Goal: Task Accomplishment & Management: Manage account settings

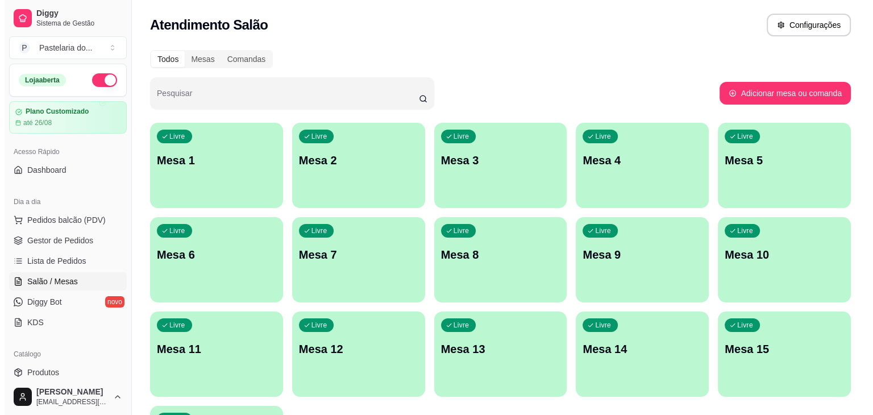
scroll to position [114, 0]
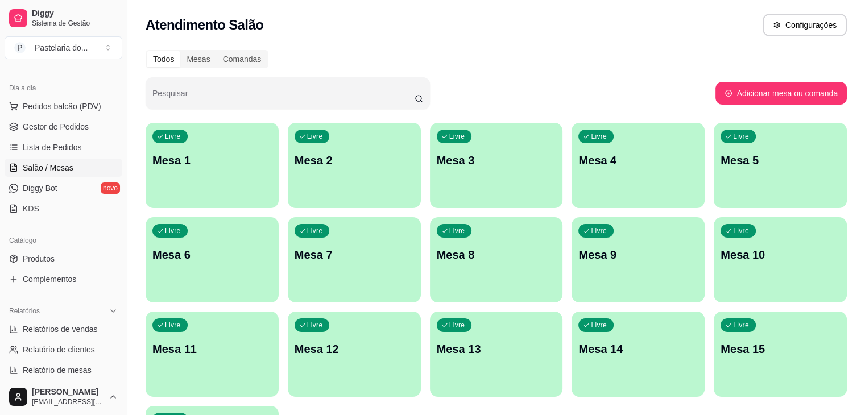
click at [165, 158] on p "Mesa 1" at bounding box center [211, 160] width 119 height 16
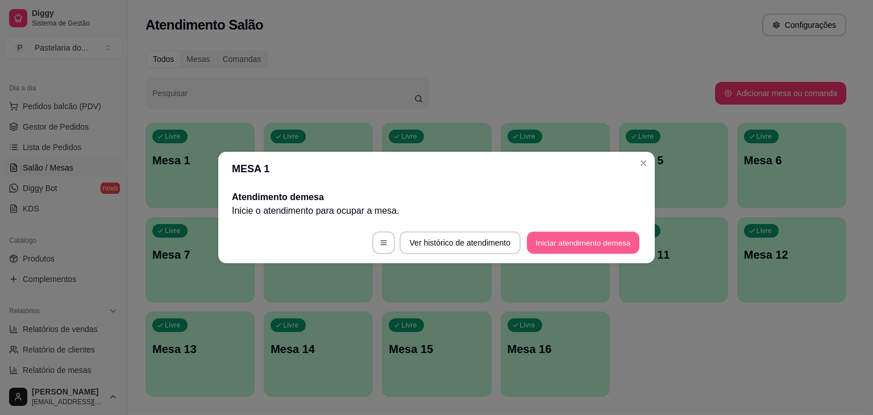
click at [550, 247] on button "Iniciar atendimento de mesa" at bounding box center [583, 243] width 113 height 22
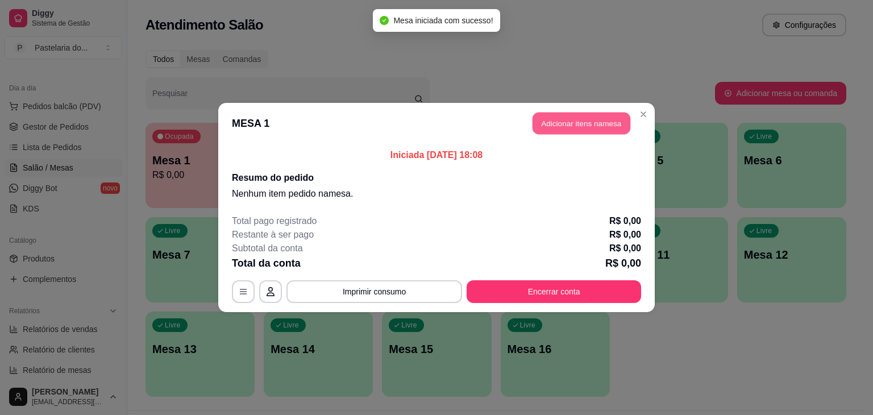
click at [610, 121] on button "Adicionar itens na mesa" at bounding box center [582, 124] width 98 height 22
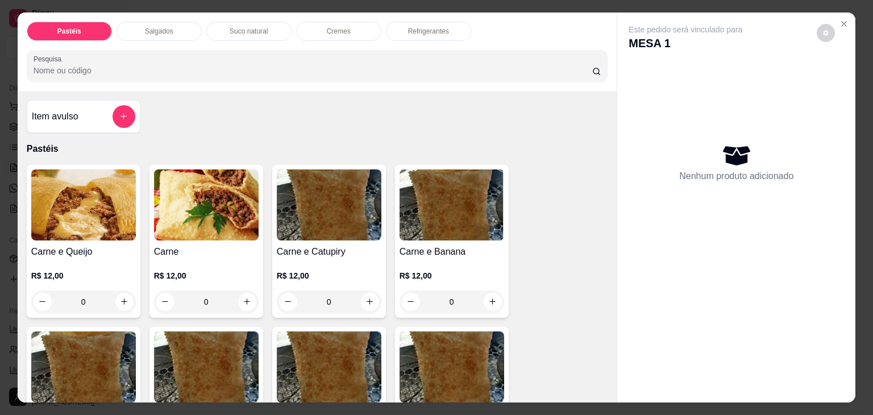
click at [168, 27] on p "Salgados" at bounding box center [159, 31] width 28 height 9
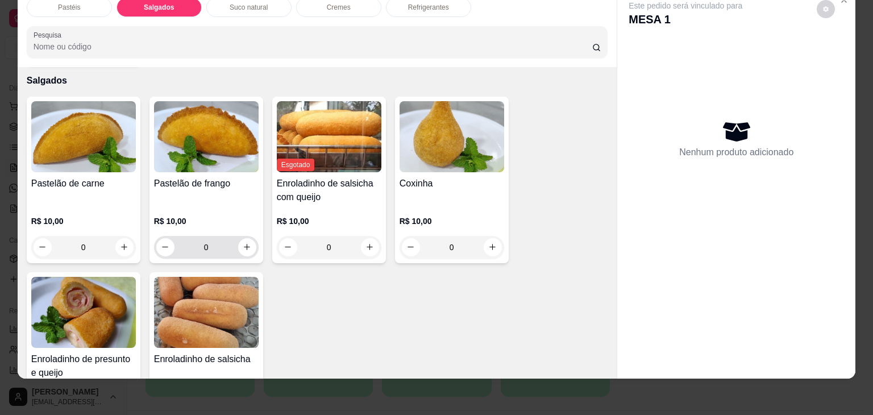
scroll to position [1265, 0]
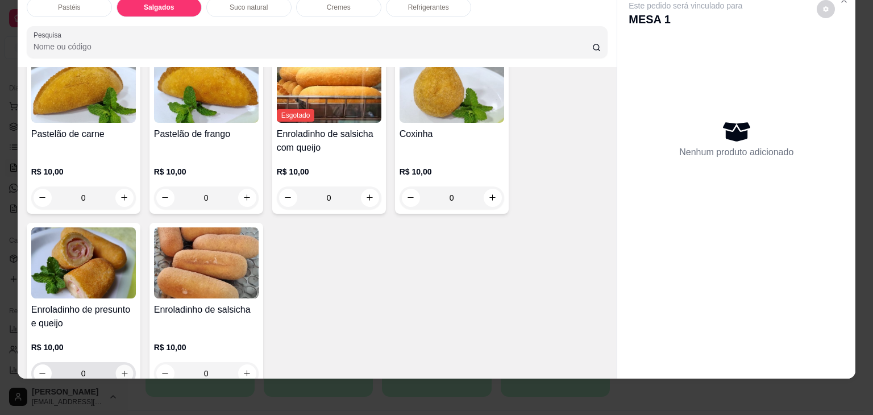
click at [120, 370] on icon "increase-product-quantity" at bounding box center [124, 374] width 9 height 9
type input "1"
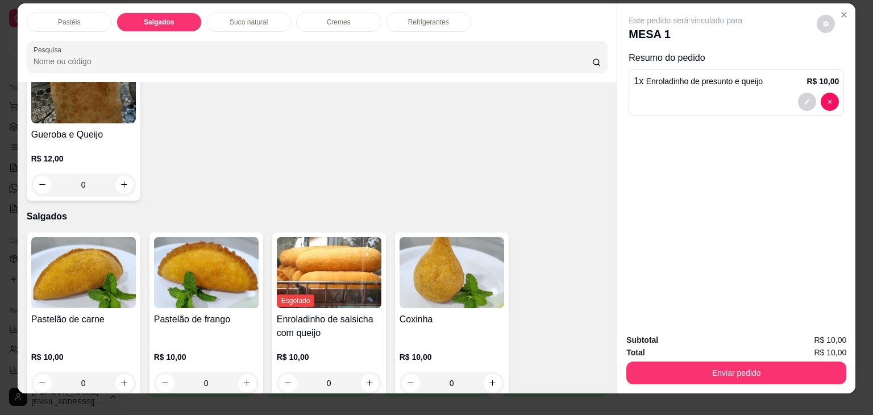
scroll to position [0, 0]
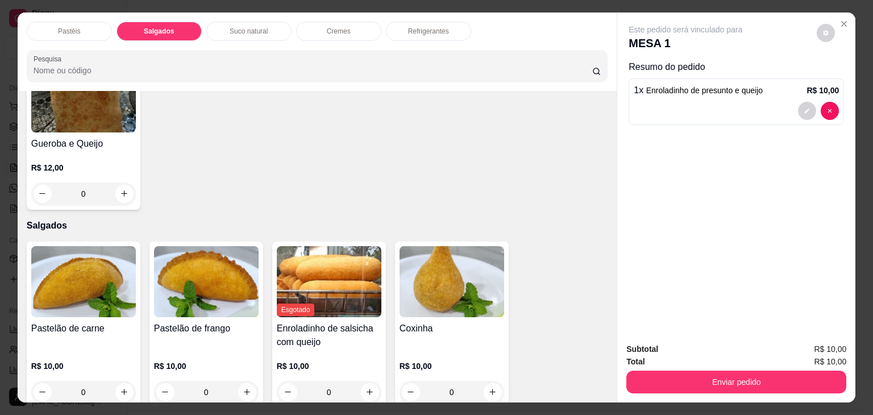
click at [428, 27] on p "Refrigerantes" at bounding box center [428, 31] width 41 height 9
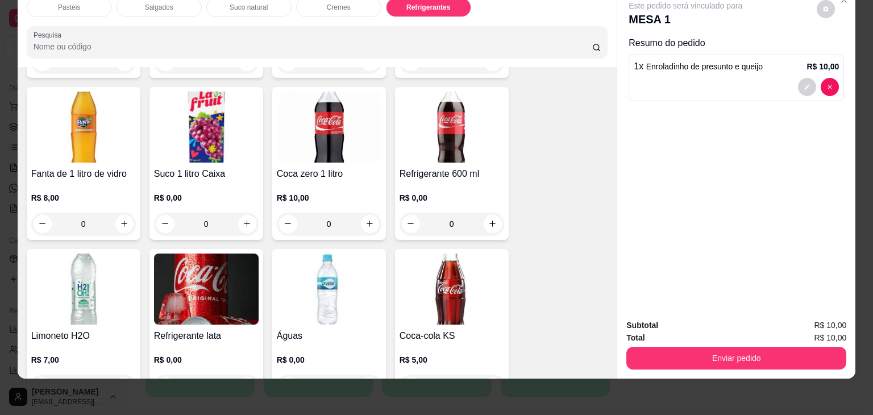
scroll to position [3026, 0]
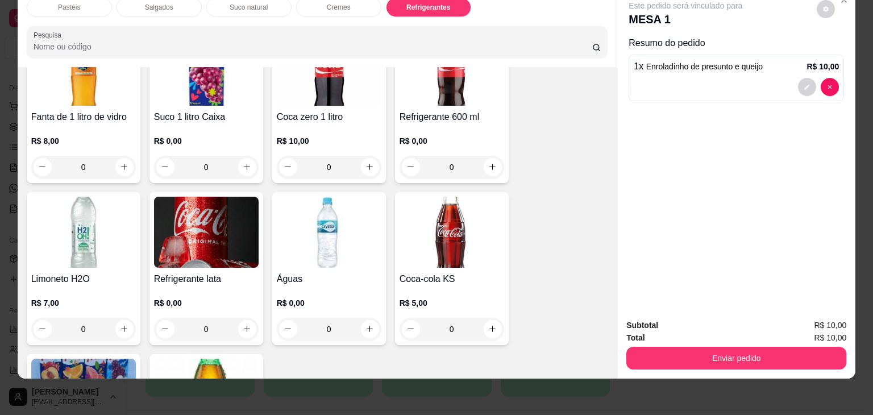
click at [234, 197] on img at bounding box center [206, 232] width 105 height 71
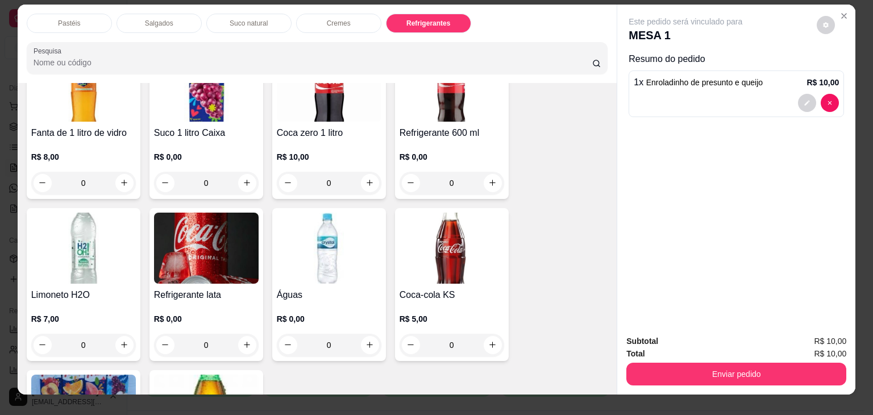
click at [188, 243] on img at bounding box center [206, 248] width 105 height 71
click at [193, 242] on img at bounding box center [206, 248] width 105 height 71
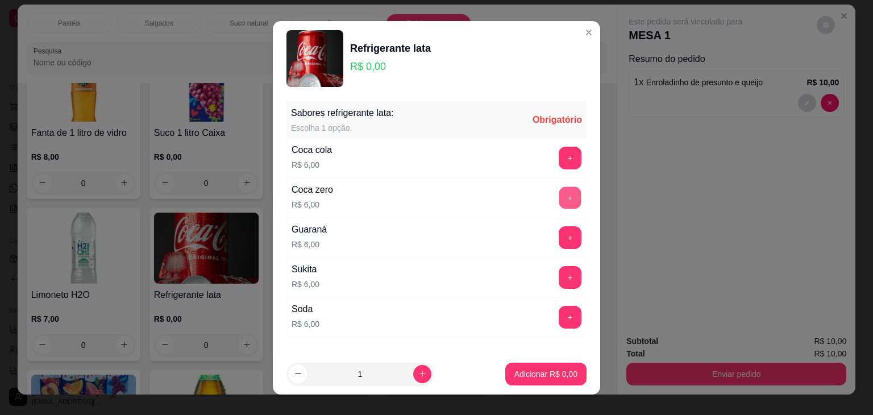
click at [560, 200] on button "+" at bounding box center [571, 198] width 22 height 22
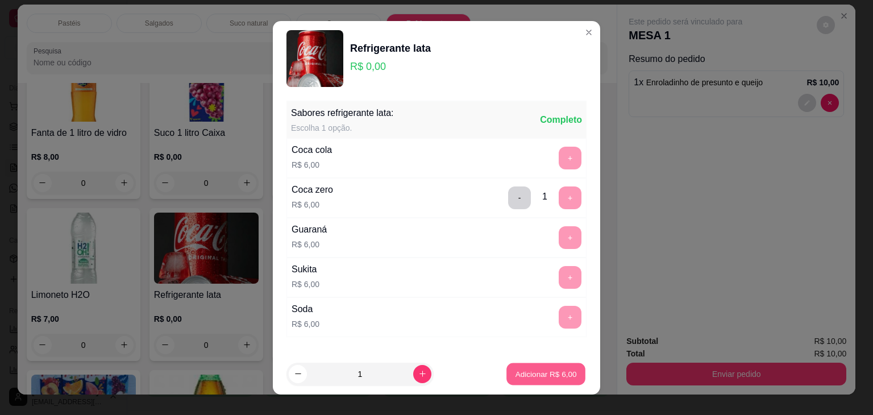
click at [548, 378] on p "Adicionar R$ 6,00" at bounding box center [545, 373] width 61 height 11
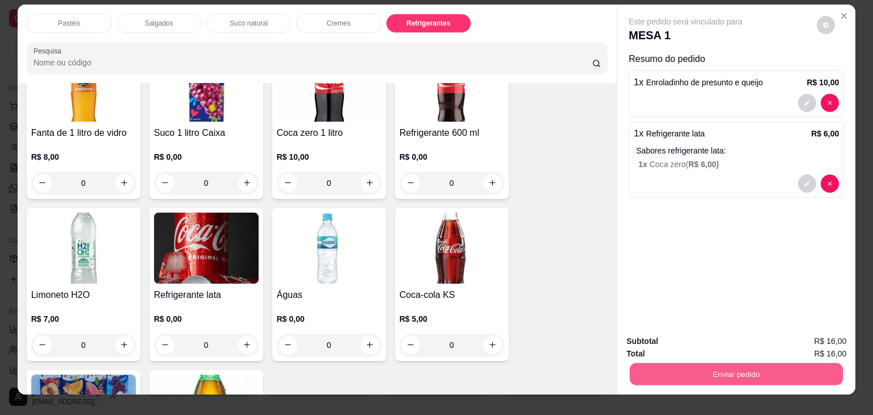
click at [664, 370] on button "Enviar pedido" at bounding box center [736, 374] width 213 height 22
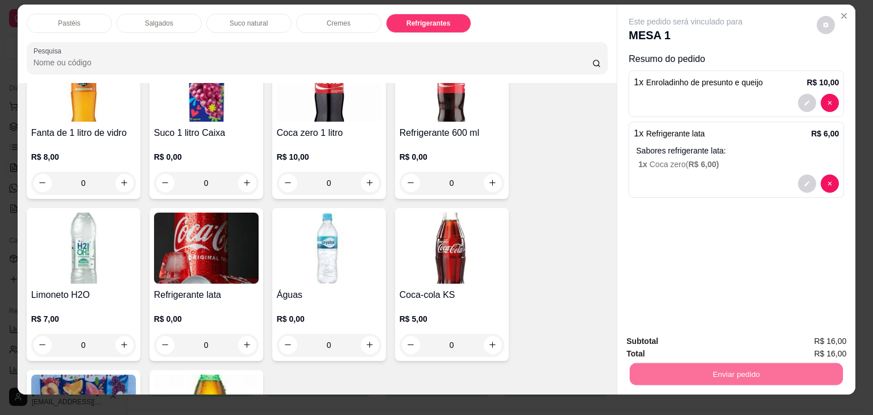
click at [664, 339] on button "Não registrar e enviar pedido" at bounding box center [699, 342] width 118 height 22
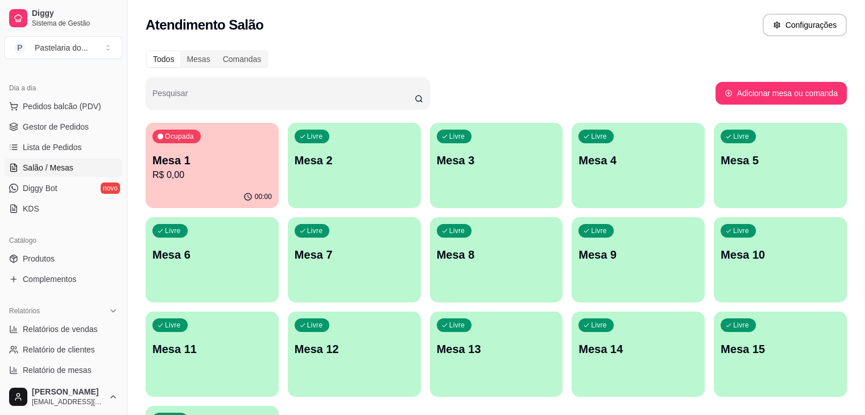
click at [337, 157] on p "Mesa 2" at bounding box center [354, 160] width 119 height 16
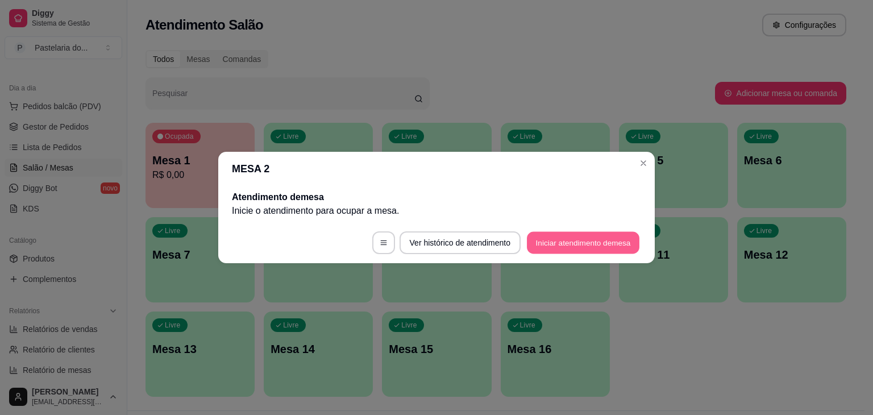
click at [550, 246] on button "Iniciar atendimento de mesa" at bounding box center [583, 243] width 113 height 22
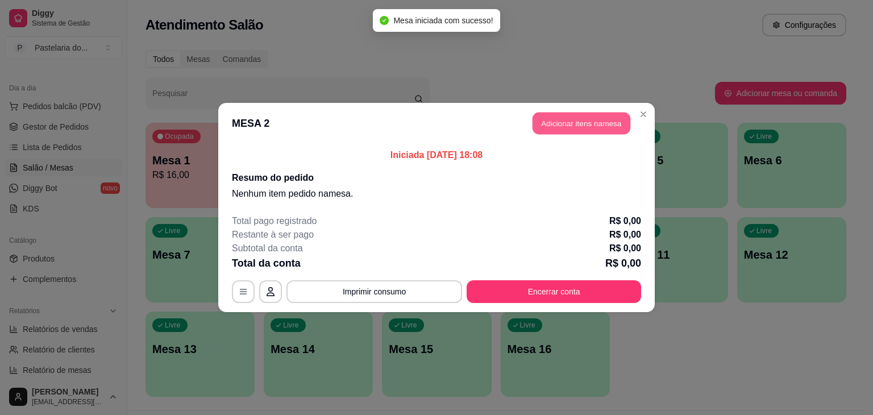
click at [558, 121] on button "Adicionar itens na mesa" at bounding box center [582, 124] width 98 height 22
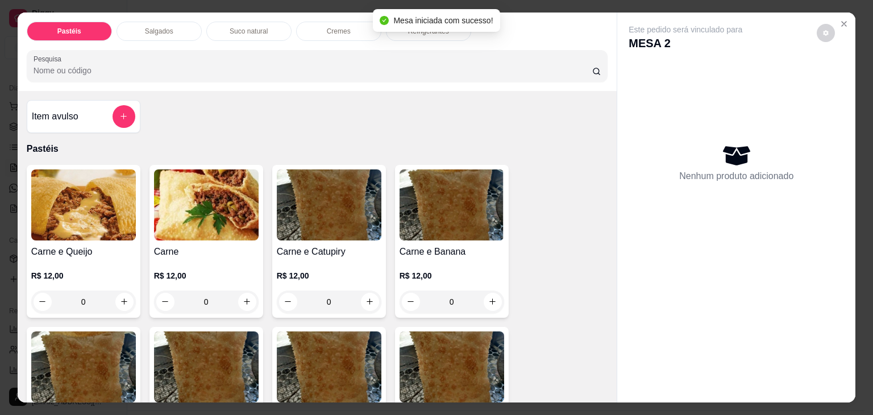
click at [184, 27] on div "Salgados" at bounding box center [159, 31] width 85 height 19
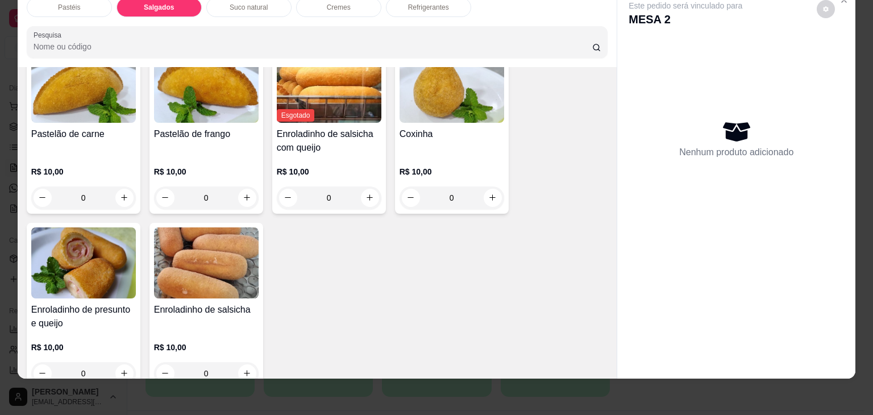
scroll to position [1321, 0]
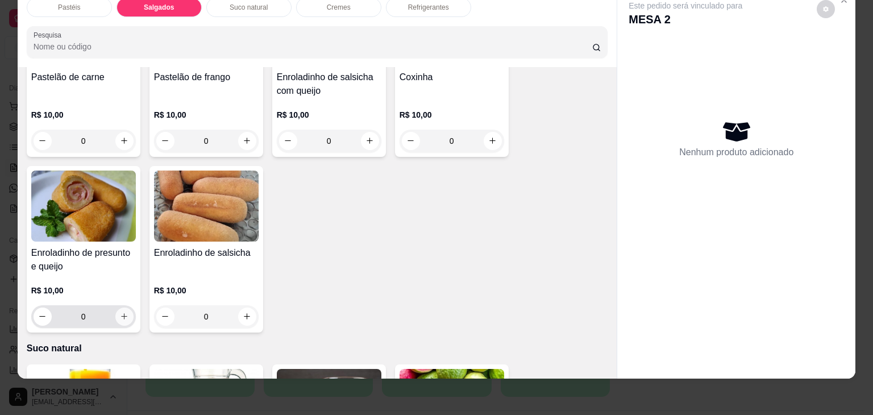
click at [122, 312] on icon "increase-product-quantity" at bounding box center [124, 316] width 9 height 9
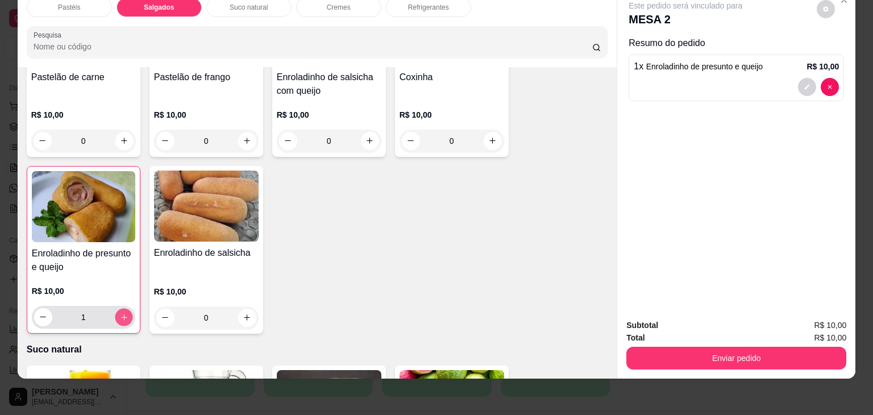
click at [122, 314] on icon "increase-product-quantity" at bounding box center [124, 317] width 6 height 6
click at [39, 313] on icon "decrease-product-quantity" at bounding box center [43, 317] width 9 height 9
click at [91, 306] on input "1" at bounding box center [83, 317] width 63 height 23
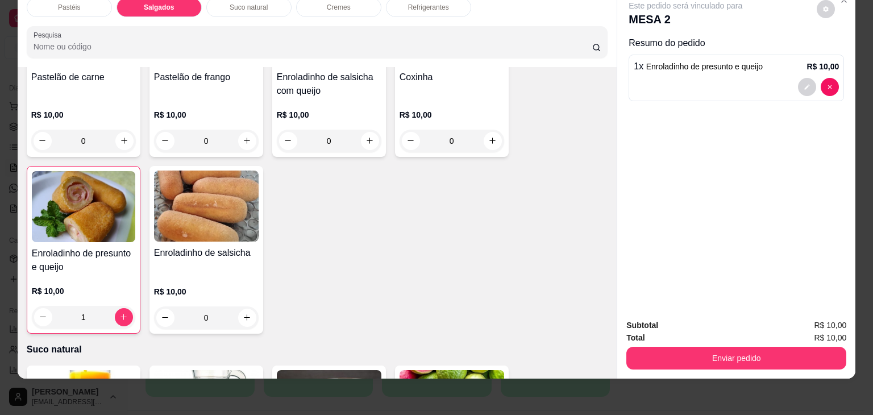
click at [91, 306] on input "1" at bounding box center [83, 317] width 63 height 23
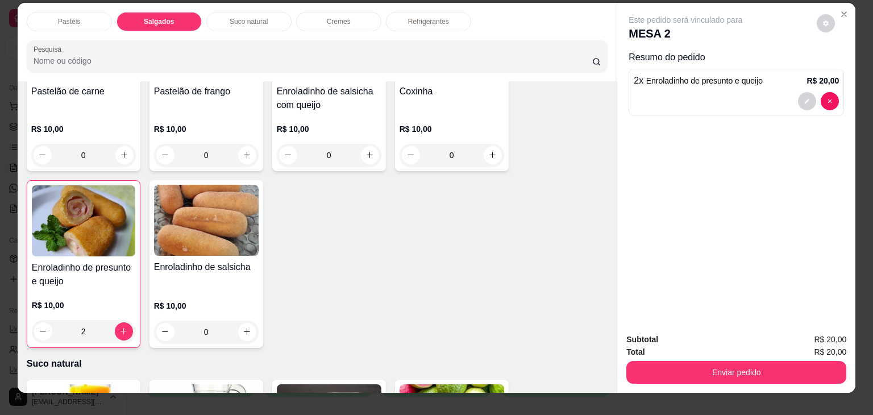
scroll to position [0, 0]
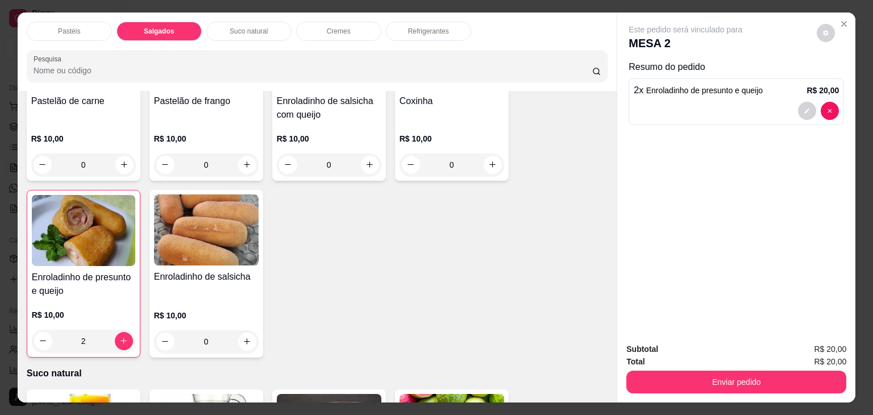
type input "2"
click at [66, 27] on p "Pastéis" at bounding box center [69, 31] width 22 height 9
click at [66, 55] on div at bounding box center [318, 66] width 568 height 23
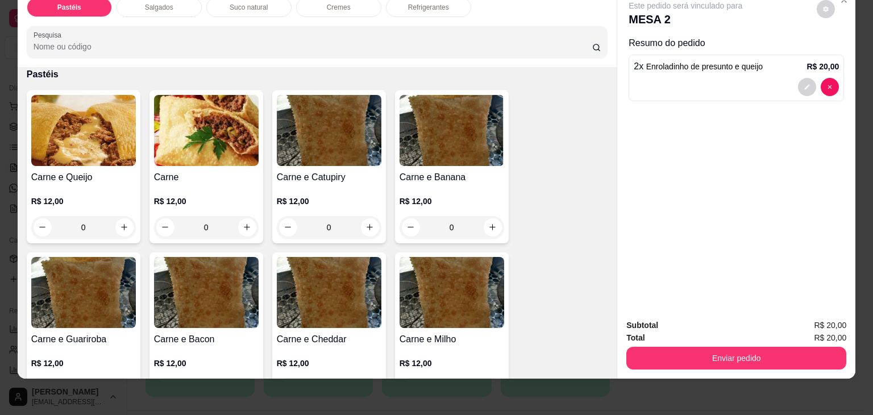
click at [123, 217] on div "0" at bounding box center [83, 227] width 105 height 23
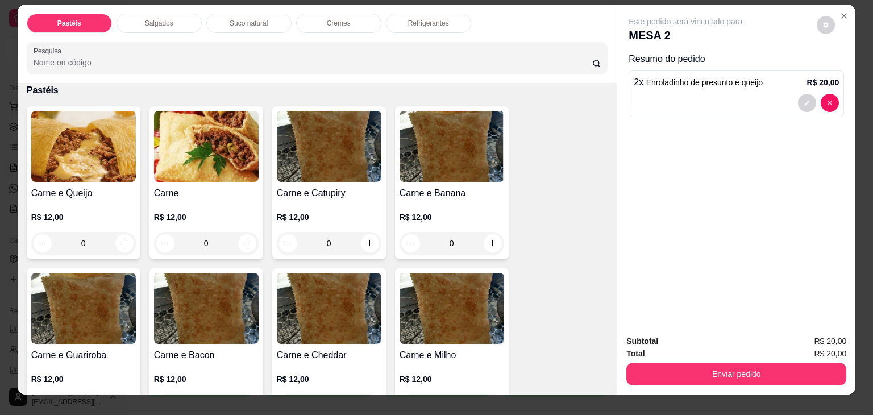
click at [116, 236] on div "0" at bounding box center [83, 243] width 105 height 23
click at [92, 238] on div "0" at bounding box center [83, 243] width 105 height 23
click at [125, 238] on div "0" at bounding box center [83, 243] width 105 height 23
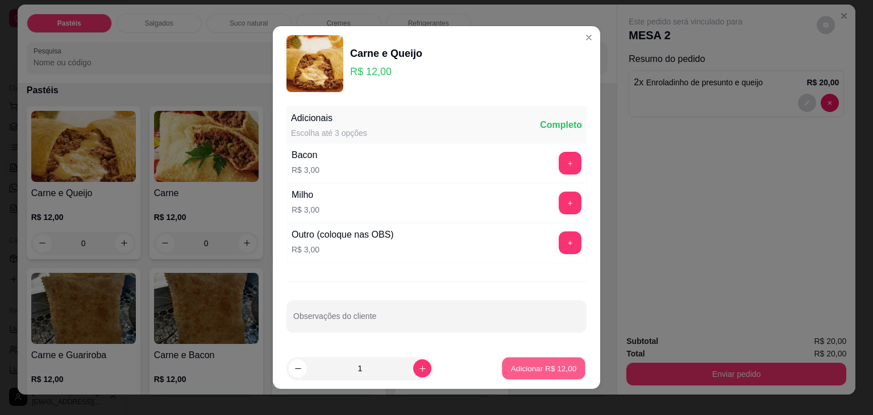
click at [524, 365] on p "Adicionar R$ 12,00" at bounding box center [544, 368] width 66 height 11
type input "1"
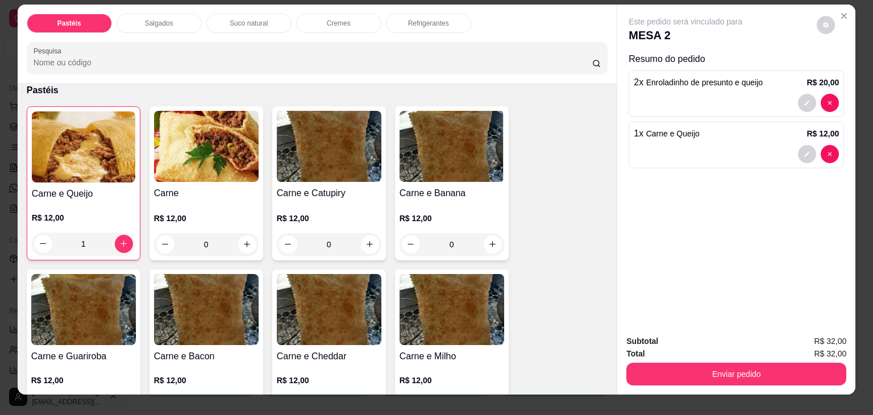
click at [430, 23] on div "Refrigerantes" at bounding box center [428, 23] width 85 height 19
click at [430, 47] on div at bounding box center [318, 58] width 568 height 23
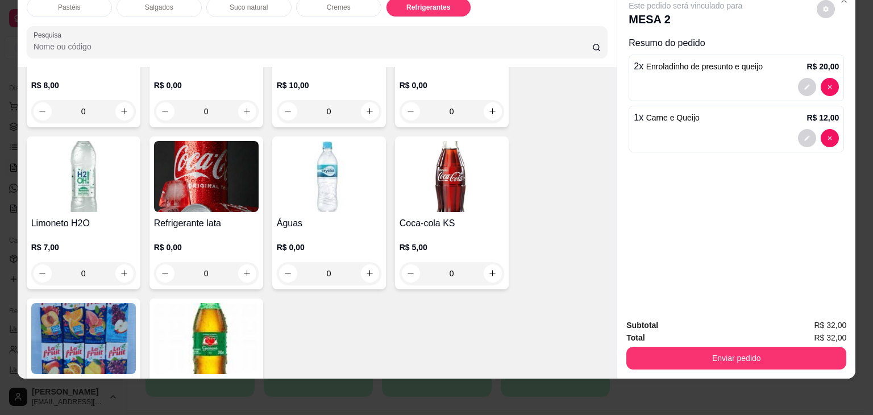
scroll to position [3084, 0]
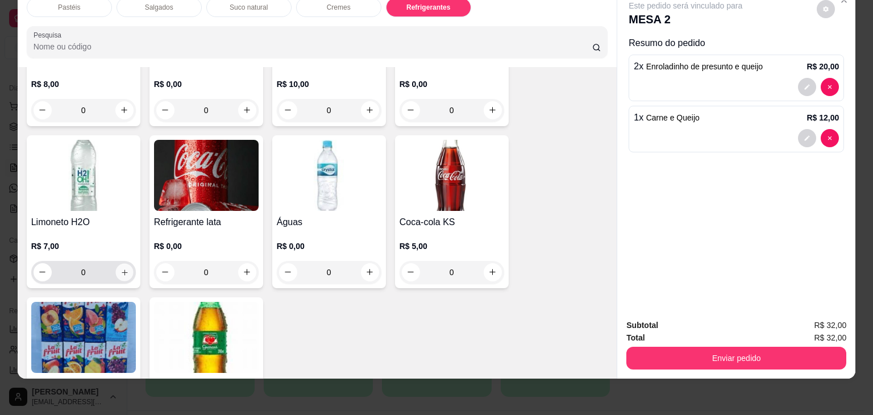
click at [120, 268] on icon "increase-product-quantity" at bounding box center [124, 272] width 9 height 9
type input "1"
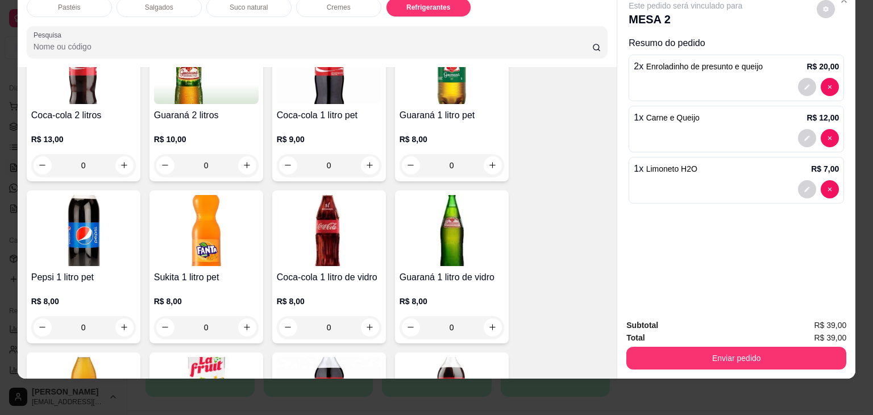
scroll to position [2686, 0]
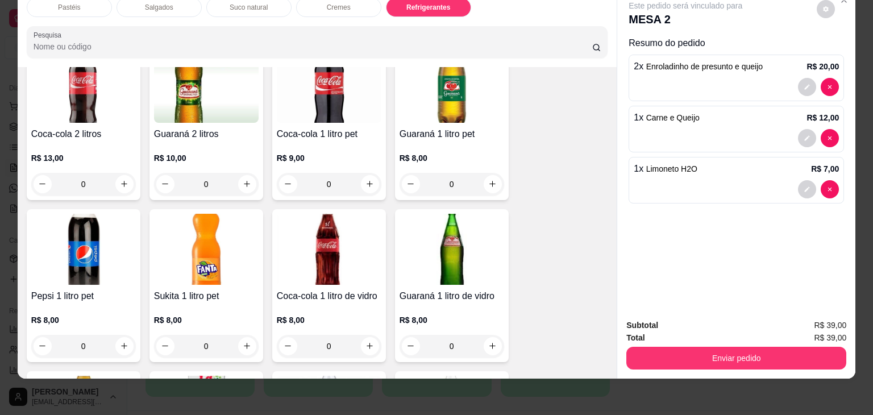
click at [150, 3] on p "Salgados" at bounding box center [159, 7] width 28 height 9
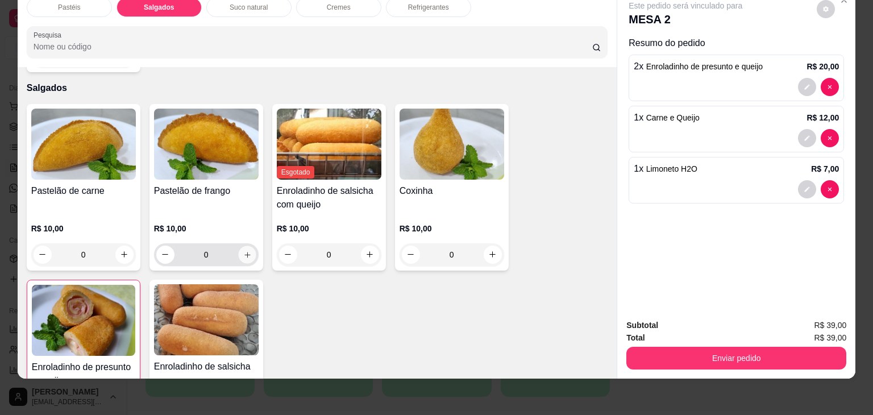
click at [242, 246] on button "increase-product-quantity" at bounding box center [247, 255] width 18 height 18
type input "1"
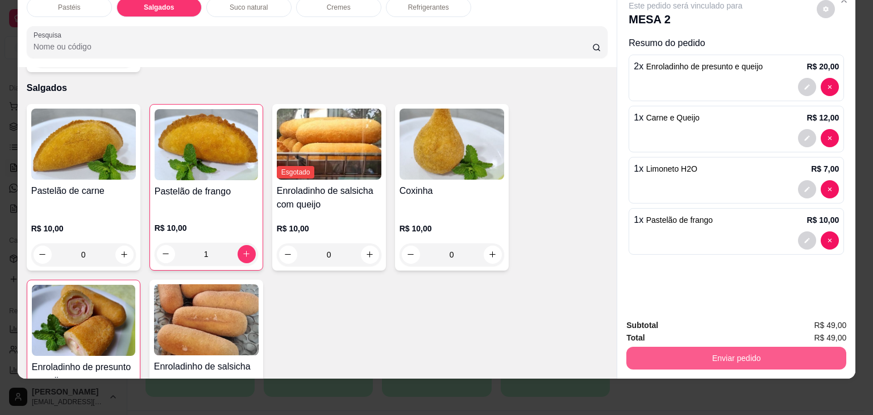
click at [743, 347] on button "Enviar pedido" at bounding box center [737, 358] width 220 height 23
click at [743, 347] on button "Enviar pedido" at bounding box center [736, 358] width 213 height 22
click at [755, 347] on button "Enviar pedido" at bounding box center [737, 358] width 220 height 23
click at [755, 347] on button "Enviar pedido" at bounding box center [736, 358] width 213 height 22
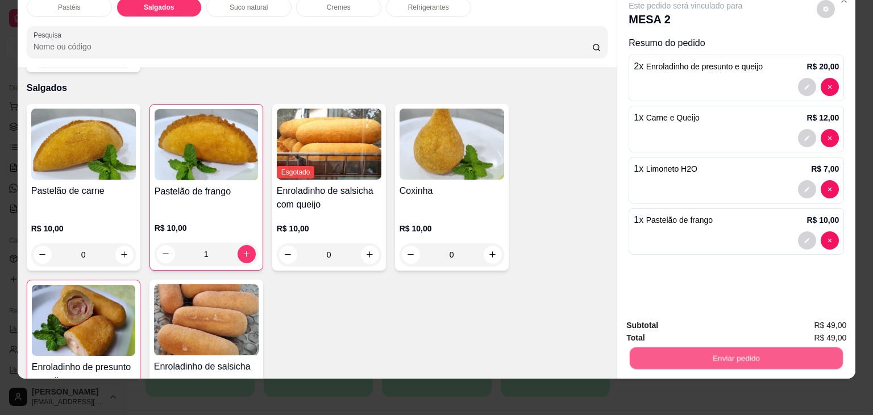
click at [755, 347] on button "Enviar pedido" at bounding box center [736, 358] width 213 height 22
click at [755, 354] on button "Enviar pedido" at bounding box center [736, 358] width 213 height 22
click at [711, 317] on button "Não registrar e enviar pedido" at bounding box center [698, 321] width 115 height 21
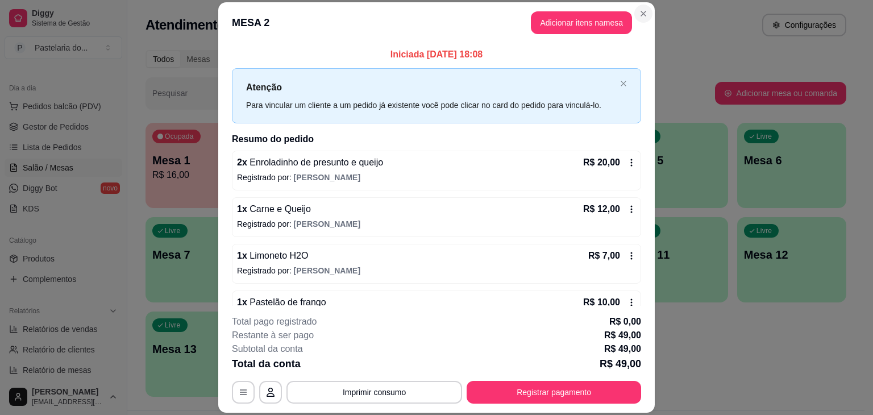
click at [637, 10] on div "Atendimento Salão Configurações" at bounding box center [496, 21] width 738 height 43
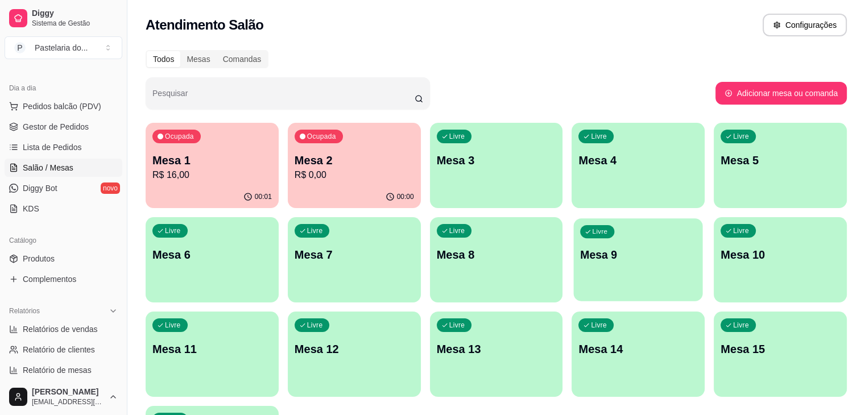
click at [574, 239] on div "Livre Mesa 9" at bounding box center [638, 252] width 129 height 69
click at [189, 168] on p "R$ 16,00" at bounding box center [211, 175] width 119 height 14
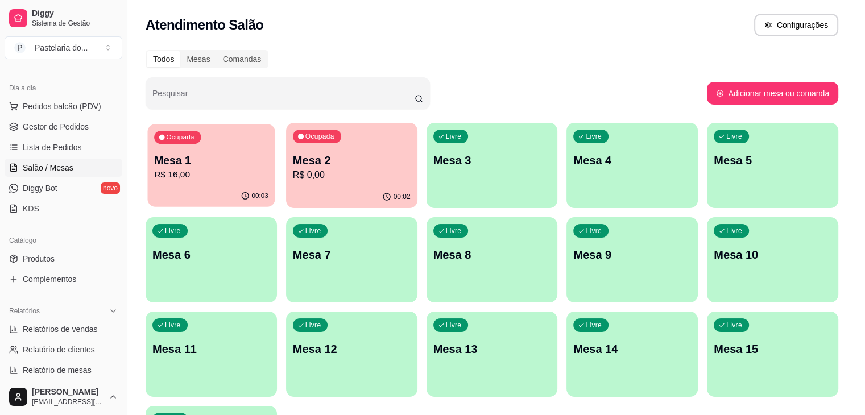
click at [189, 168] on body "Diggy Sistema de Gestão P Pastelaria do ... Loja aberta Plano Customizado até 2…" at bounding box center [428, 207] width 856 height 415
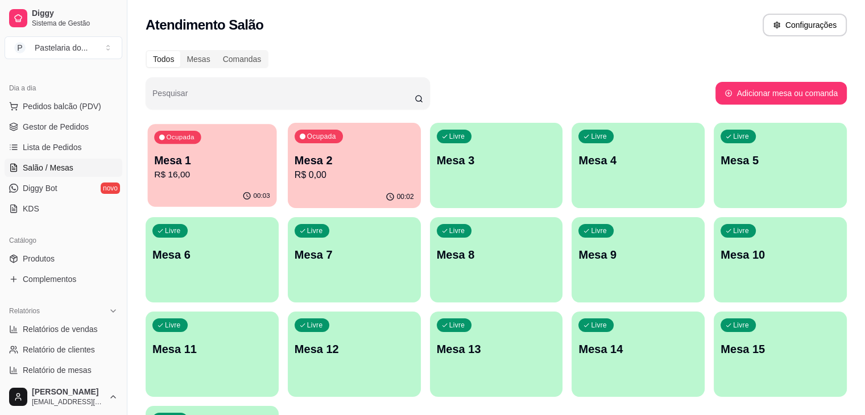
click at [225, 168] on p "R$ 16,00" at bounding box center [212, 174] width 116 height 13
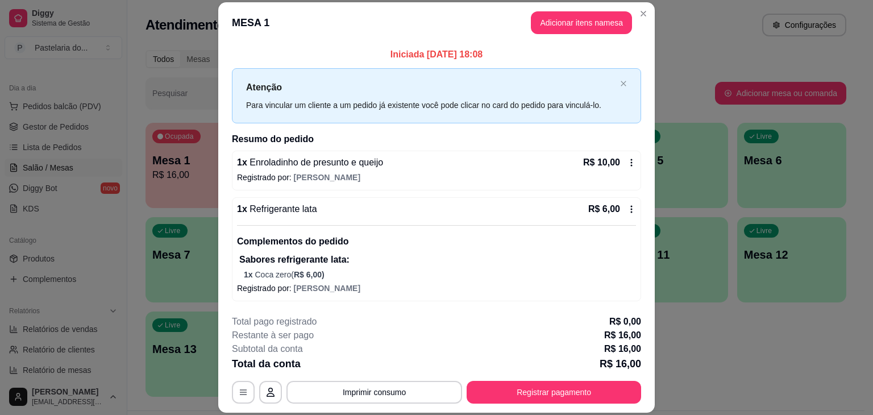
drag, startPoint x: 400, startPoint y: 32, endPoint x: 524, endPoint y: 16, distance: 125.5
click at [524, 16] on header "MESA 1 Adicionar itens na mesa" at bounding box center [436, 22] width 437 height 41
click at [539, 15] on button "Adicionar itens na mesa" at bounding box center [581, 22] width 101 height 23
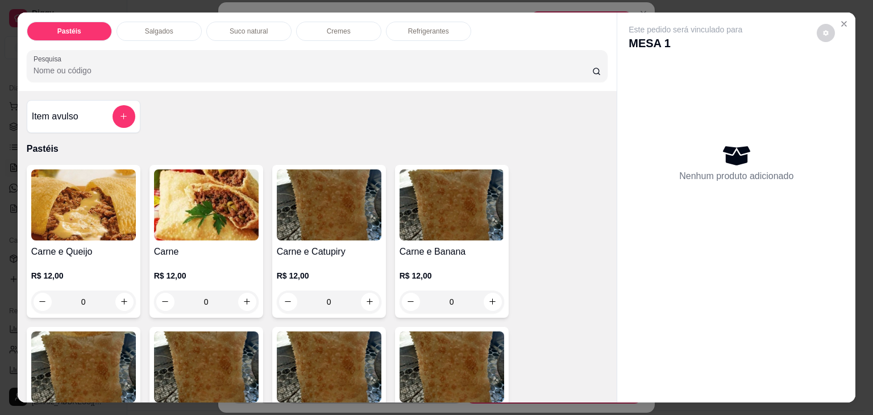
click at [152, 22] on div "Salgados" at bounding box center [159, 31] width 85 height 19
click at [152, 50] on div "Pesquisa" at bounding box center [318, 66] width 582 height 32
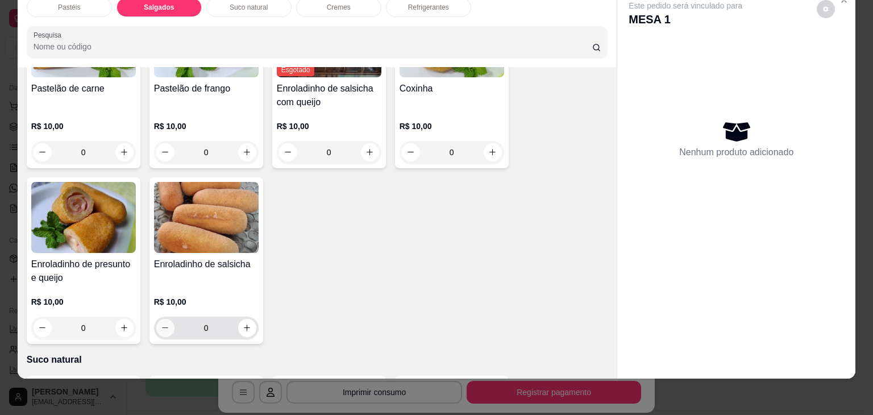
scroll to position [1321, 0]
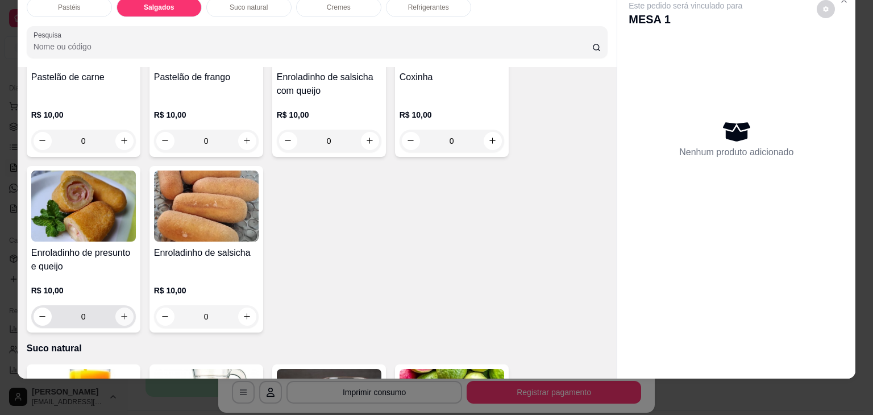
click at [125, 308] on button "increase-product-quantity" at bounding box center [124, 317] width 18 height 18
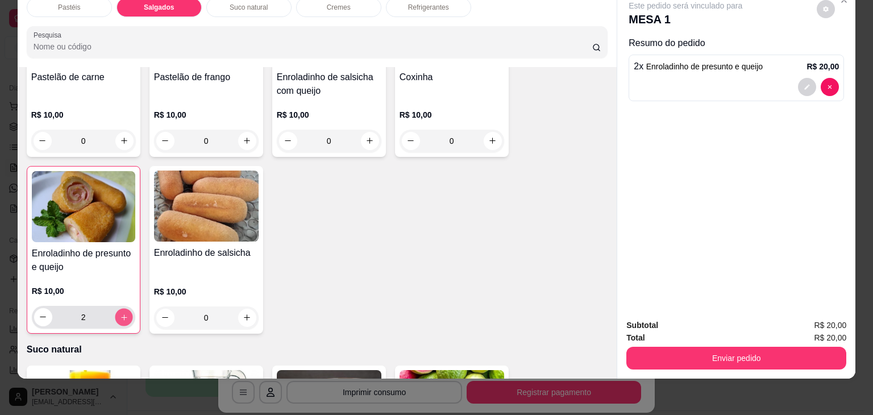
click at [125, 308] on button "increase-product-quantity" at bounding box center [124, 317] width 18 height 18
click at [39, 313] on icon "decrease-product-quantity" at bounding box center [43, 317] width 9 height 9
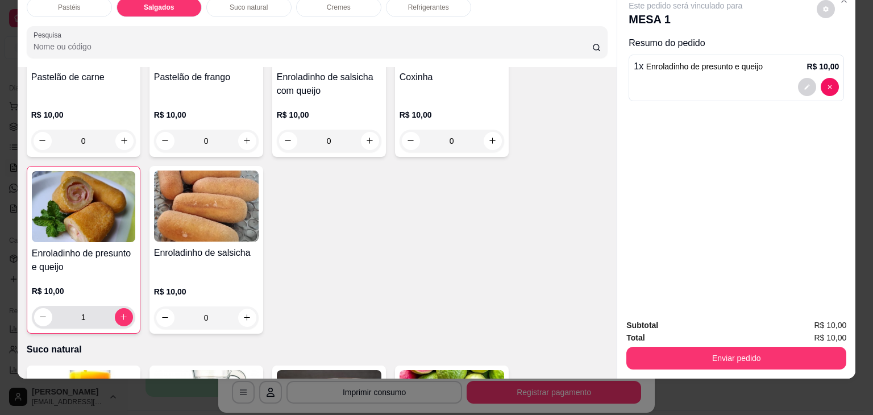
click at [93, 306] on input "1" at bounding box center [83, 317] width 63 height 23
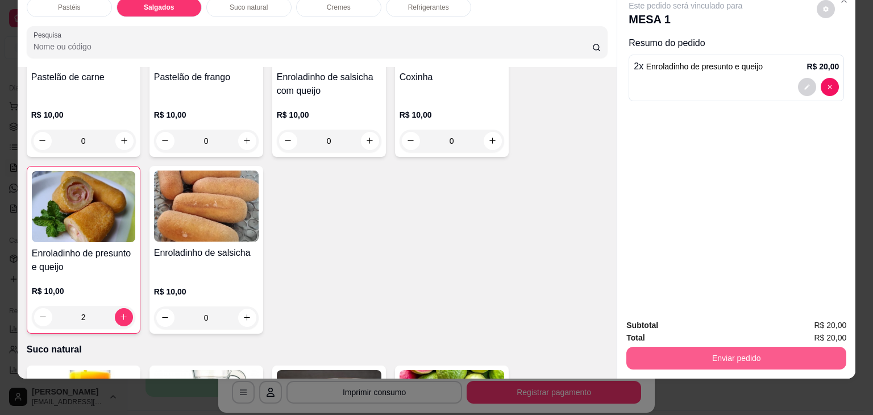
type input "2"
click at [736, 347] on button "Enviar pedido" at bounding box center [737, 358] width 220 height 23
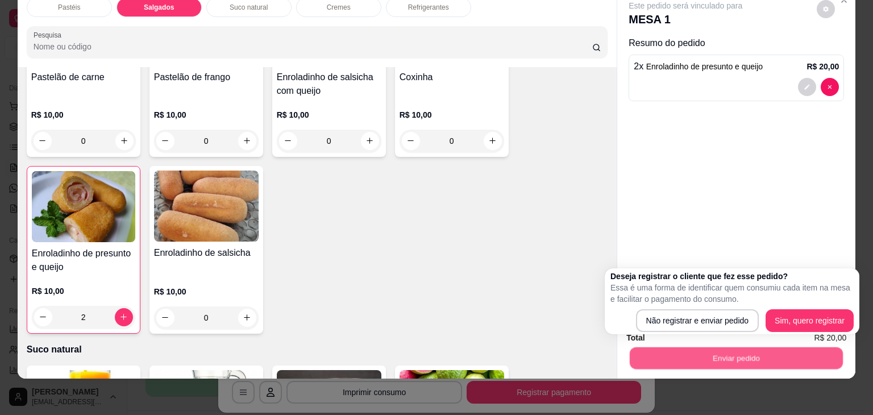
click at [736, 347] on button "Enviar pedido" at bounding box center [736, 358] width 213 height 22
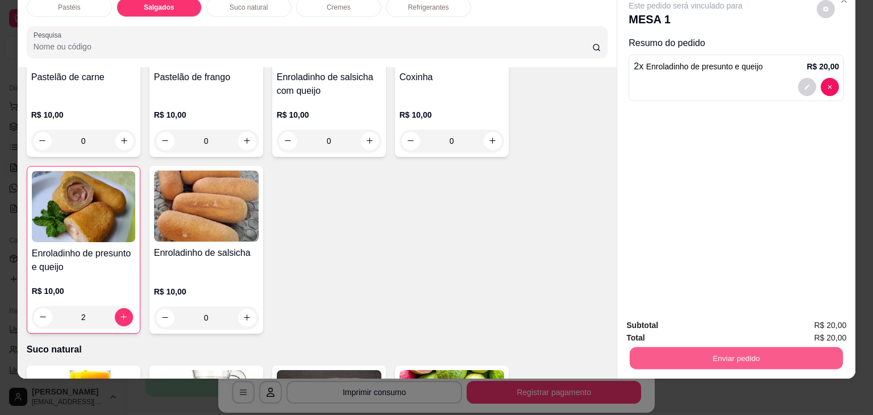
click at [694, 351] on button "Enviar pedido" at bounding box center [736, 358] width 213 height 22
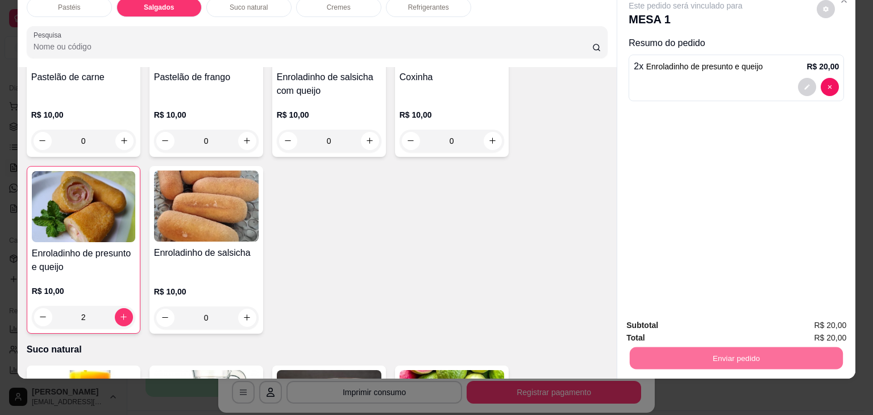
click at [708, 316] on button "Não registrar e enviar pedido" at bounding box center [698, 321] width 115 height 21
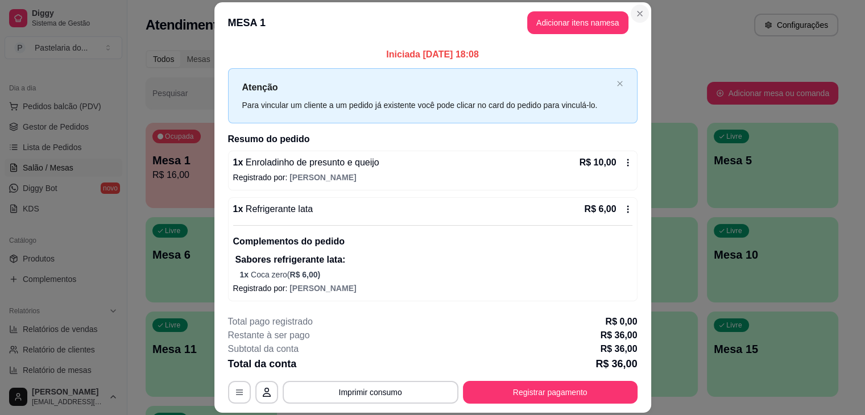
click at [641, 16] on div "Atendimento Salão Configurações" at bounding box center [492, 25] width 693 height 23
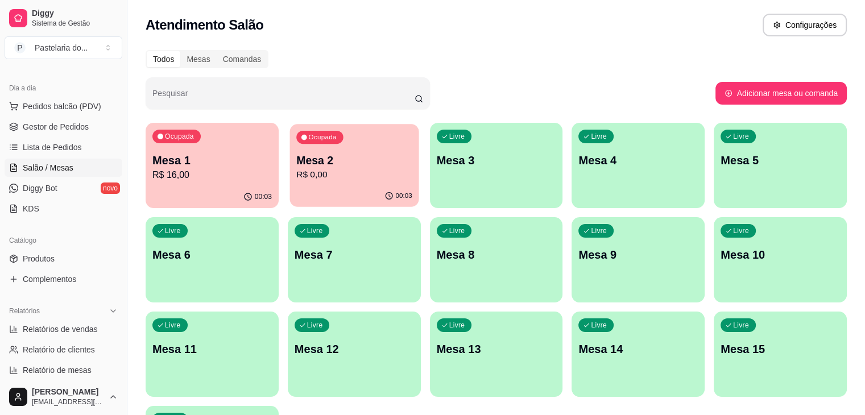
click at [333, 154] on p "Mesa 2" at bounding box center [354, 160] width 116 height 15
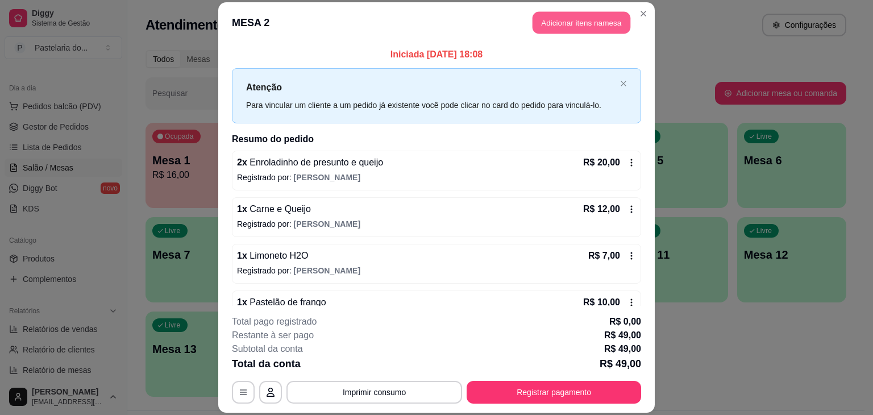
click at [561, 20] on button "Adicionar itens na mesa" at bounding box center [582, 22] width 98 height 22
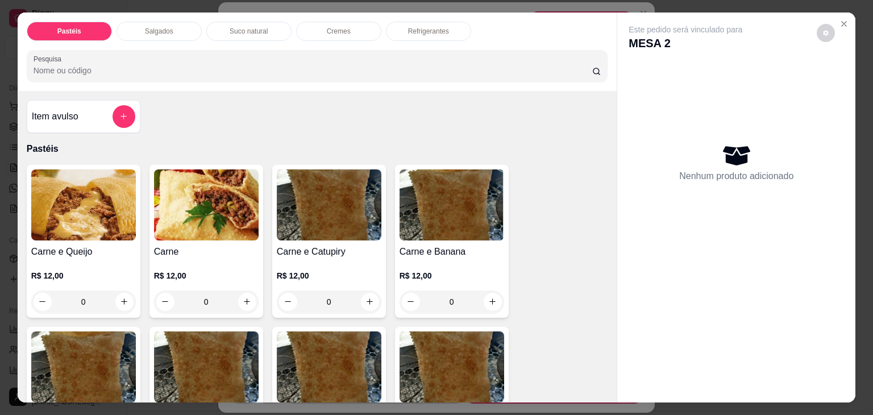
scroll to position [57, 0]
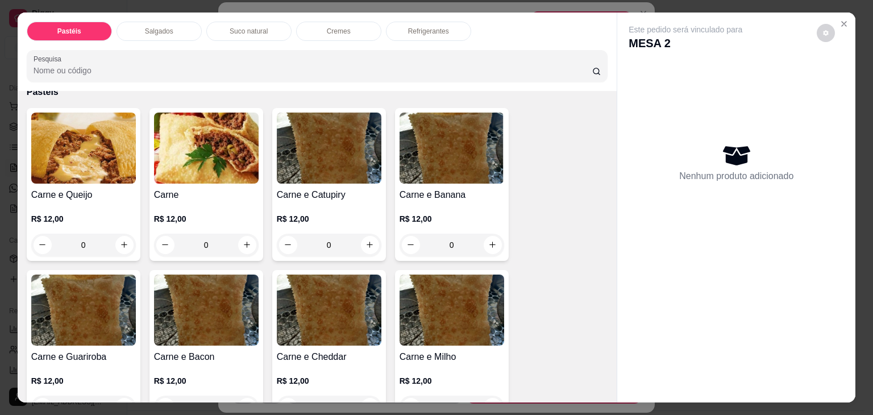
click at [173, 22] on div "Salgados" at bounding box center [159, 31] width 85 height 19
click at [173, 50] on div "Pesquisa" at bounding box center [318, 66] width 582 height 32
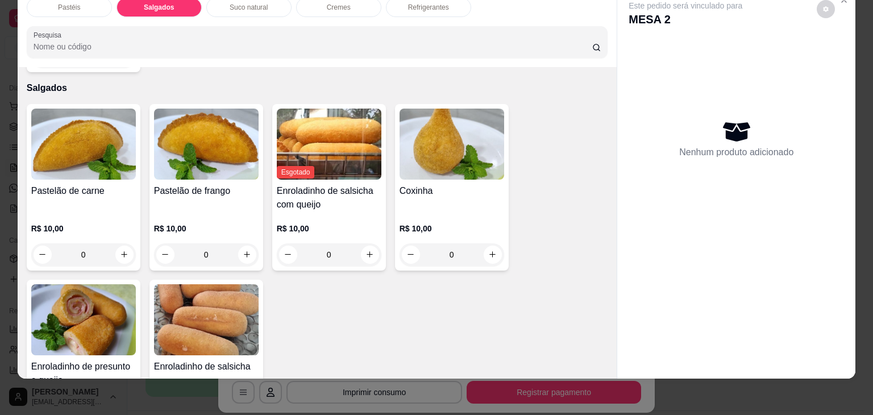
scroll to position [1265, 0]
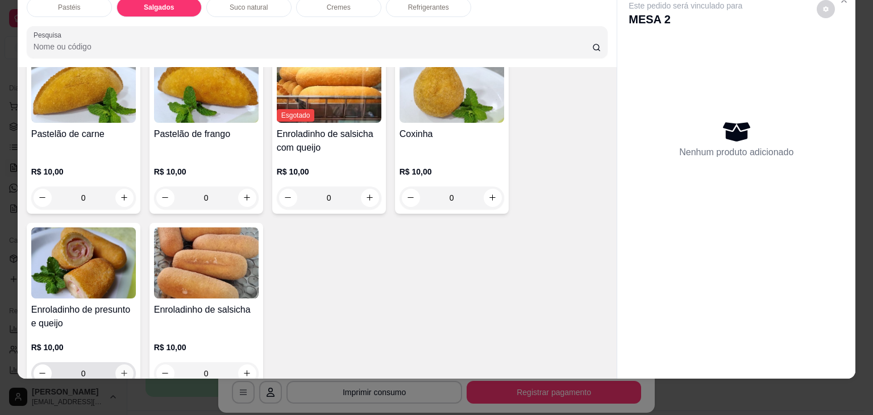
click at [120, 369] on icon "increase-product-quantity" at bounding box center [124, 373] width 9 height 9
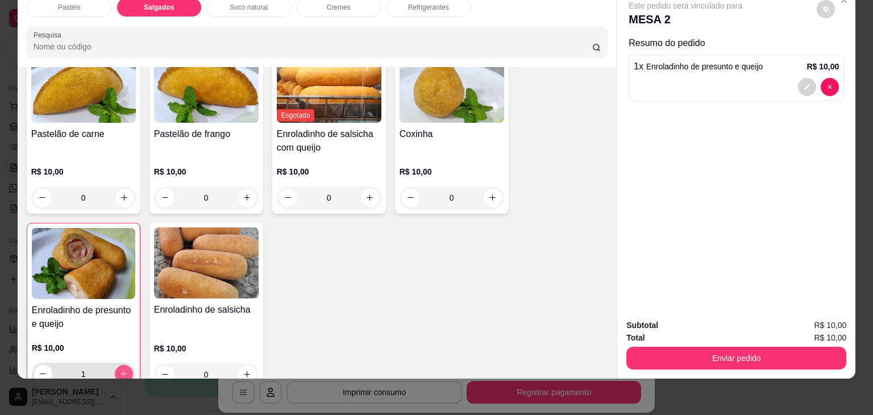
click at [119, 370] on icon "increase-product-quantity" at bounding box center [123, 374] width 9 height 9
click at [76, 363] on input "3" at bounding box center [83, 374] width 63 height 23
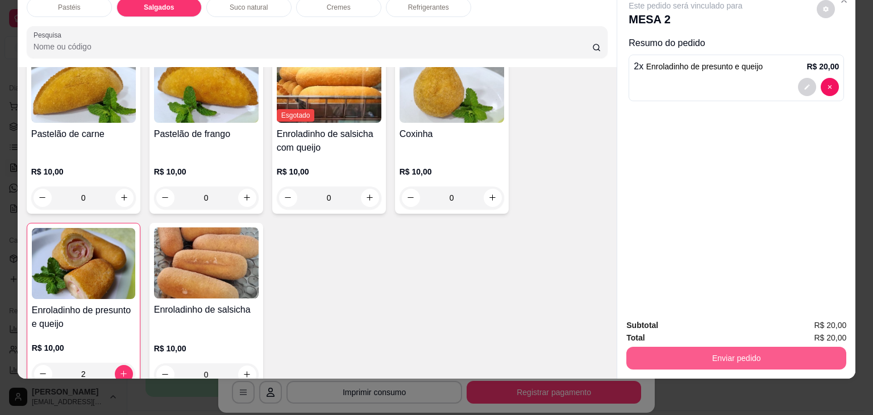
type input "2"
click at [719, 353] on button "Enviar pedido" at bounding box center [737, 358] width 220 height 23
click at [719, 353] on button "Enviar pedido" at bounding box center [736, 358] width 213 height 22
click at [715, 353] on button "Enviar pedido" at bounding box center [736, 358] width 213 height 22
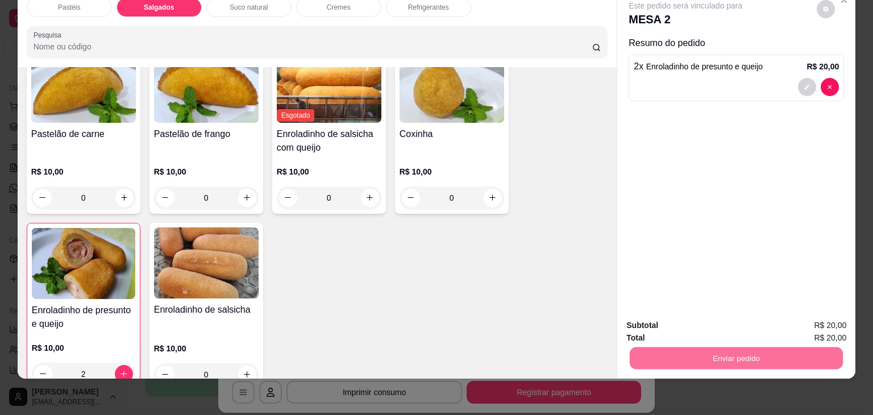
click at [723, 323] on button "Não registrar e enviar pedido" at bounding box center [698, 321] width 115 height 21
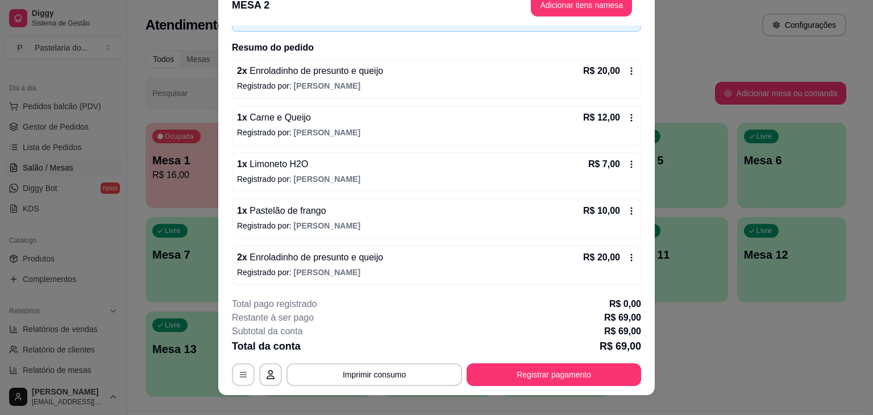
scroll to position [34, 0]
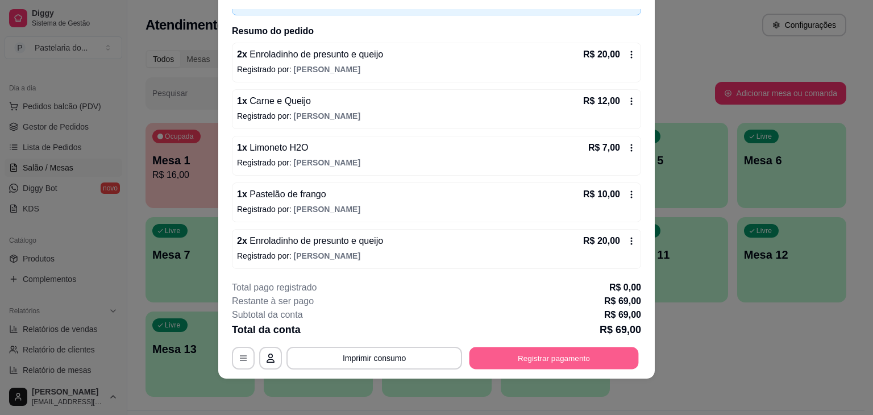
click at [493, 356] on button "Registrar pagamento" at bounding box center [554, 358] width 169 height 22
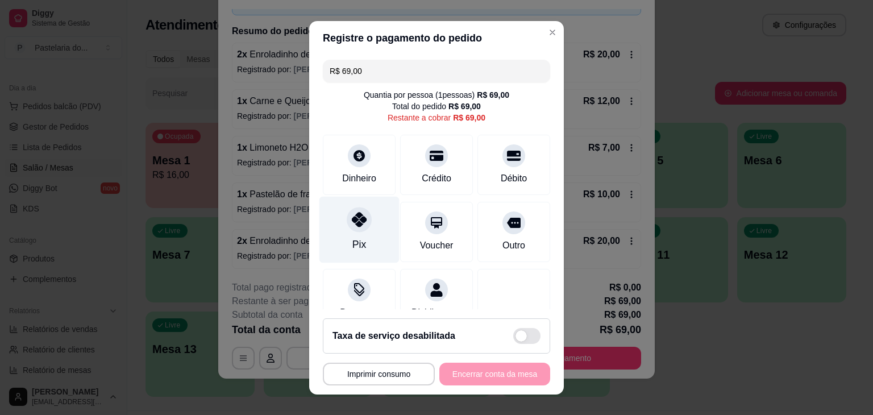
click at [354, 231] on div "Pix" at bounding box center [360, 229] width 80 height 67
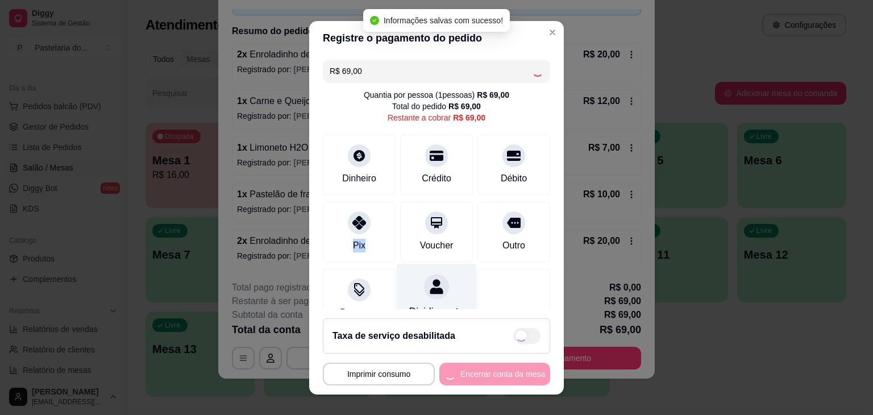
type input "R$ 0,00"
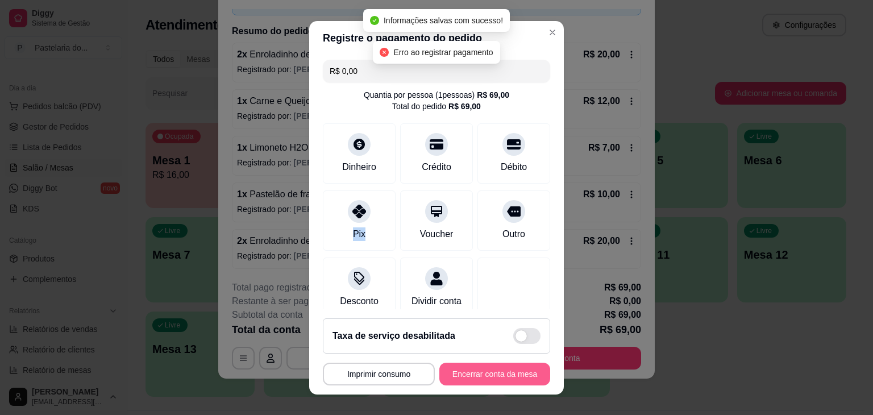
click at [471, 376] on button "Encerrar conta da mesa" at bounding box center [495, 374] width 111 height 23
click at [471, 376] on div "**********" at bounding box center [436, 374] width 227 height 23
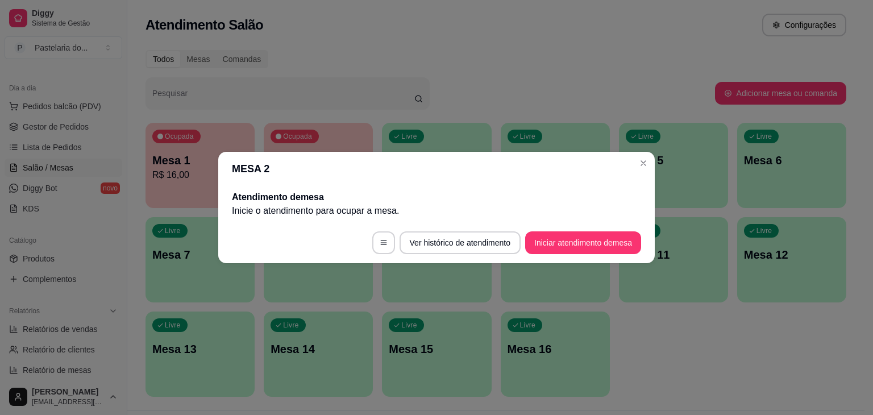
scroll to position [0, 0]
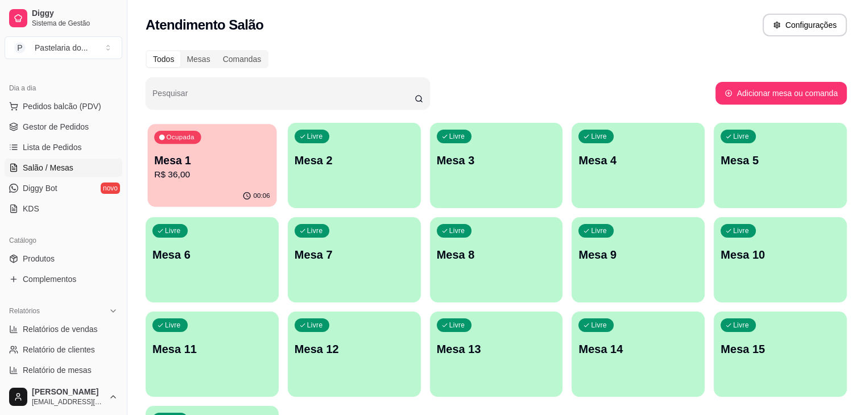
click at [226, 176] on p "R$ 36,00" at bounding box center [212, 174] width 116 height 13
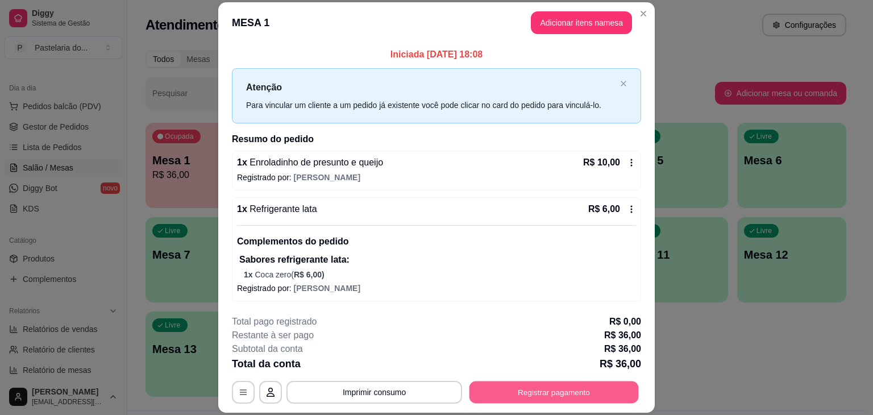
click at [528, 385] on button "Registrar pagamento" at bounding box center [554, 393] width 169 height 22
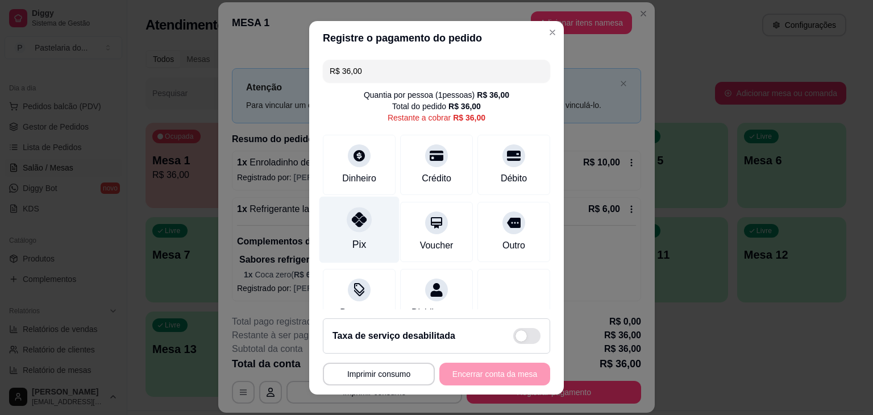
click at [343, 232] on div "Pix" at bounding box center [360, 229] width 80 height 67
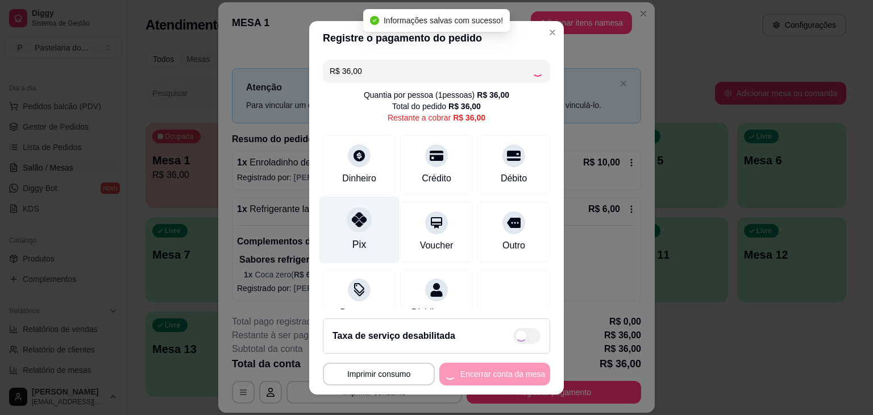
type input "R$ 0,00"
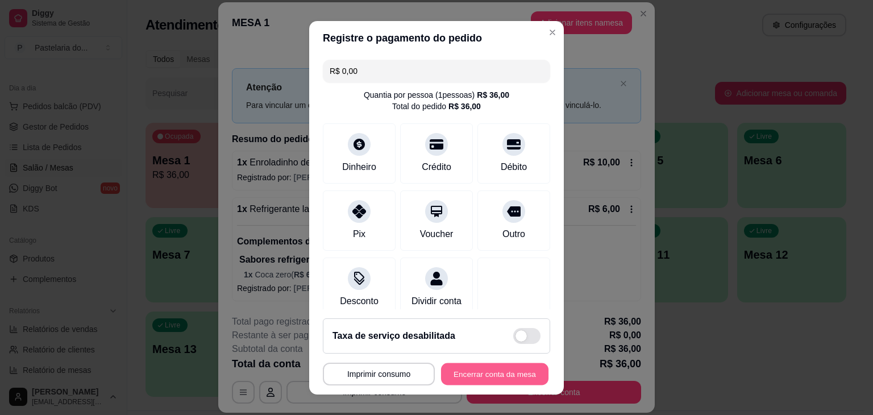
click at [453, 371] on button "Encerrar conta da mesa" at bounding box center [494, 374] width 107 height 22
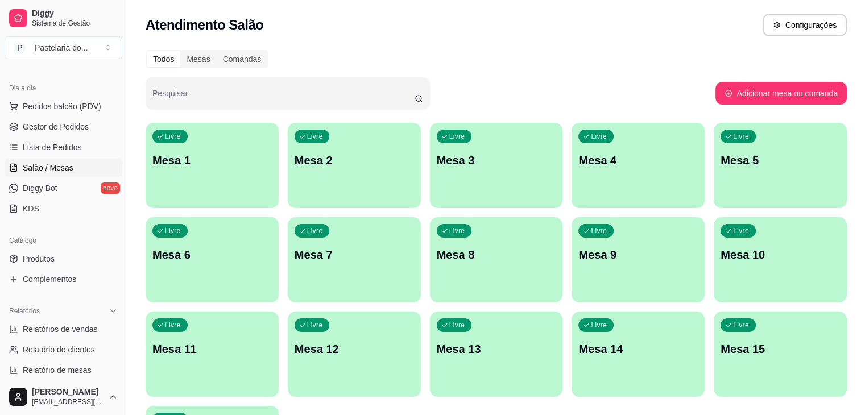
click at [720, 158] on p "Mesa 5" at bounding box center [779, 160] width 119 height 16
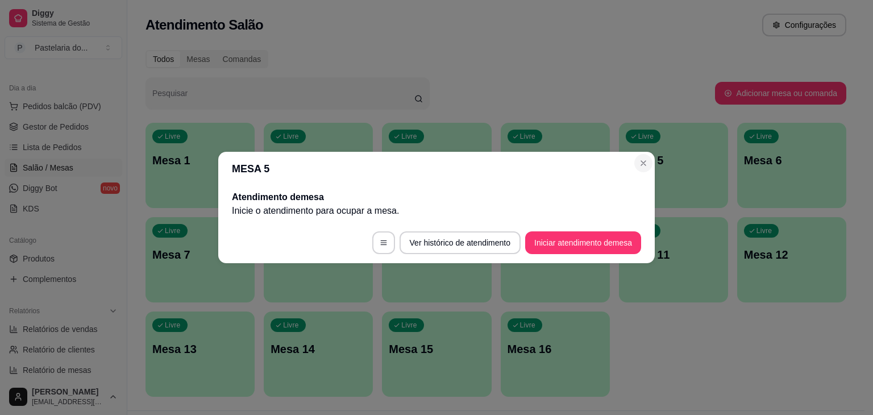
click at [641, 160] on p "Mesa 5" at bounding box center [674, 160] width 96 height 16
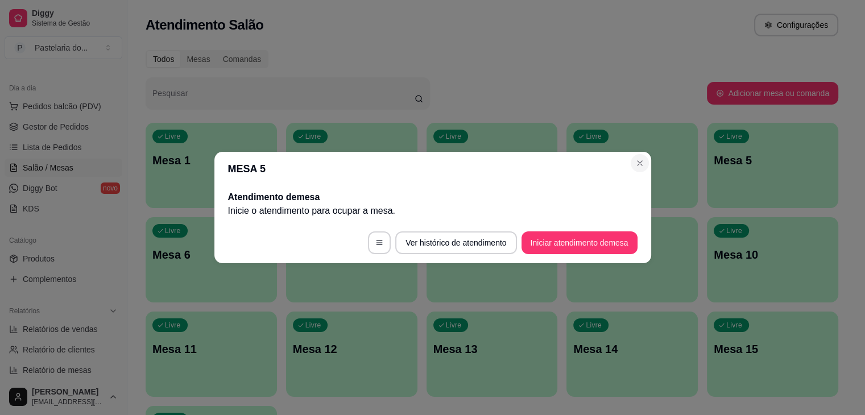
click at [707, 168] on div "Livre Mesa 5" at bounding box center [772, 159] width 131 height 72
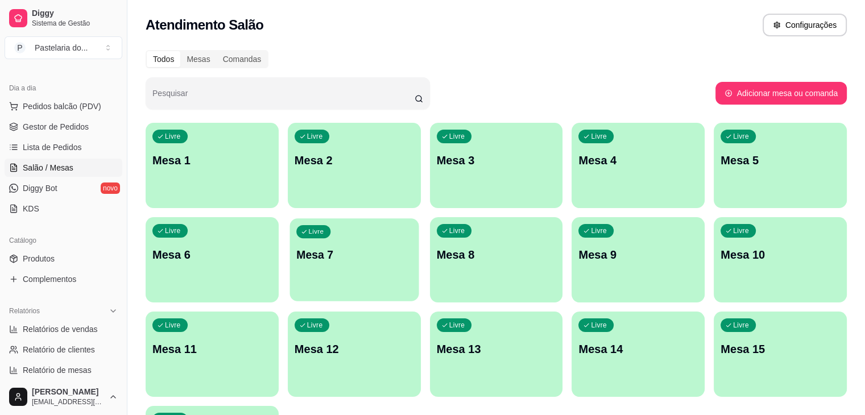
click at [296, 262] on p "Mesa 7" at bounding box center [354, 254] width 116 height 15
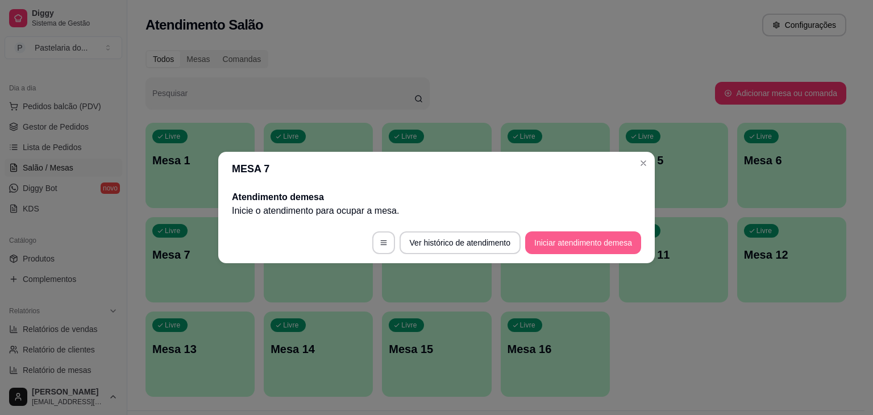
click at [569, 251] on button "Iniciar atendimento de mesa" at bounding box center [583, 242] width 116 height 23
click at [569, 251] on footer "Ver histórico de atendimento Iniciar atendimento de mesa" at bounding box center [436, 242] width 437 height 41
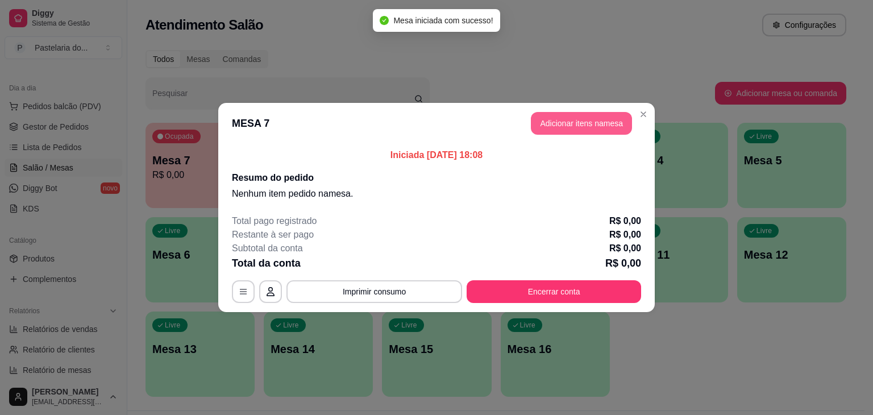
click at [545, 123] on button "Adicionar itens na mesa" at bounding box center [581, 123] width 101 height 23
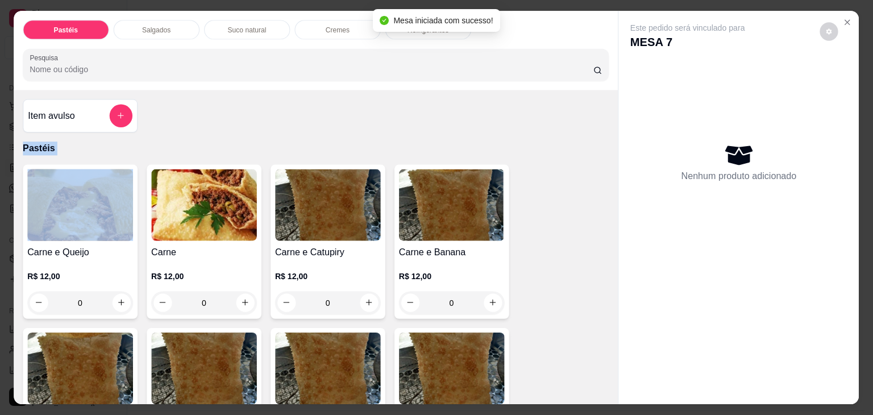
click at [523, 107] on div "Item avulso Pastéis Carne e Queijo R$ 12,00 0 Carne R$ 12,00 0 Carne e Catupiry…" at bounding box center [316, 247] width 605 height 314
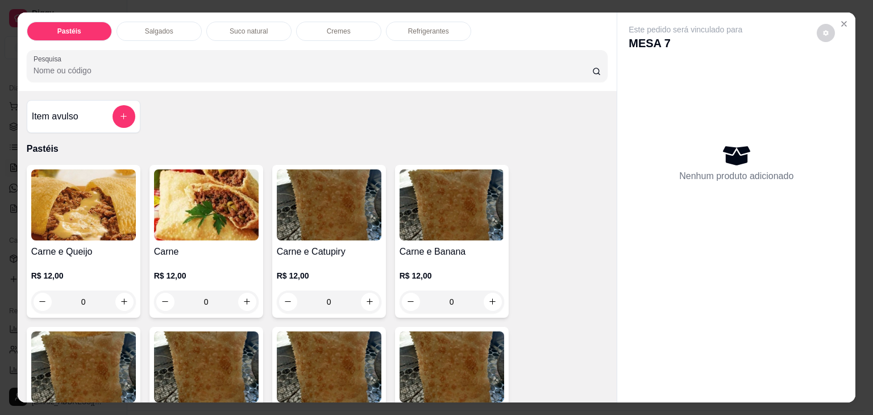
click at [117, 293] on div "0" at bounding box center [83, 302] width 105 height 23
click at [121, 301] on div "0" at bounding box center [83, 302] width 105 height 23
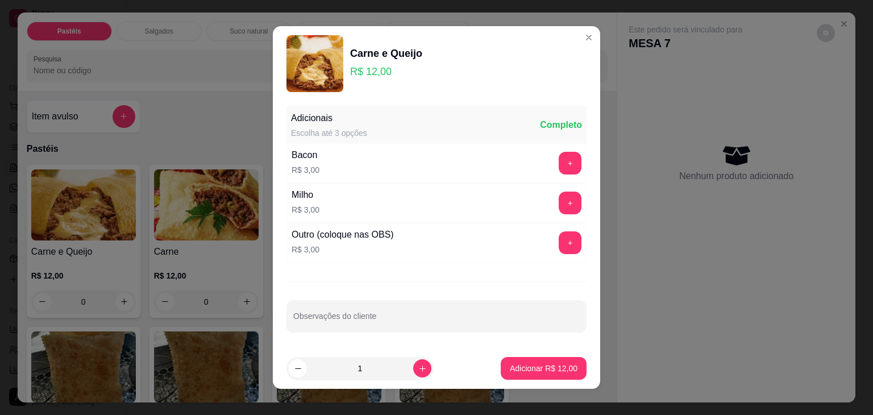
click at [527, 382] on footer "1 Adicionar R$ 12,00" at bounding box center [437, 368] width 328 height 41
click at [527, 372] on p "Adicionar R$ 12,00" at bounding box center [544, 368] width 66 height 11
type input "1"
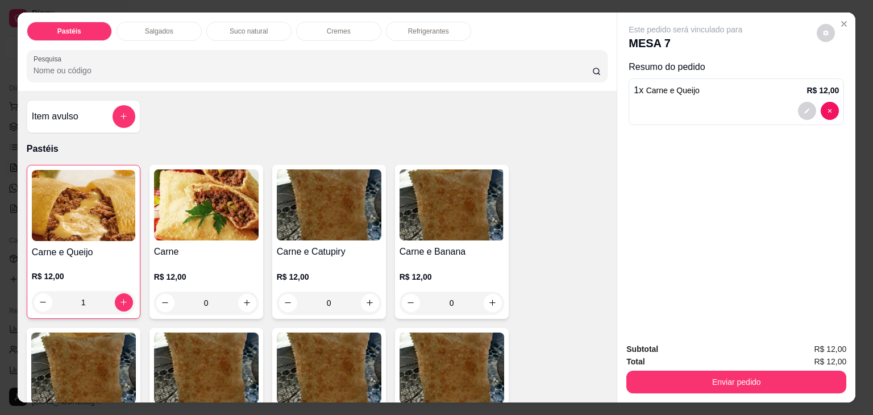
click at [433, 27] on p "Refrigerantes" at bounding box center [428, 31] width 41 height 9
click at [433, 55] on div at bounding box center [318, 66] width 568 height 23
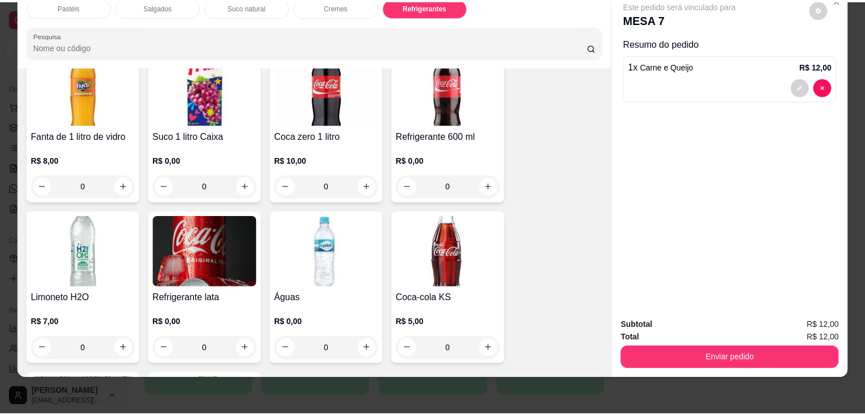
scroll to position [3026, 0]
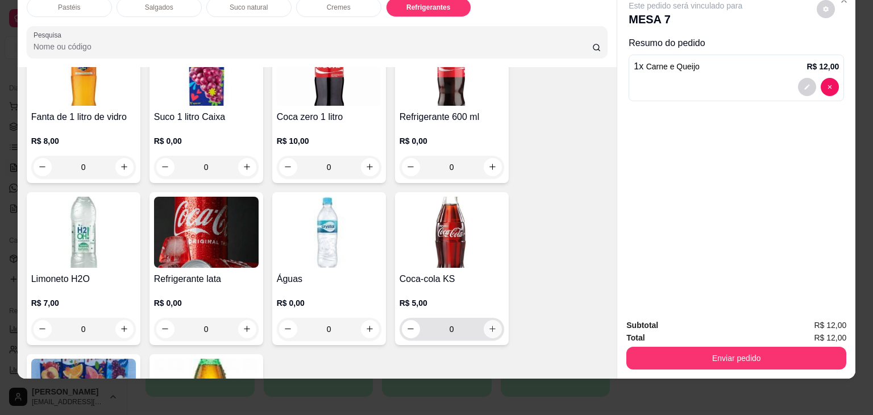
click at [488, 325] on icon "increase-product-quantity" at bounding box center [492, 329] width 9 height 9
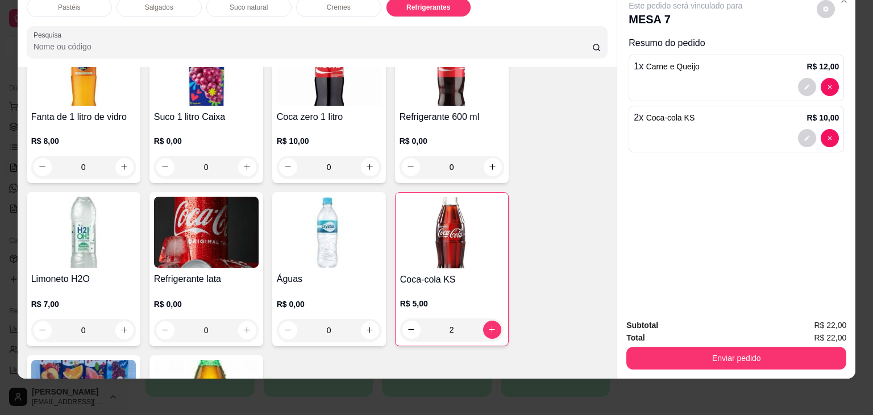
click at [454, 318] on input "2" at bounding box center [452, 329] width 63 height 23
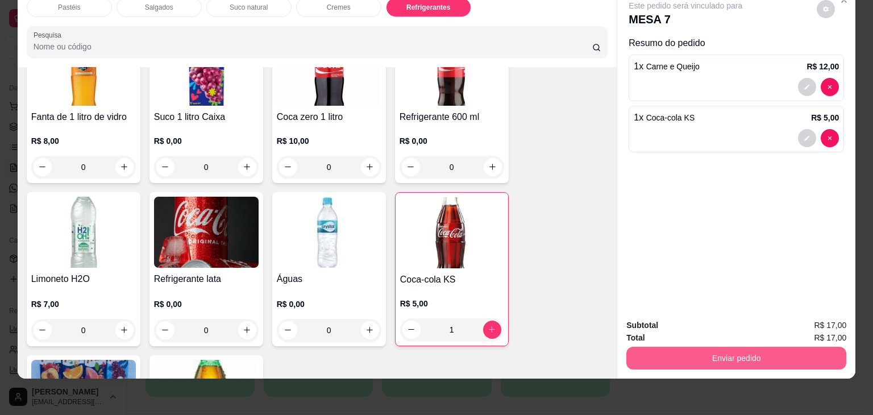
type input "1"
click at [669, 349] on button "Enviar pedido" at bounding box center [736, 358] width 213 height 22
click at [732, 384] on div "Pastéis Salgados Suco natural Cremes Refrigerantes Pesquisa Item avulso Pastéis…" at bounding box center [436, 207] width 873 height 415
click at [729, 347] on button "Enviar pedido" at bounding box center [737, 358] width 220 height 23
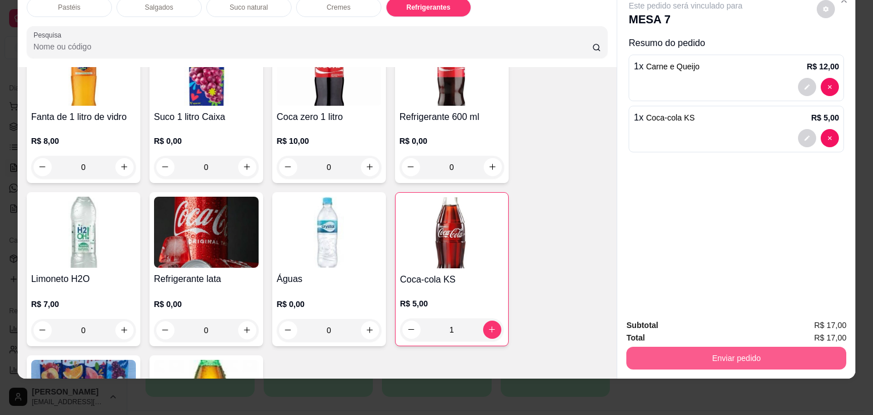
click at [729, 347] on button "Enviar pedido" at bounding box center [737, 358] width 220 height 23
click at [729, 347] on button "Enviar pedido" at bounding box center [736, 358] width 213 height 22
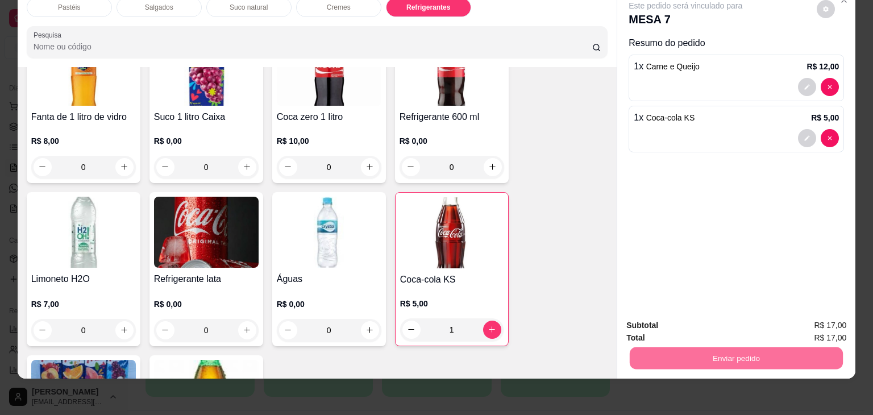
click at [724, 317] on button "Não registrar e enviar pedido" at bounding box center [698, 321] width 115 height 21
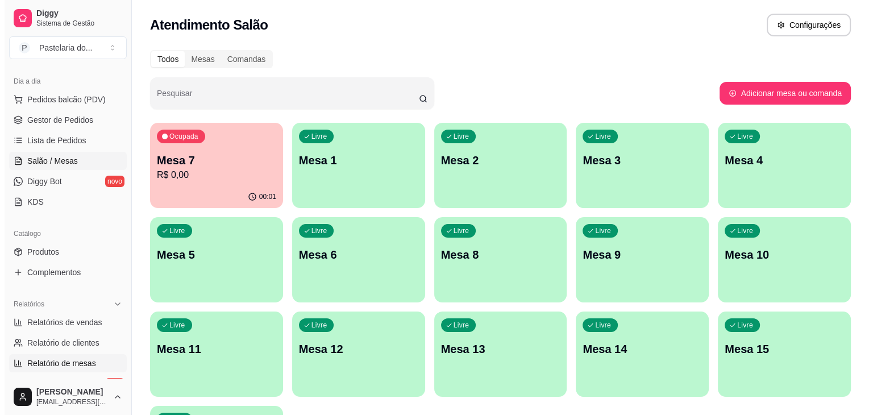
scroll to position [114, 0]
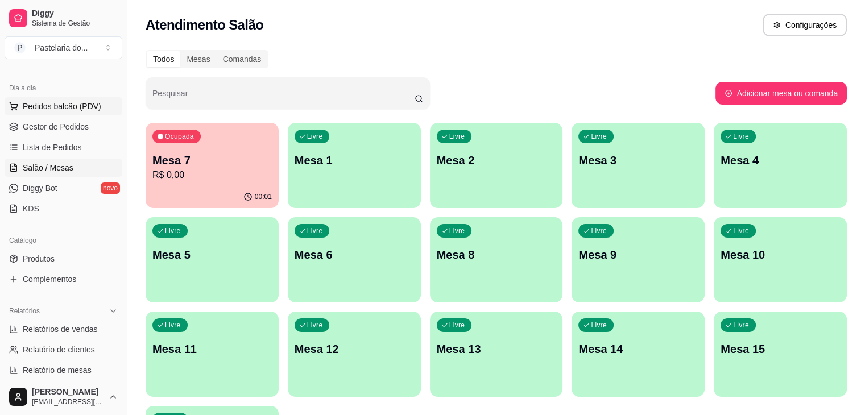
click at [59, 105] on span "Pedidos balcão (PDV)" at bounding box center [62, 106] width 78 height 11
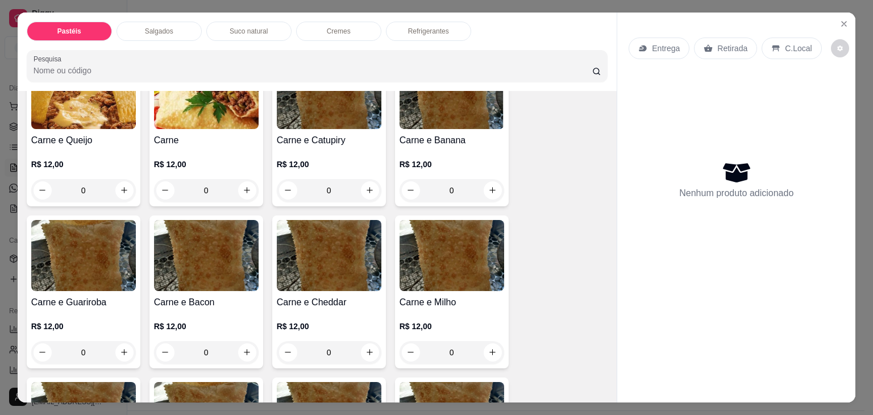
scroll to position [114, 0]
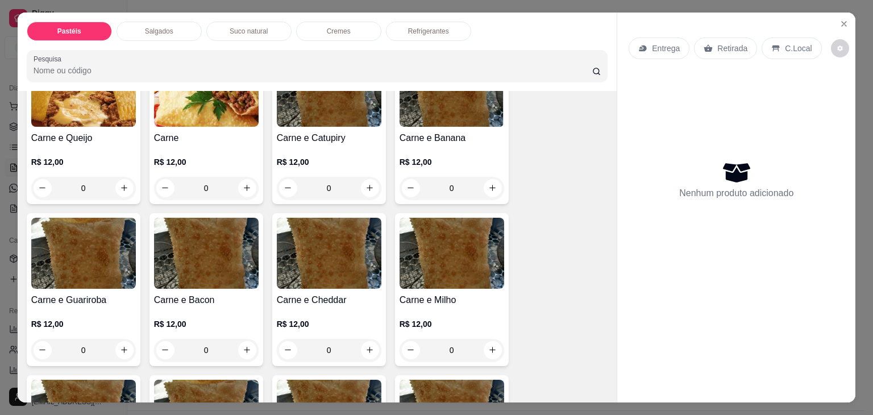
click at [148, 27] on p "Salgados" at bounding box center [159, 31] width 28 height 9
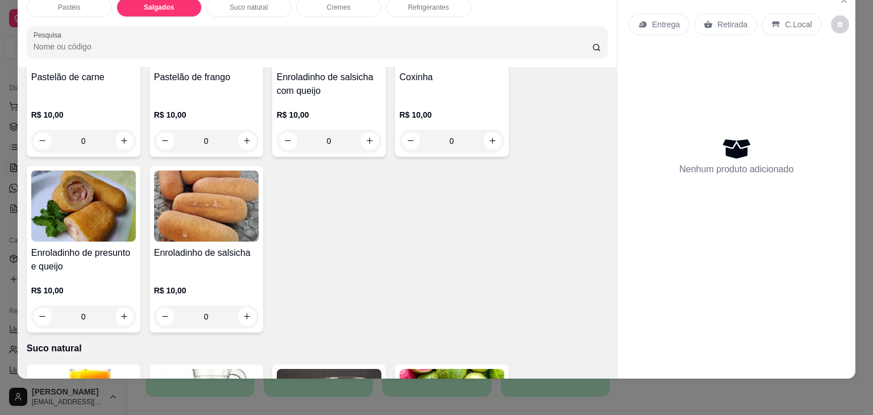
scroll to position [1321, 0]
click at [120, 313] on icon "increase-product-quantity" at bounding box center [124, 317] width 9 height 9
type input "1"
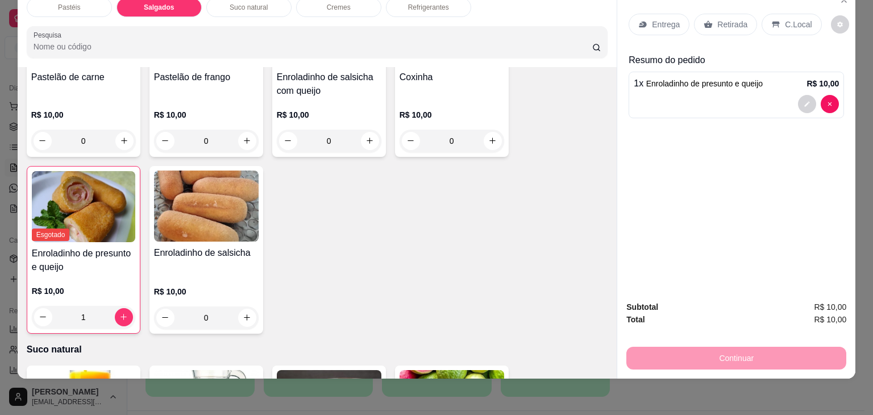
click at [692, 359] on div "Continuar" at bounding box center [737, 357] width 220 height 26
click at [692, 358] on div "Continuar" at bounding box center [737, 357] width 220 height 26
click at [479, 283] on div "Pastelão de carne R$ 10,00 0 Pastelão de frango R$ 10,00 0 Esgotado Enroladinho…" at bounding box center [318, 161] width 582 height 343
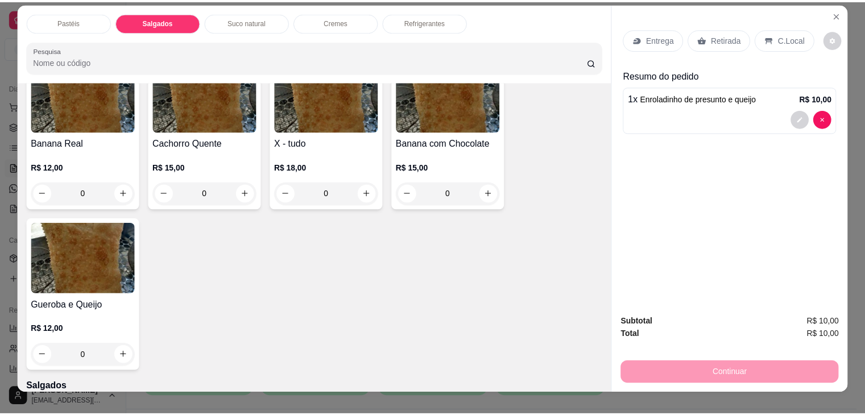
scroll to position [0, 0]
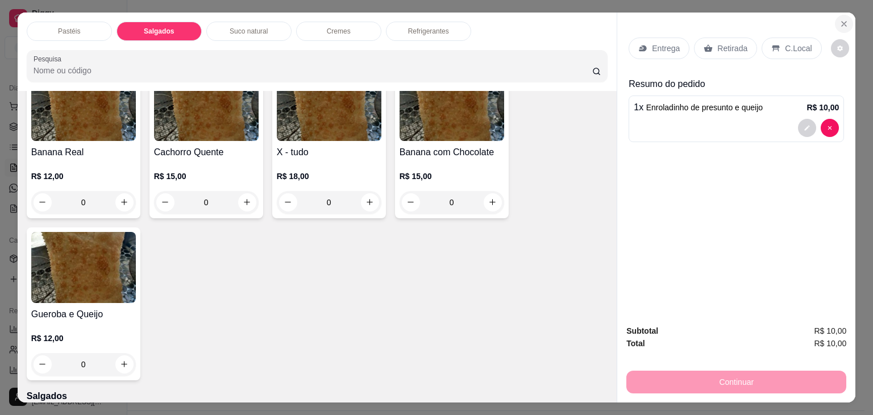
click at [835, 16] on button "Close" at bounding box center [844, 24] width 18 height 18
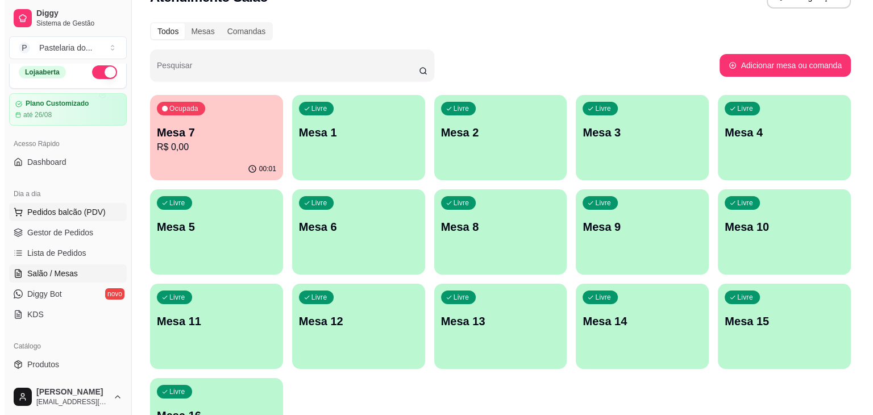
scroll to position [5, 0]
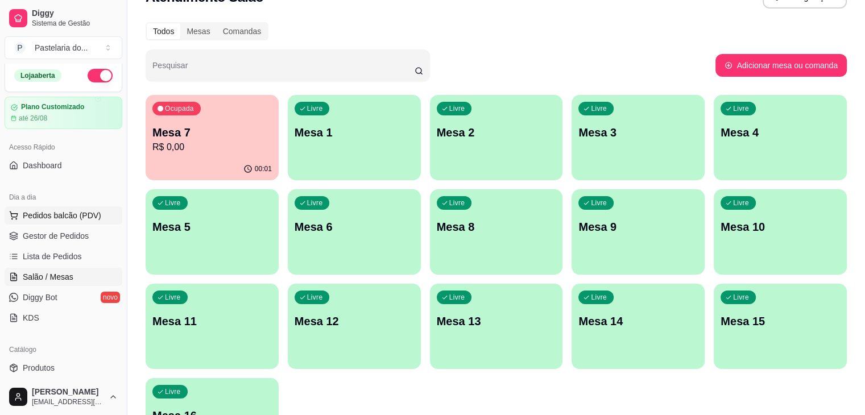
click at [70, 217] on span "Pedidos balcão (PDV)" at bounding box center [62, 215] width 78 height 11
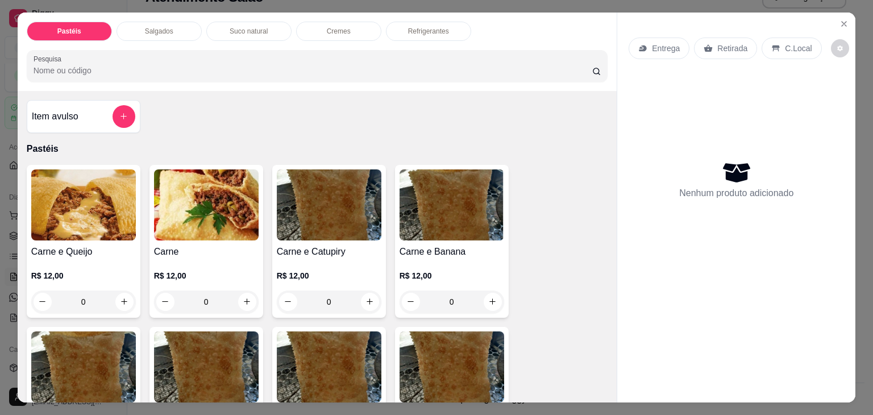
click at [145, 27] on p "Salgados" at bounding box center [159, 31] width 28 height 9
click at [144, 55] on div at bounding box center [318, 66] width 568 height 23
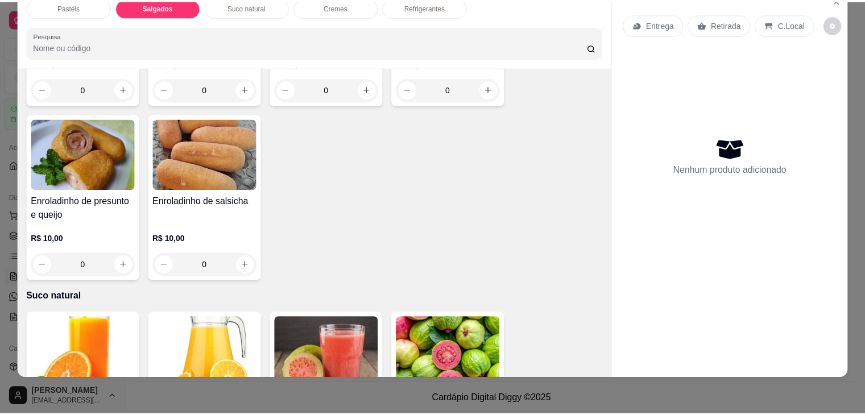
scroll to position [1378, 0]
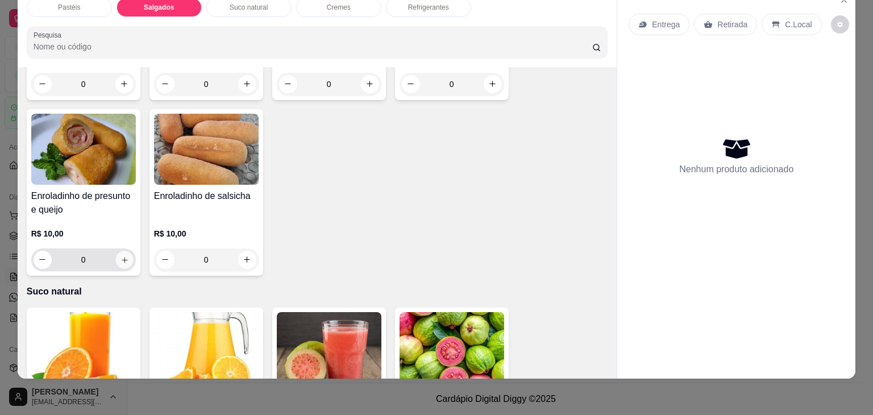
click at [120, 256] on icon "increase-product-quantity" at bounding box center [124, 260] width 9 height 9
type input "1"
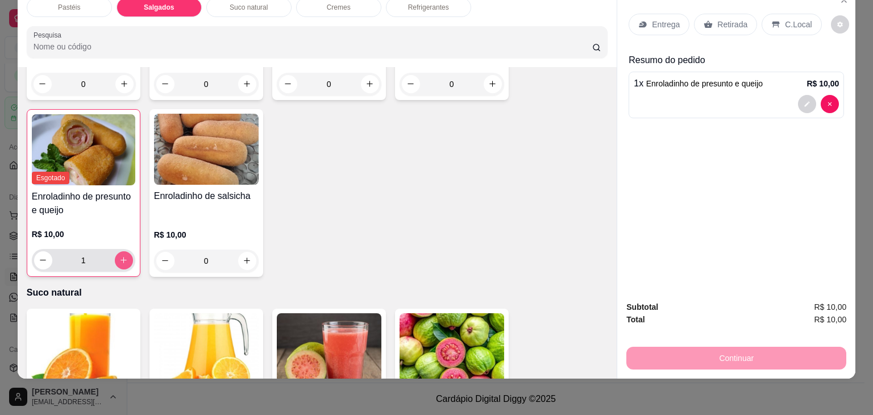
click at [119, 256] on icon "increase-product-quantity" at bounding box center [123, 260] width 9 height 9
click at [246, 257] on icon "increase-product-quantity" at bounding box center [247, 261] width 9 height 9
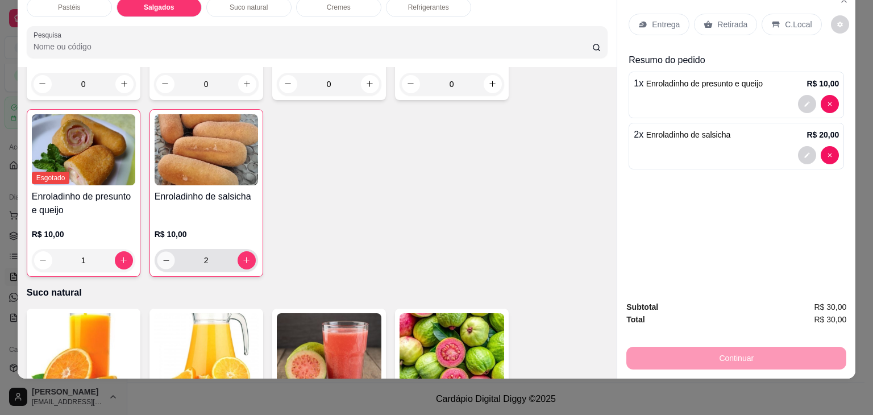
click at [161, 256] on icon "decrease-product-quantity" at bounding box center [165, 260] width 9 height 9
type input "1"
click at [741, 14] on div "Retirada" at bounding box center [725, 25] width 63 height 22
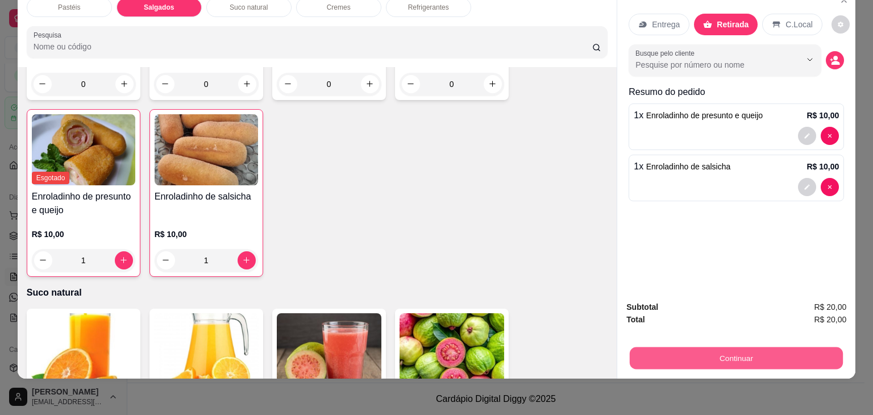
click at [668, 347] on button "Continuar" at bounding box center [736, 358] width 213 height 22
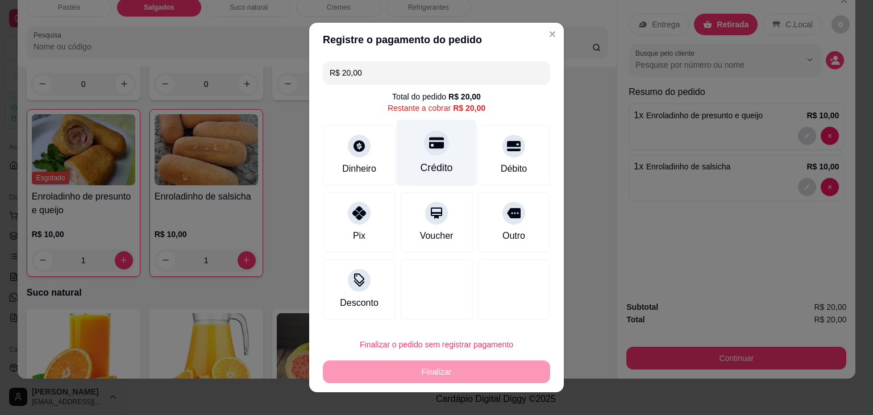
click at [449, 167] on div "Crédito" at bounding box center [437, 153] width 80 height 67
type input "R$ 0,00"
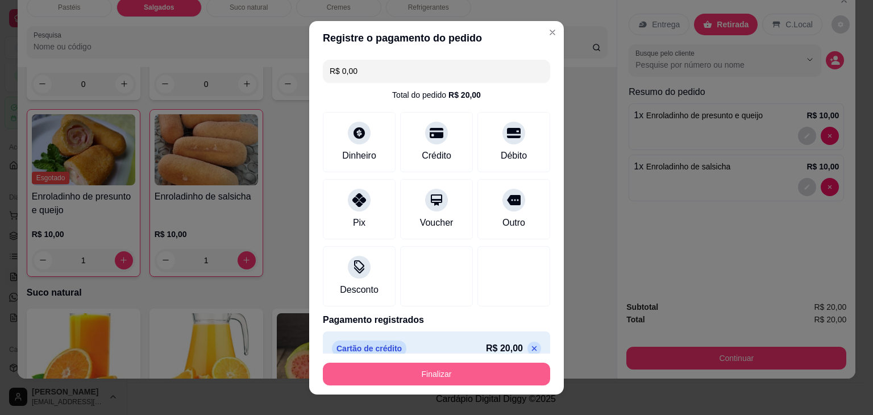
click at [387, 376] on button "Finalizar" at bounding box center [436, 374] width 227 height 23
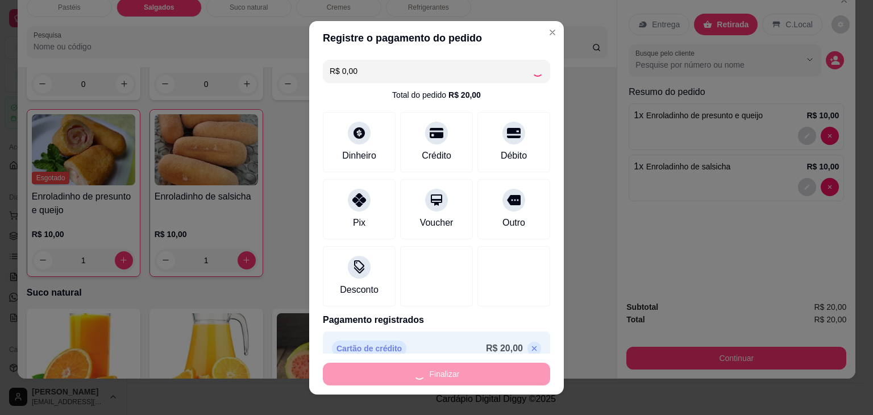
type input "0"
type input "-R$ 20,00"
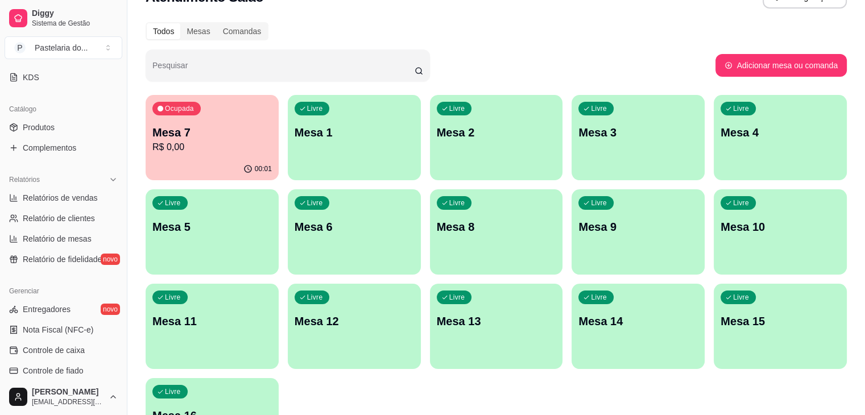
scroll to position [346, 0]
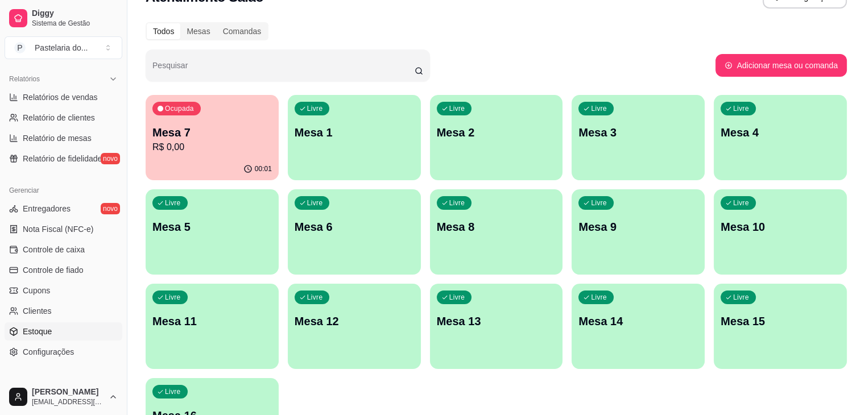
click at [57, 332] on link "Estoque" at bounding box center [64, 331] width 118 height 18
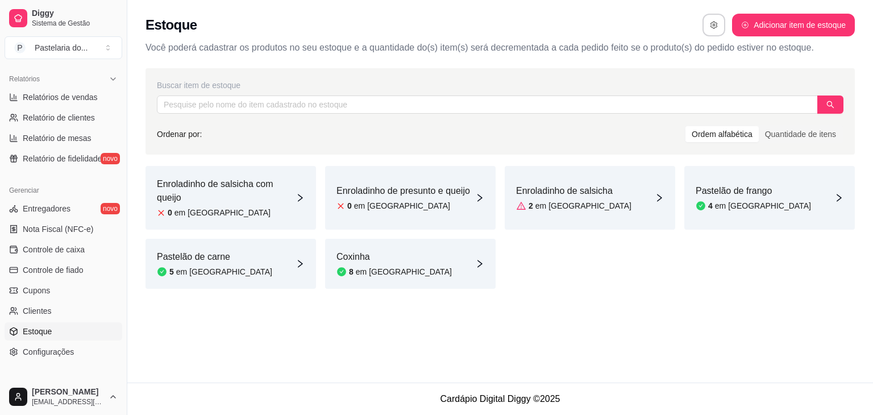
click at [486, 208] on div "Enroladinho de presunto e queijo 0 em [GEOGRAPHIC_DATA]" at bounding box center [410, 198] width 171 height 64
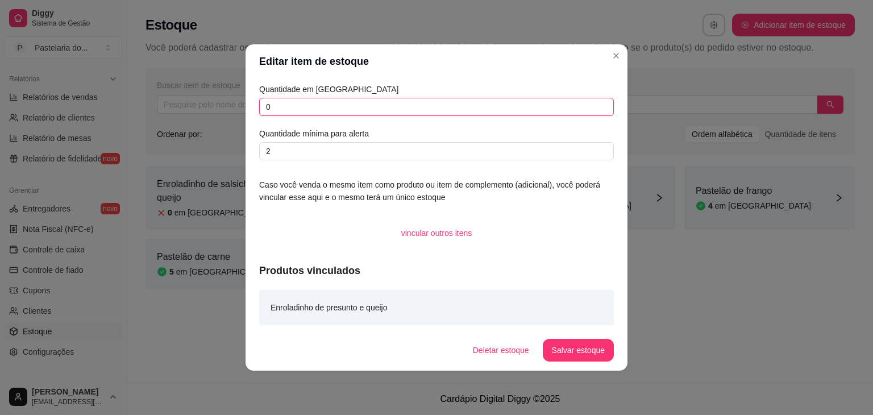
click at [289, 107] on input "0" at bounding box center [436, 107] width 355 height 18
type input "7"
click at [596, 345] on button "Salvar estoque" at bounding box center [578, 350] width 69 height 22
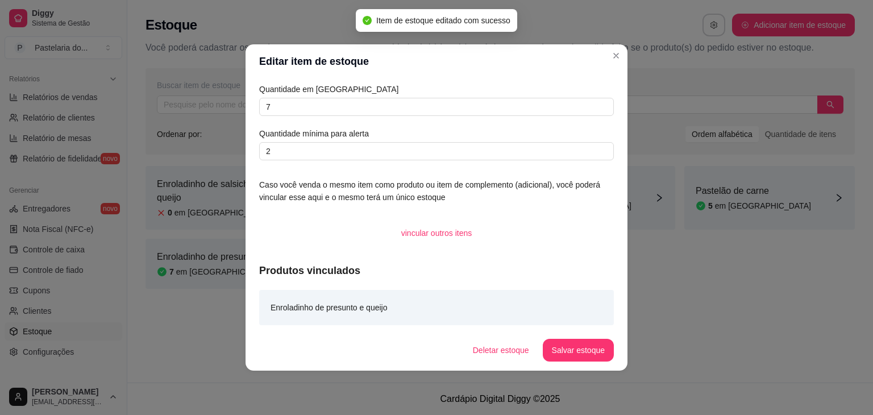
click at [687, 267] on div "Enroladinho de salsicha com queijo 0 em estoque Enroladinho de salsicha 2 em es…" at bounding box center [501, 227] width 710 height 123
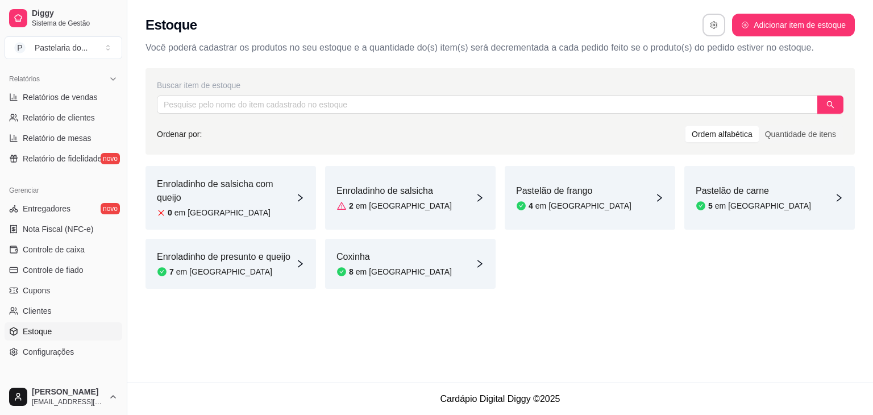
click at [383, 260] on article "Coxinha" at bounding box center [394, 257] width 115 height 14
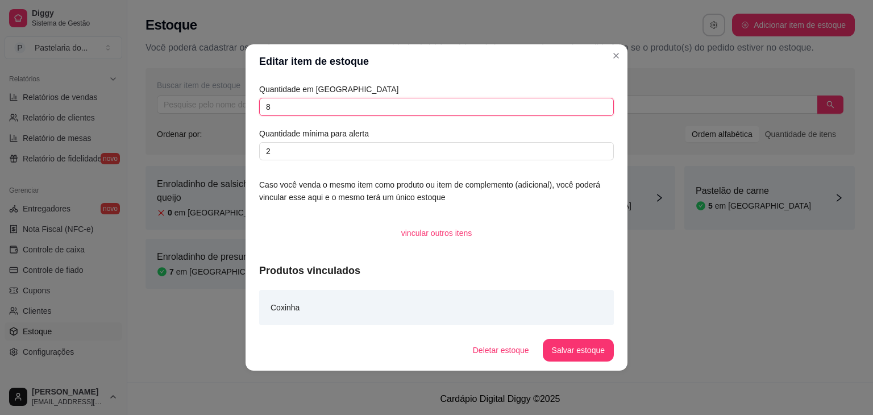
click at [308, 103] on input "8" at bounding box center [436, 107] width 355 height 18
type input "10"
click at [585, 354] on button "Salvar estoque" at bounding box center [578, 350] width 69 height 22
click at [585, 354] on div "Deletar estoque Salvar estoque" at bounding box center [539, 350] width 150 height 23
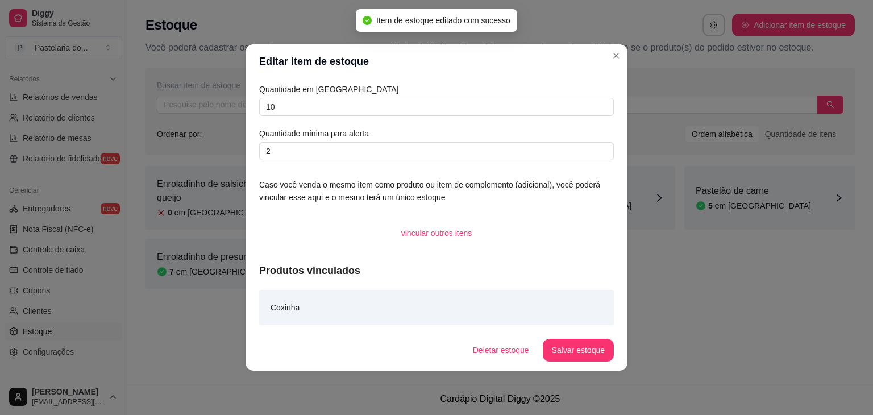
click at [701, 288] on div "Enroladinho de salsicha com queijo 0 em estoque Enroladinho de salsicha 2 em es…" at bounding box center [501, 227] width 710 height 123
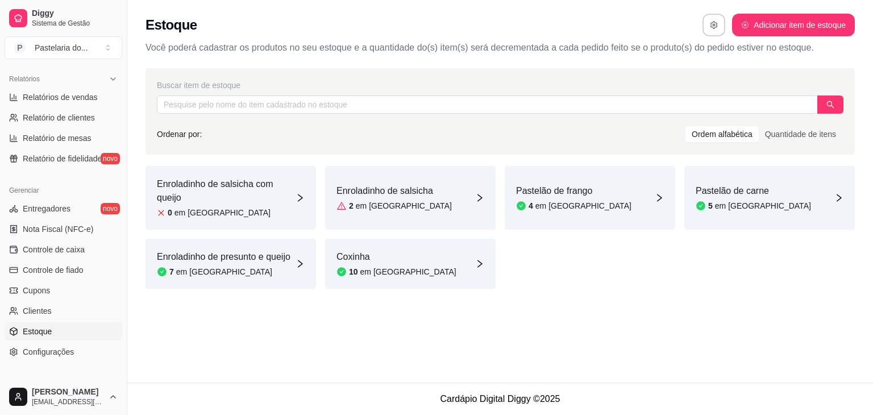
click at [388, 205] on article "em [GEOGRAPHIC_DATA]" at bounding box center [404, 205] width 96 height 11
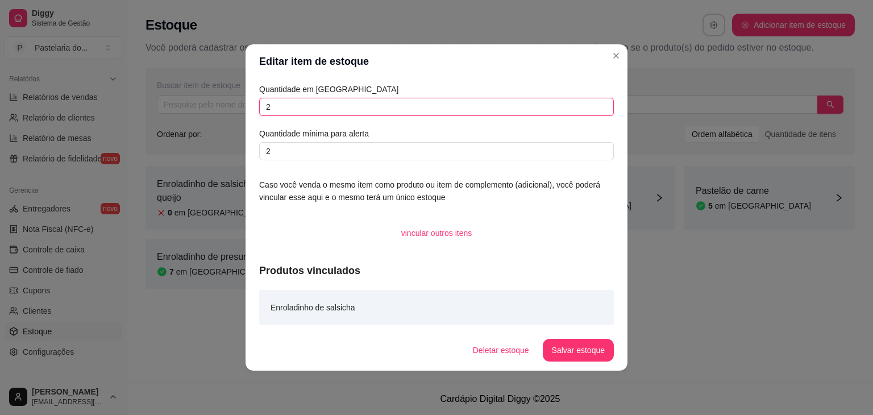
click at [342, 106] on input "2" at bounding box center [436, 107] width 355 height 18
type input "3"
click at [556, 341] on button "Salvar estoque" at bounding box center [578, 350] width 69 height 22
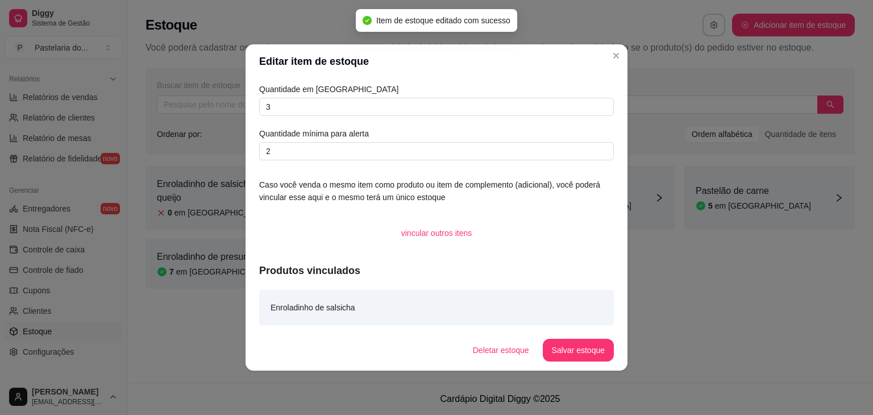
click at [692, 352] on div "Estoque Adicionar item de estoque Você poderá cadastrar os produtos no seu esto…" at bounding box center [500, 191] width 746 height 383
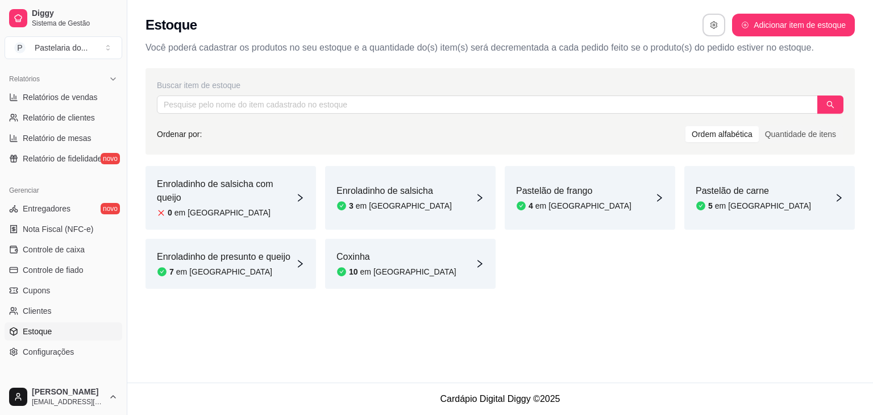
click at [283, 211] on div "0 em [GEOGRAPHIC_DATA]" at bounding box center [226, 212] width 139 height 11
click at [232, 210] on div "0 em [GEOGRAPHIC_DATA]" at bounding box center [226, 212] width 139 height 11
click at [180, 213] on article "em [GEOGRAPHIC_DATA]" at bounding box center [223, 212] width 96 height 11
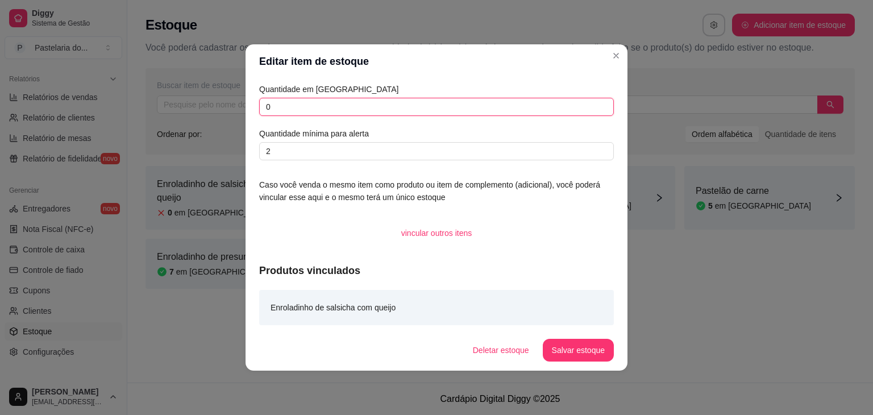
click at [299, 103] on input "0" at bounding box center [436, 107] width 355 height 18
type input "2"
click at [560, 354] on button "Salvar estoque" at bounding box center [578, 350] width 69 height 22
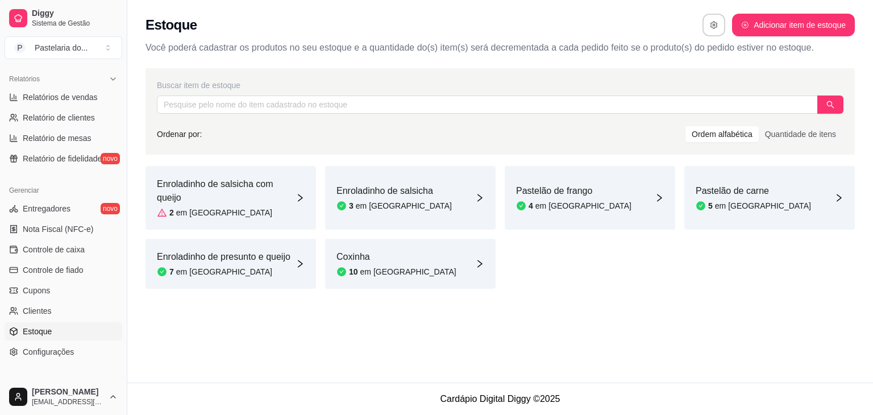
click at [557, 210] on article "em [GEOGRAPHIC_DATA]" at bounding box center [584, 205] width 96 height 11
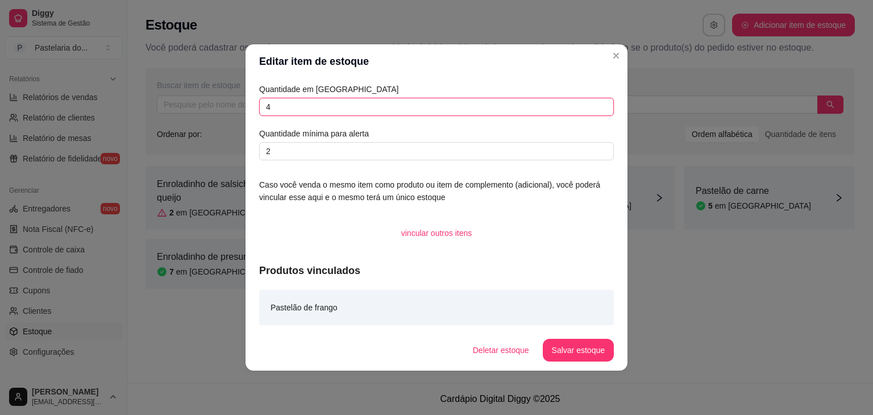
click at [298, 101] on input "4" at bounding box center [436, 107] width 355 height 18
type input "7"
click at [564, 350] on button "Salvar estoque" at bounding box center [578, 350] width 69 height 22
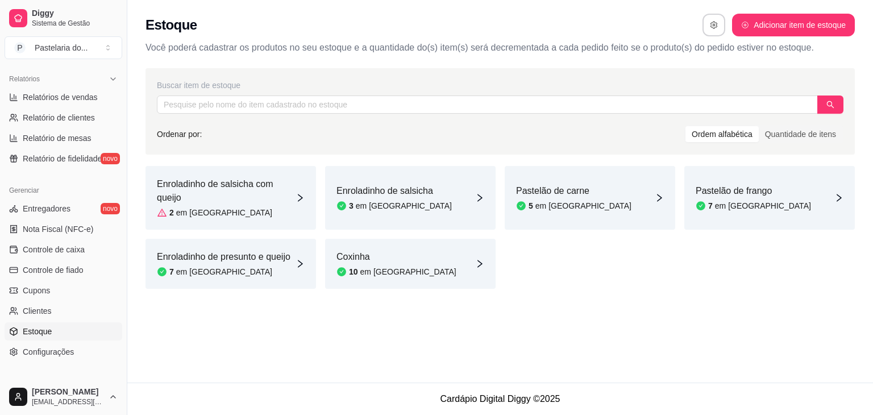
click at [563, 184] on article "Pastelão de carne" at bounding box center [573, 191] width 115 height 14
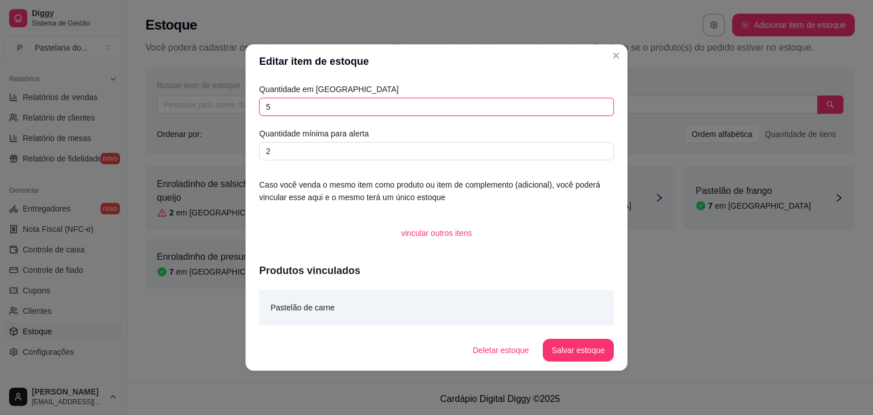
click at [283, 103] on input "5" at bounding box center [436, 107] width 355 height 18
type input "8"
click at [564, 350] on button "Salvar estoque" at bounding box center [578, 350] width 69 height 22
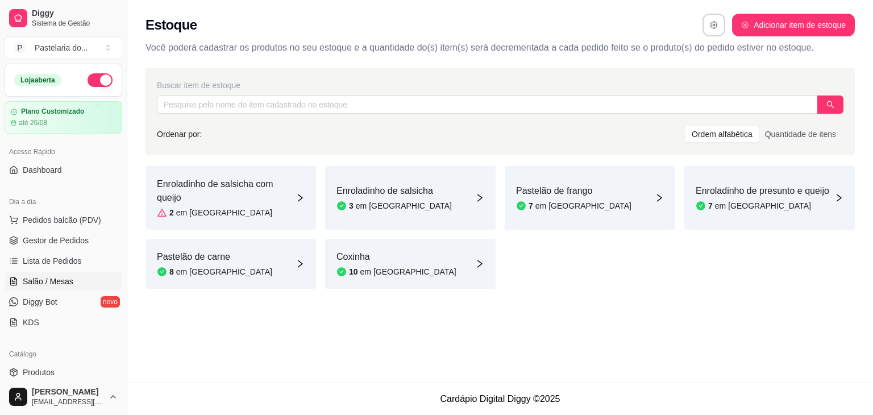
click at [48, 285] on span "Salão / Mesas" at bounding box center [48, 281] width 51 height 11
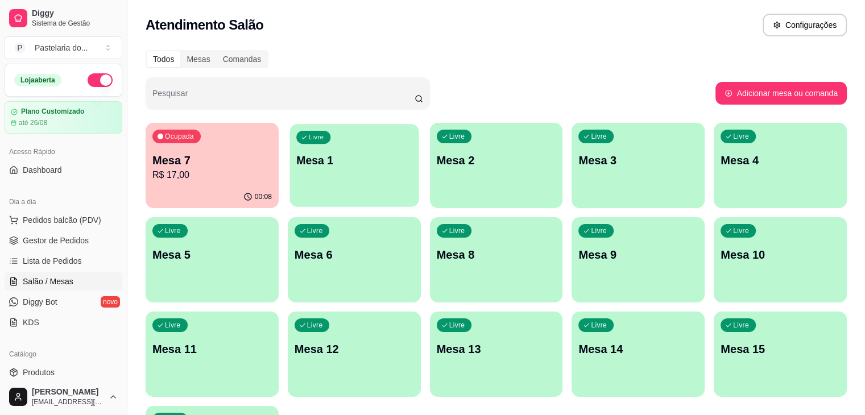
click at [358, 169] on div "Livre Mesa 1" at bounding box center [353, 158] width 129 height 69
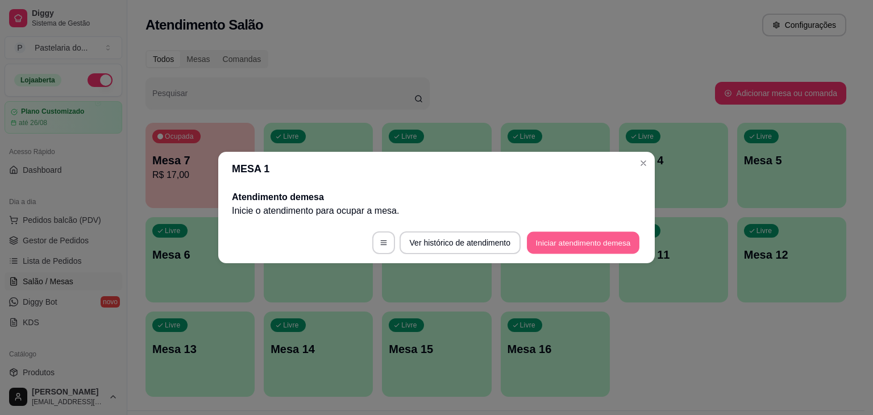
click at [548, 250] on button "Iniciar atendimento de mesa" at bounding box center [583, 243] width 113 height 22
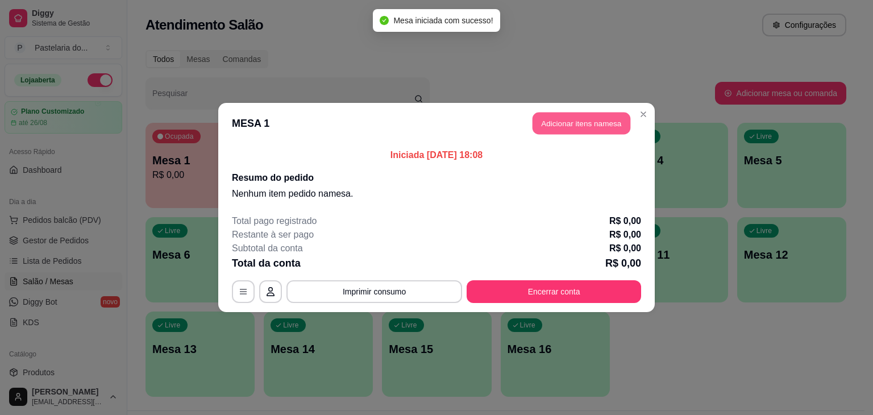
click at [546, 129] on button "Adicionar itens na mesa" at bounding box center [582, 124] width 98 height 22
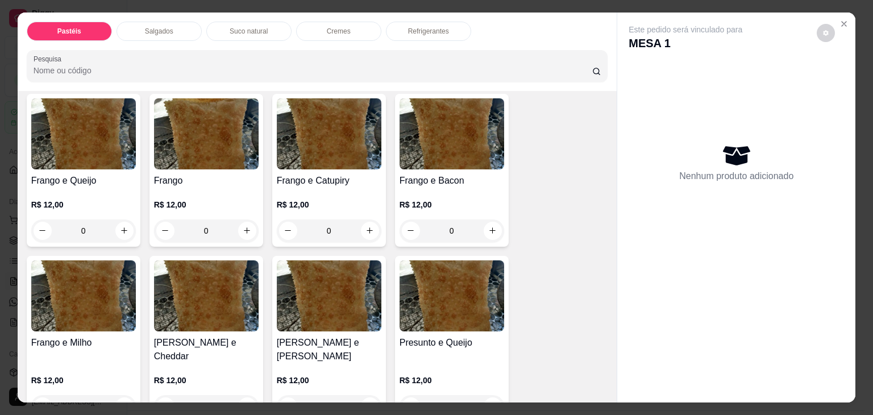
scroll to position [455, 0]
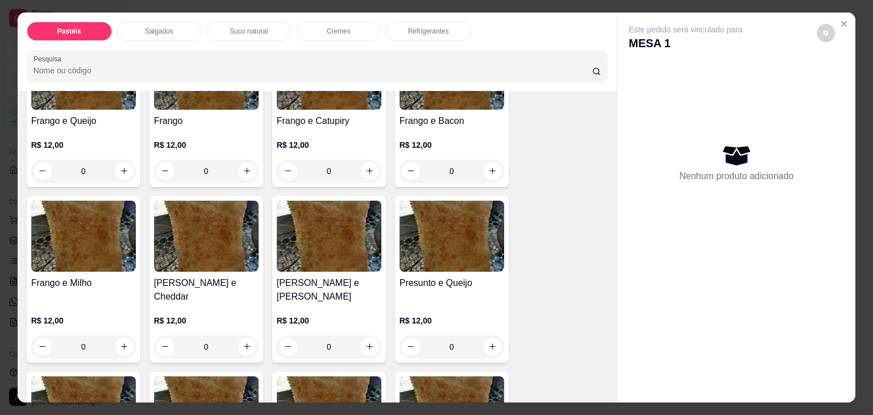
click at [364, 168] on div "0" at bounding box center [329, 171] width 105 height 23
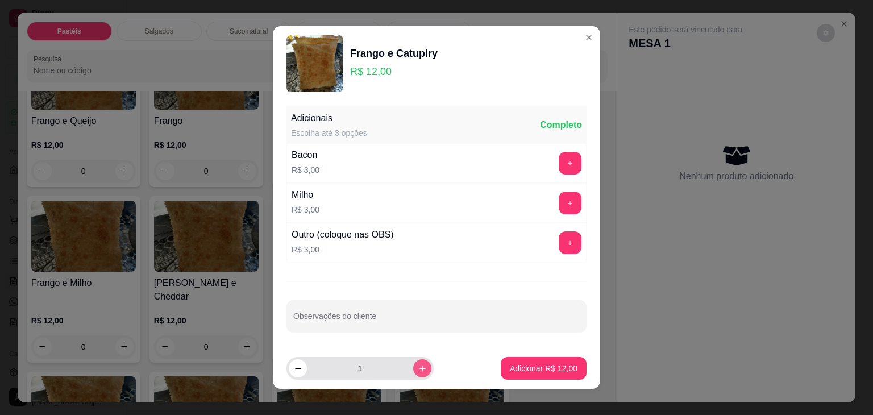
click at [420, 368] on icon "increase-product-quantity" at bounding box center [423, 369] width 6 height 6
type input "4"
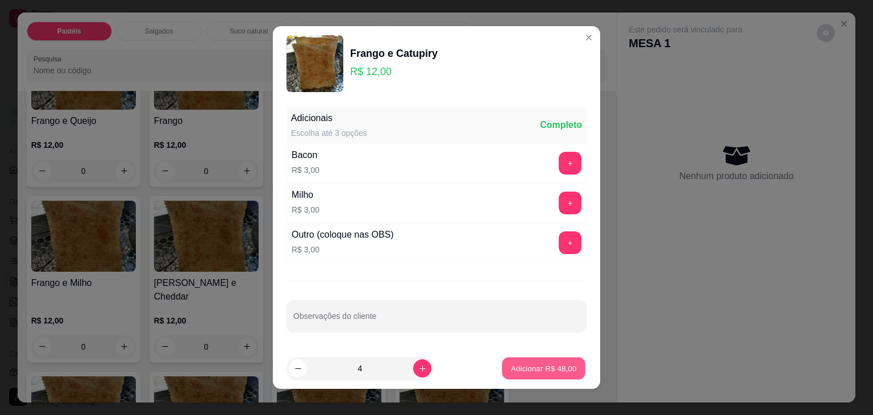
click at [527, 360] on button "Adicionar R$ 48,00" at bounding box center [544, 369] width 84 height 22
type input "4"
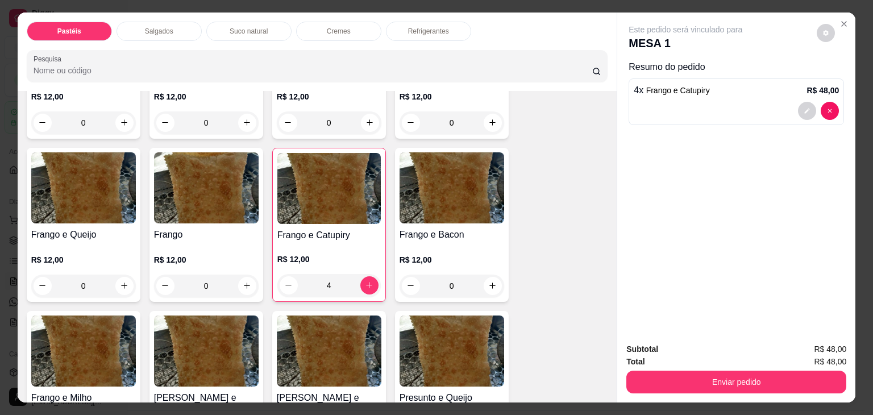
click at [441, 27] on p "Refrigerantes" at bounding box center [428, 31] width 41 height 9
click at [441, 55] on div at bounding box center [318, 66] width 568 height 23
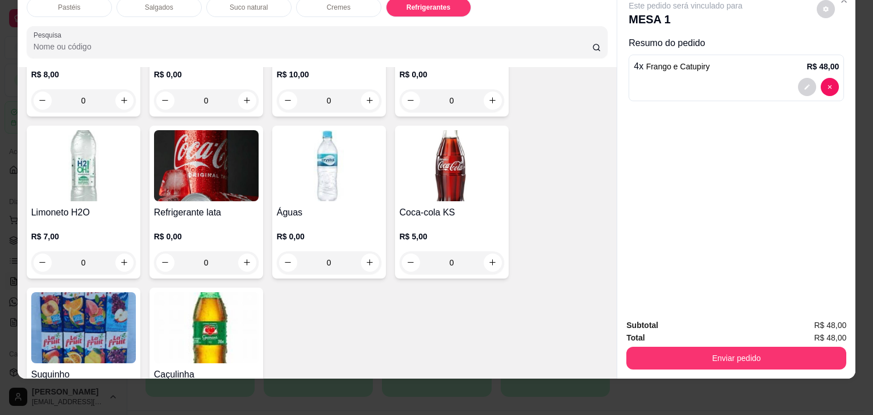
scroll to position [3140, 0]
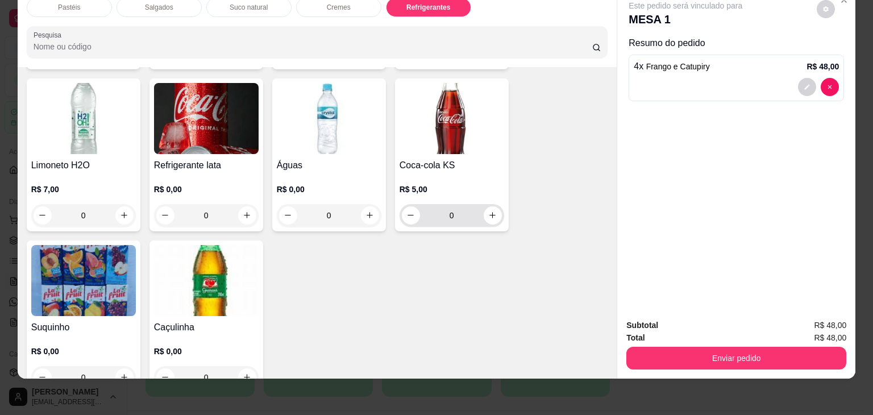
click at [491, 204] on div "0" at bounding box center [452, 215] width 100 height 23
click at [495, 206] on button "increase-product-quantity" at bounding box center [493, 215] width 18 height 18
type input "1"
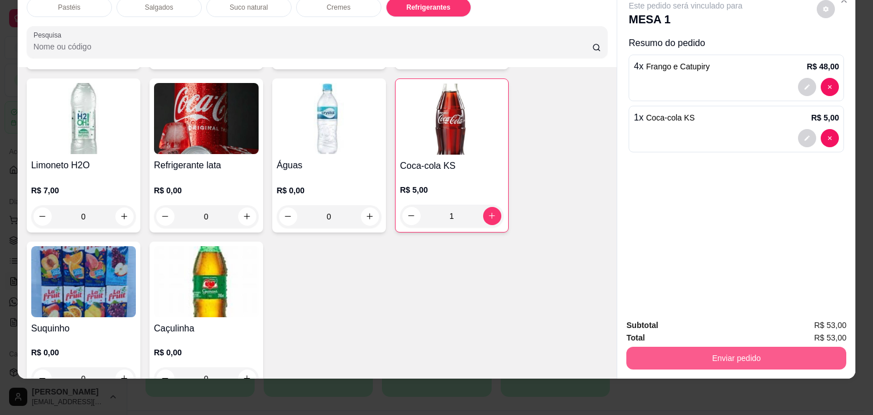
click at [709, 352] on button "Enviar pedido" at bounding box center [737, 358] width 220 height 23
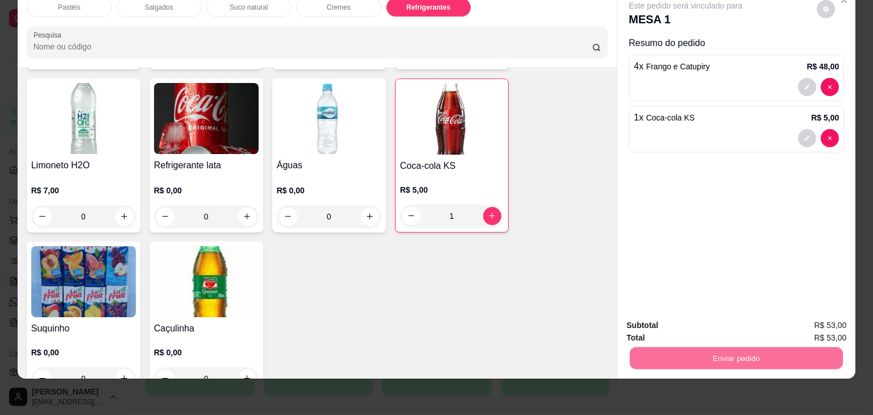
click at [712, 316] on button "Não registrar e enviar pedido" at bounding box center [699, 321] width 118 height 22
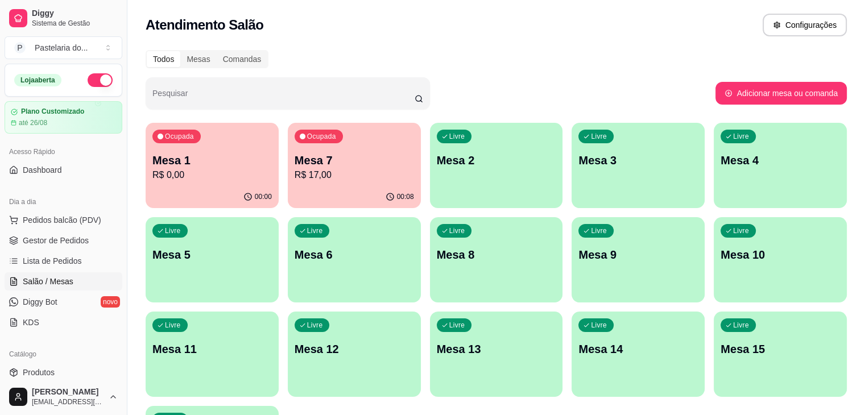
click at [430, 263] on div "Livre Mesa 8" at bounding box center [496, 253] width 133 height 72
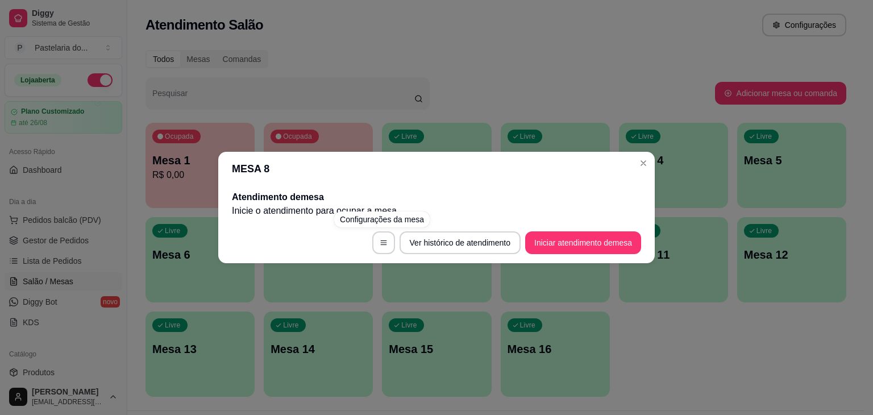
click at [828, 285] on div "MESA 8 Atendimento de mesa Inicie o atendimento para ocupar a mesa . Ver histór…" at bounding box center [436, 207] width 873 height 415
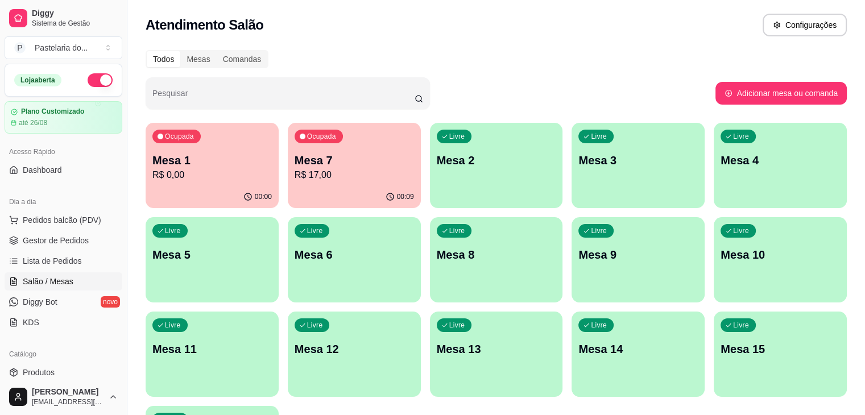
click at [312, 147] on div "Ocupada Mesa 7 R$ 17,00" at bounding box center [354, 154] width 133 height 63
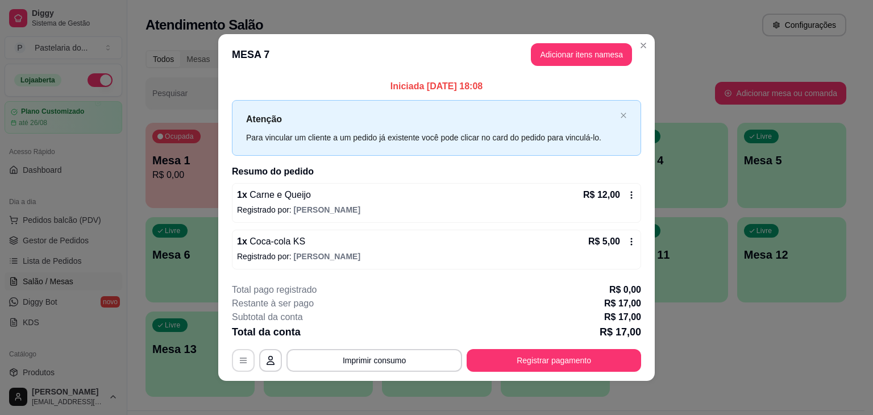
click at [235, 365] on button "button" at bounding box center [243, 360] width 23 height 23
click at [241, 360] on icon "button" at bounding box center [243, 360] width 9 height 9
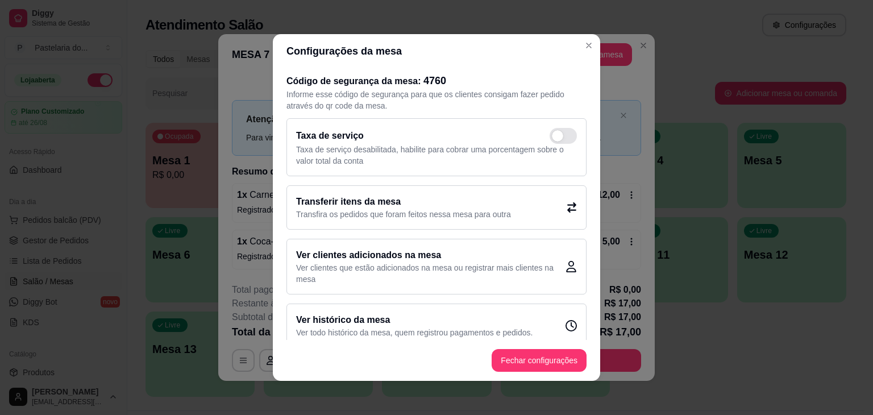
click at [504, 202] on div "Transferir itens da mesa Transfira os pedidos que foram feitos nessa mesa para …" at bounding box center [437, 207] width 300 height 44
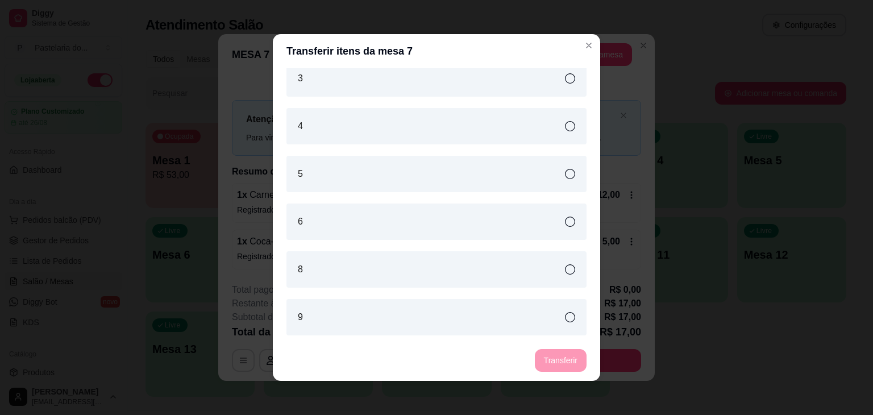
scroll to position [2, 0]
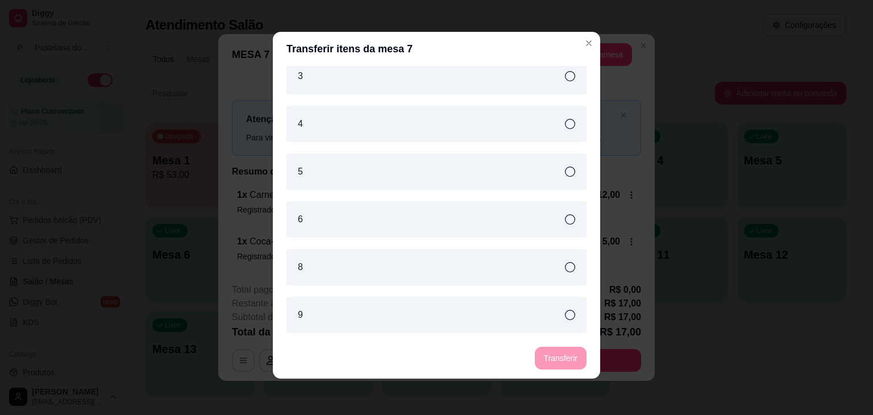
click at [557, 274] on div "8" at bounding box center [437, 267] width 300 height 36
click at [546, 357] on button "Transferir" at bounding box center [561, 358] width 52 height 23
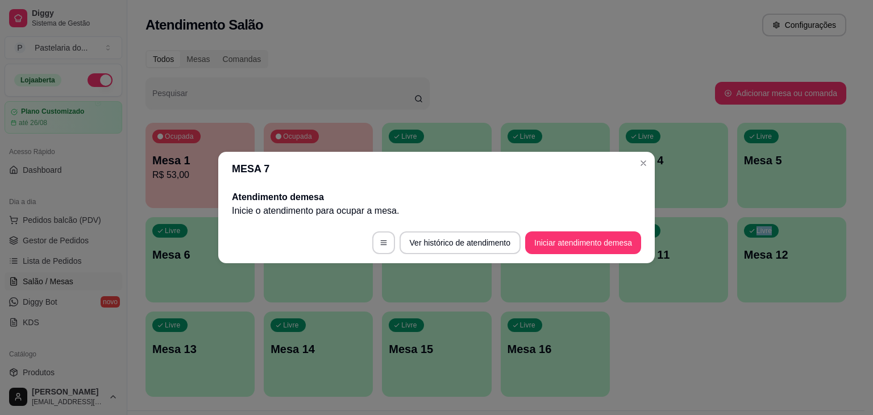
click at [690, 330] on div "Ocupada Mesa 1 R$ 53,00 00:00 Ocupada Mesa 8 R$ 17,00 00:09 Livre Mesa 2 Livre …" at bounding box center [496, 260] width 701 height 274
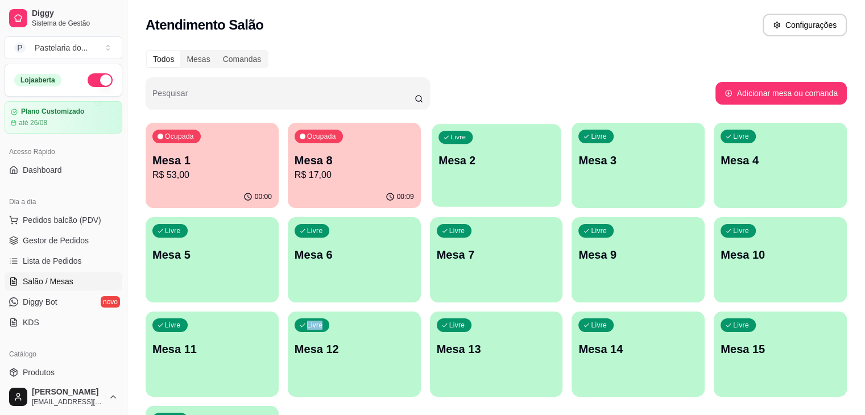
click at [432, 192] on div "Livre Mesa 2" at bounding box center [496, 158] width 129 height 69
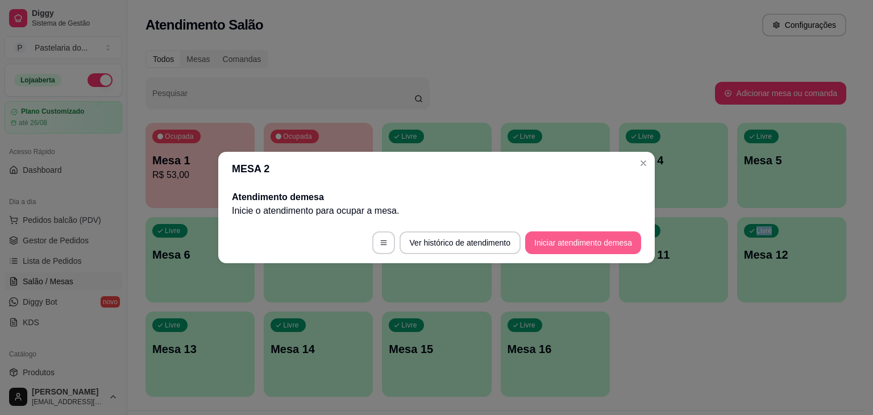
click at [567, 247] on button "Iniciar atendimento de mesa" at bounding box center [583, 242] width 116 height 23
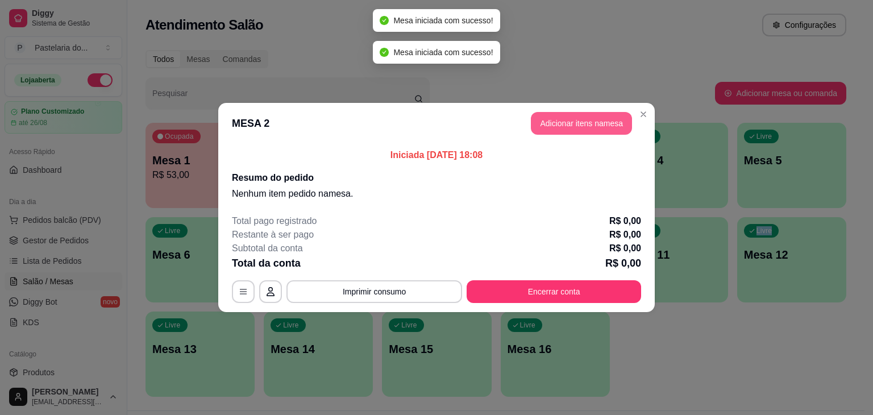
click at [557, 117] on button "Adicionar itens na mesa" at bounding box center [581, 123] width 101 height 23
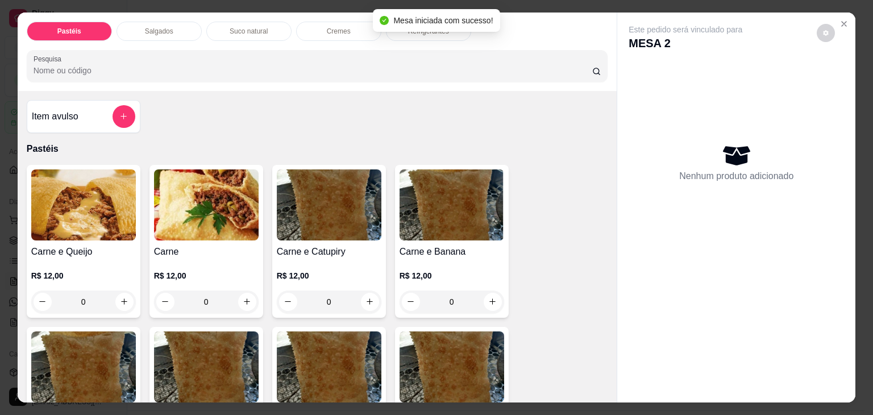
click at [118, 301] on div "0" at bounding box center [83, 302] width 105 height 23
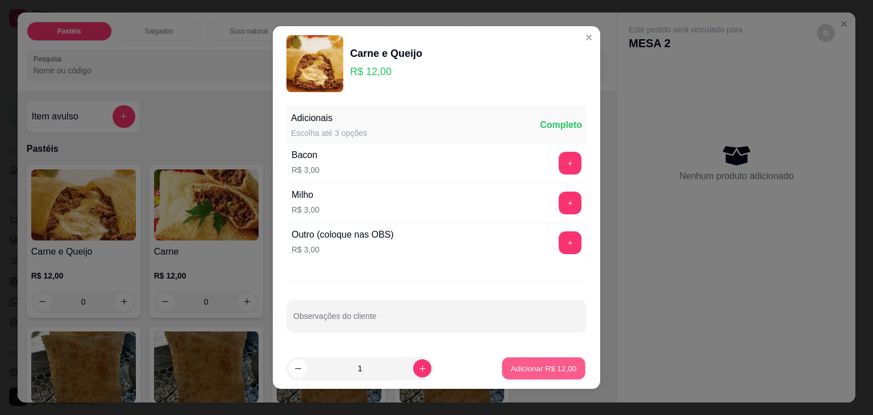
click at [511, 368] on p "Adicionar R$ 12,00" at bounding box center [544, 368] width 66 height 11
type input "1"
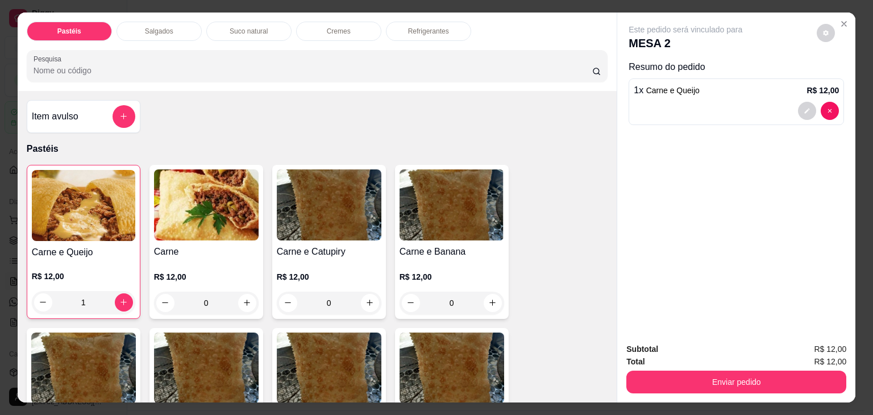
click at [169, 36] on div "Pastéis Salgados Suco natural Cremes Refrigerantes Pesquisa" at bounding box center [318, 52] width 600 height 78
click at [174, 27] on div "Salgados" at bounding box center [159, 31] width 85 height 19
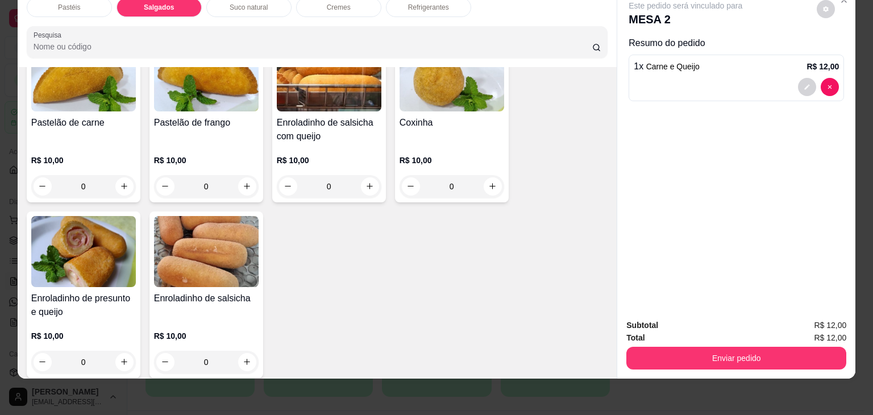
scroll to position [1266, 0]
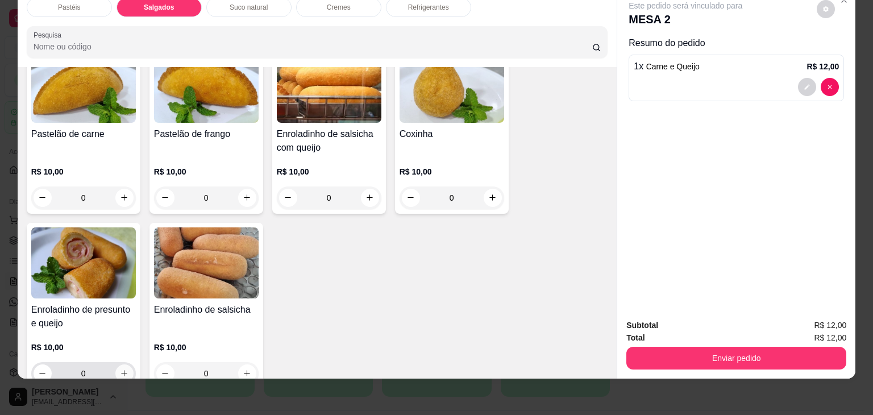
click at [123, 369] on icon "increase-product-quantity" at bounding box center [124, 373] width 9 height 9
type input "2"
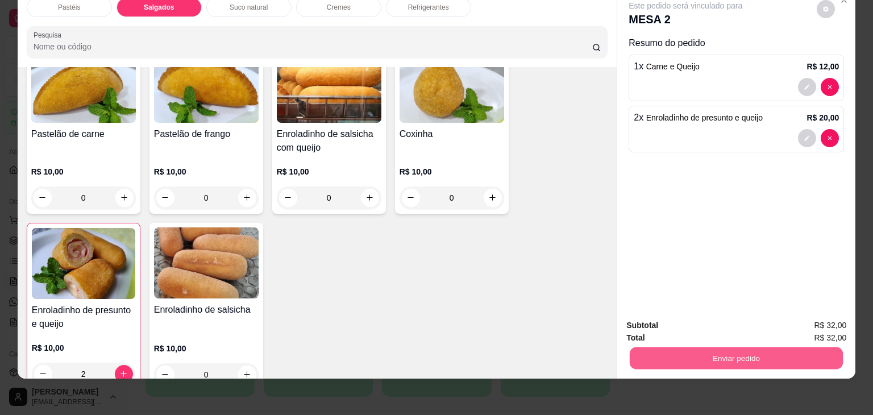
click at [714, 355] on button "Enviar pedido" at bounding box center [736, 358] width 213 height 22
click at [706, 350] on button "Enviar pedido" at bounding box center [736, 358] width 213 height 22
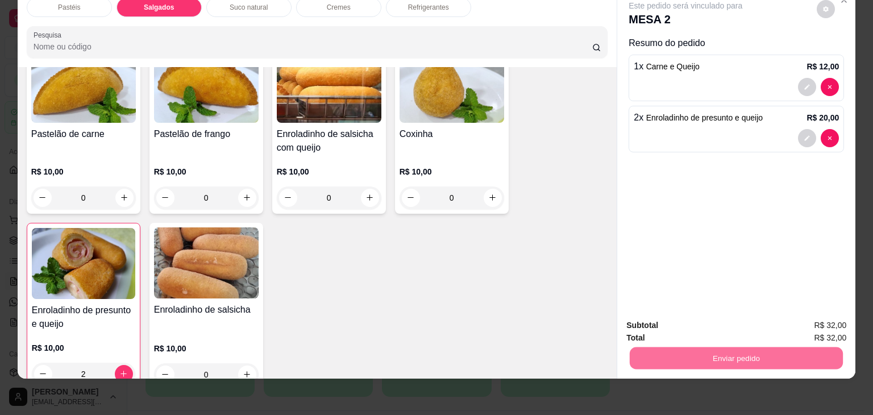
click at [717, 317] on button "Não registrar e enviar pedido" at bounding box center [698, 321] width 115 height 21
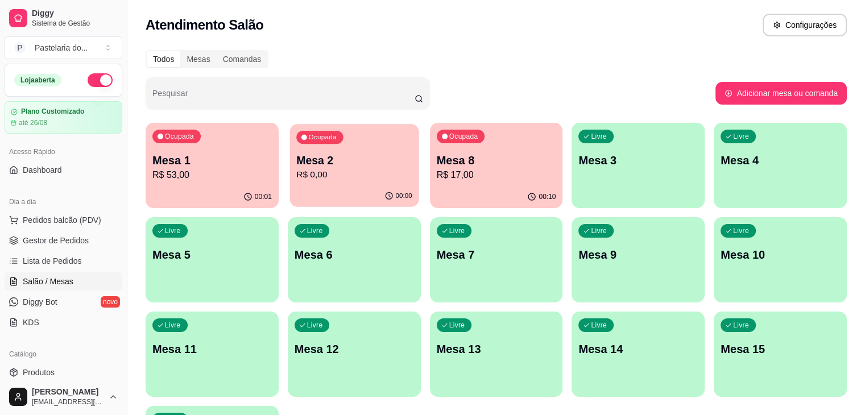
click at [347, 191] on div "00:00" at bounding box center [353, 196] width 129 height 22
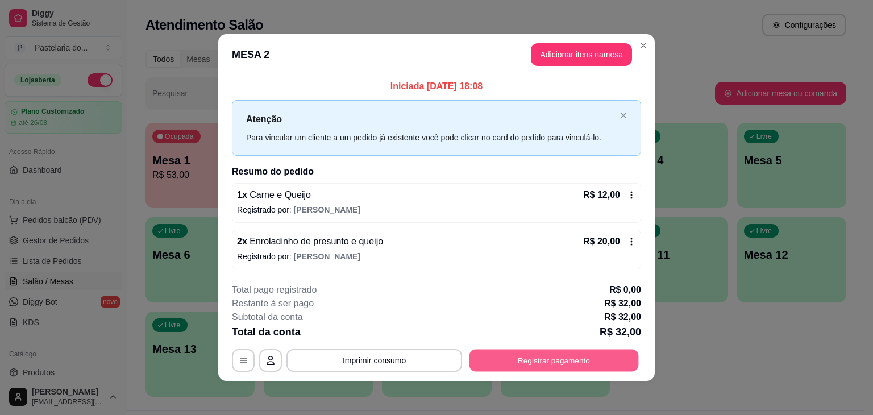
click at [566, 355] on button "Registrar pagamento" at bounding box center [554, 360] width 169 height 22
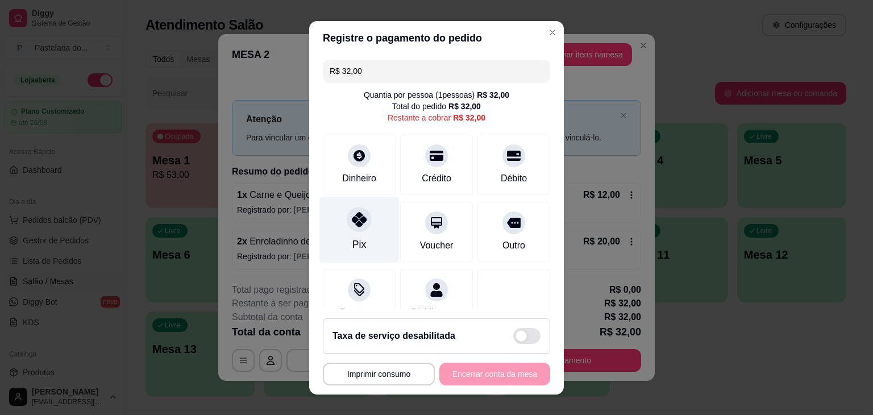
click at [372, 224] on div "Pix" at bounding box center [360, 229] width 80 height 67
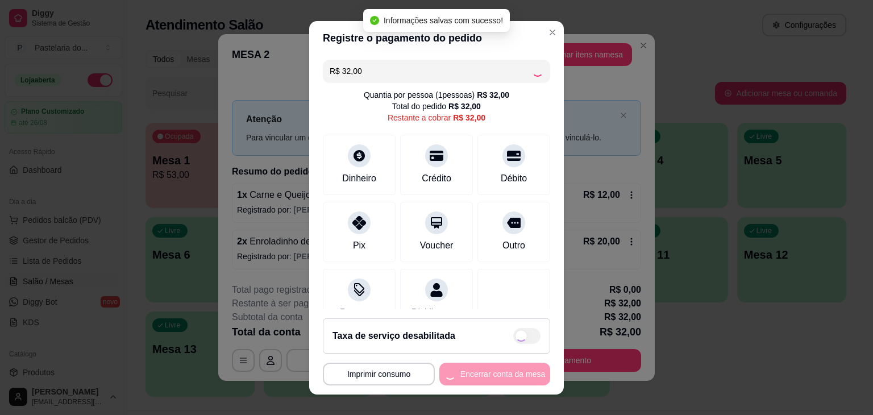
type input "R$ 0,00"
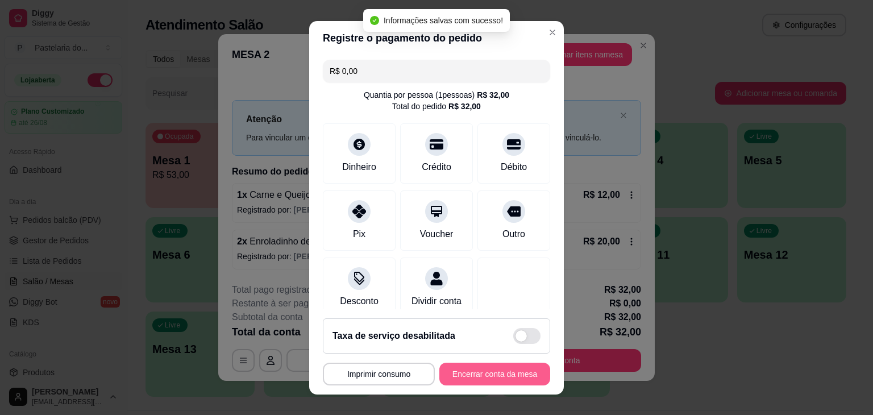
click at [462, 380] on button "Encerrar conta da mesa" at bounding box center [495, 374] width 111 height 23
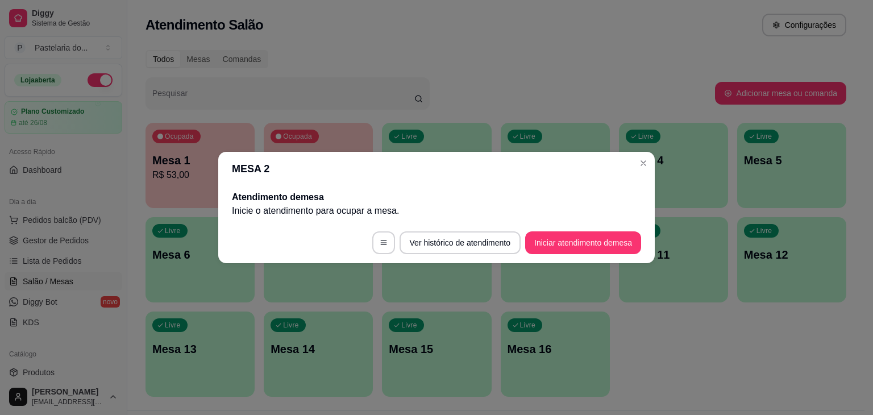
click at [781, 393] on div "Ocupada Mesa 1 R$ 53,00 00:01 Ocupada Mesa 8 R$ 17,00 00:10 Livre Mesa 2 Livre …" at bounding box center [496, 260] width 701 height 274
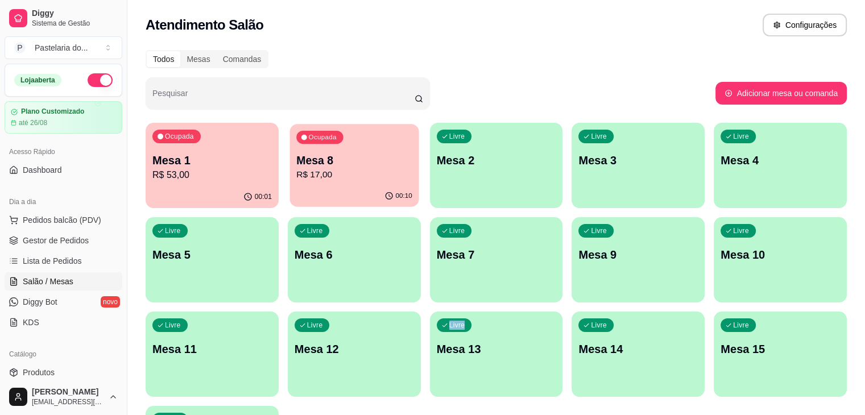
click at [306, 169] on p "R$ 17,00" at bounding box center [354, 174] width 116 height 13
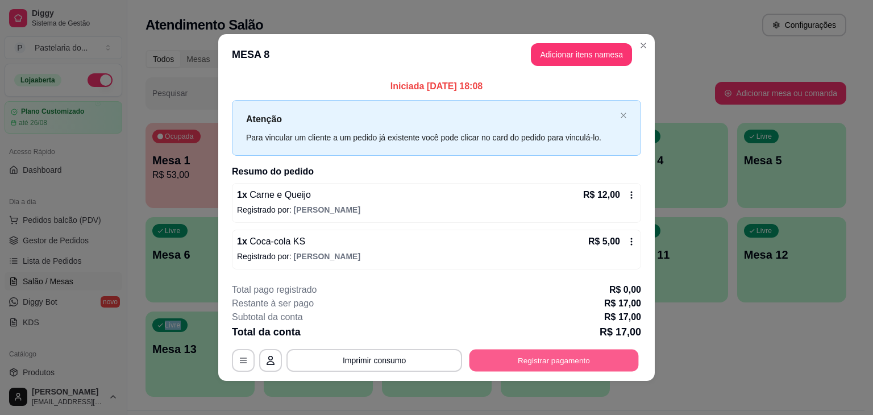
click at [545, 358] on button "Registrar pagamento" at bounding box center [554, 360] width 169 height 22
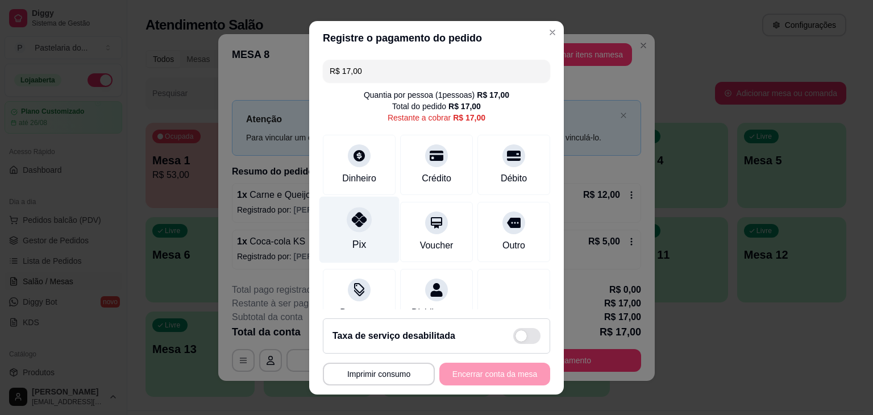
click at [343, 235] on div "Pix" at bounding box center [360, 229] width 80 height 67
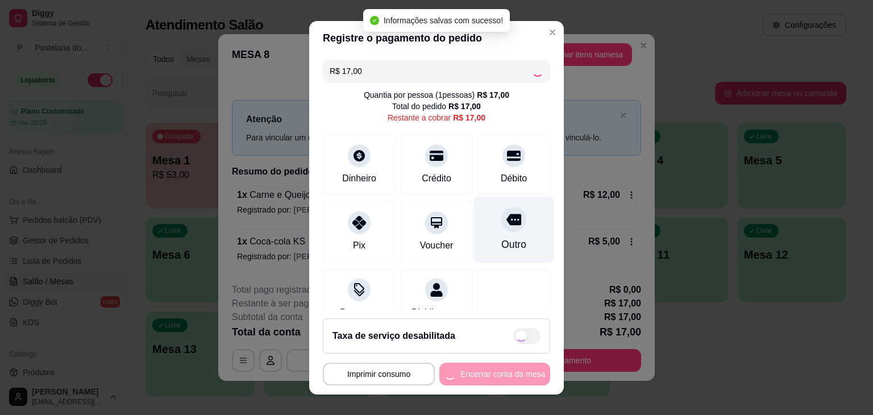
type input "R$ 0,00"
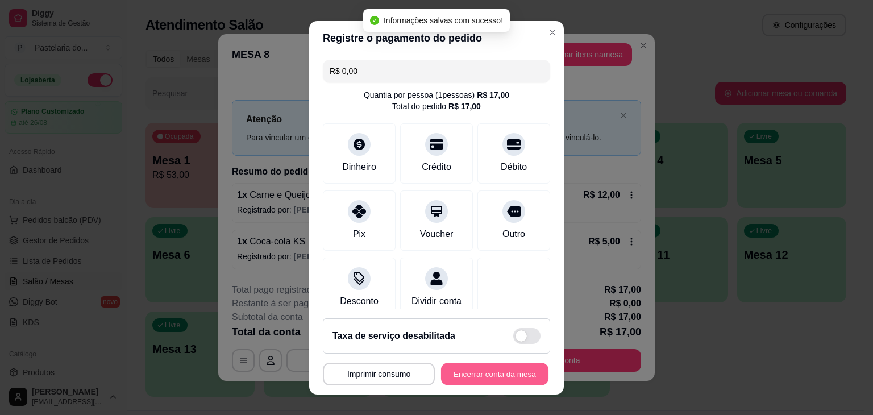
click at [457, 373] on button "Encerrar conta da mesa" at bounding box center [494, 374] width 107 height 22
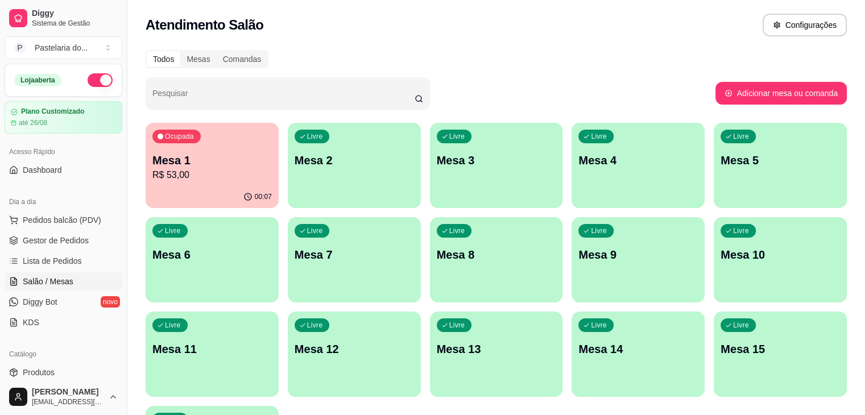
click at [197, 168] on p "R$ 53,00" at bounding box center [211, 175] width 119 height 14
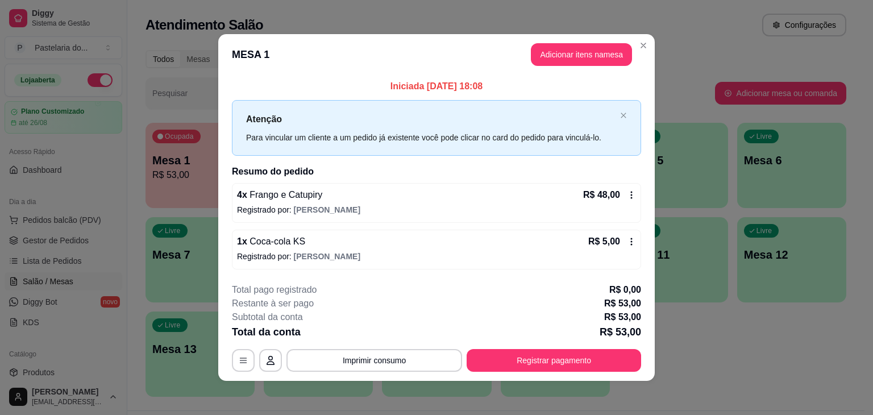
click at [631, 238] on icon at bounding box center [632, 241] width 2 height 7
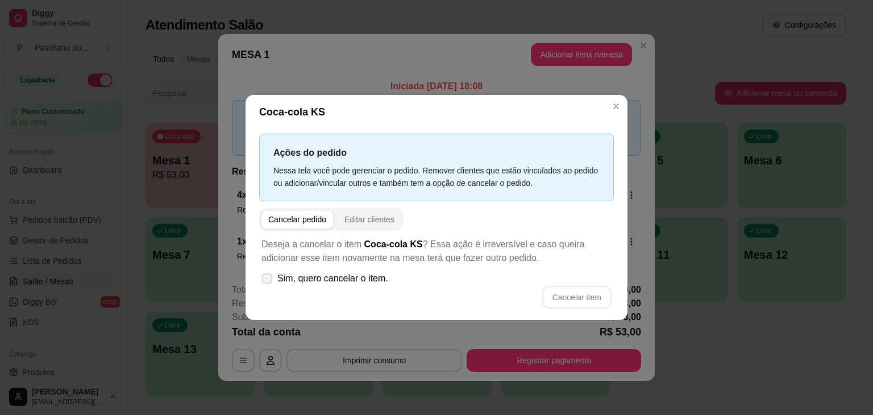
click at [268, 281] on icon at bounding box center [267, 278] width 9 height 6
click at [268, 281] on input "Sim, quero cancelar o item." at bounding box center [264, 284] width 7 height 7
checkbox input "true"
click at [573, 299] on button "Cancelar item" at bounding box center [576, 297] width 69 height 23
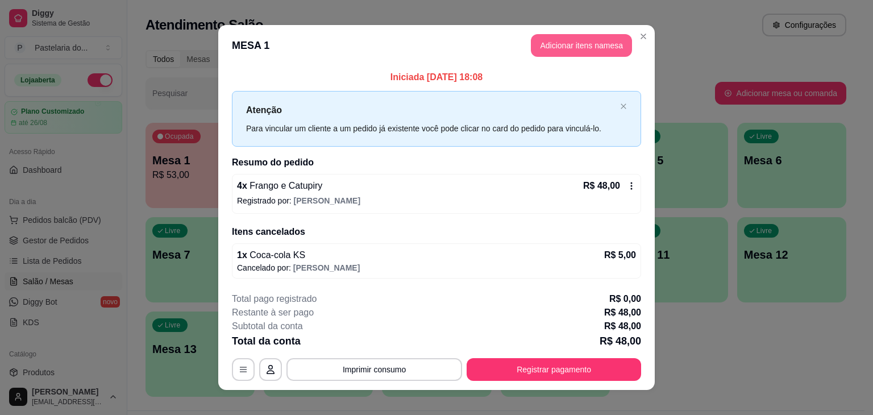
click at [579, 44] on button "Adicionar itens na mesa" at bounding box center [581, 45] width 101 height 23
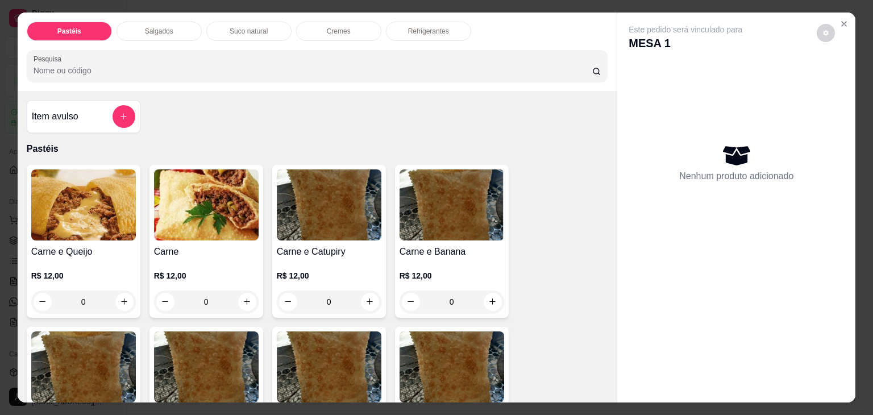
click at [425, 27] on p "Refrigerantes" at bounding box center [428, 31] width 41 height 9
click at [425, 55] on div at bounding box center [318, 66] width 568 height 23
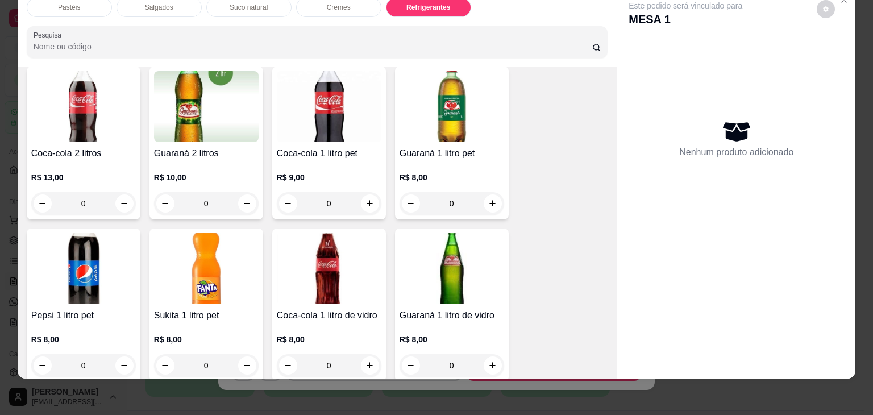
scroll to position [2684, 0]
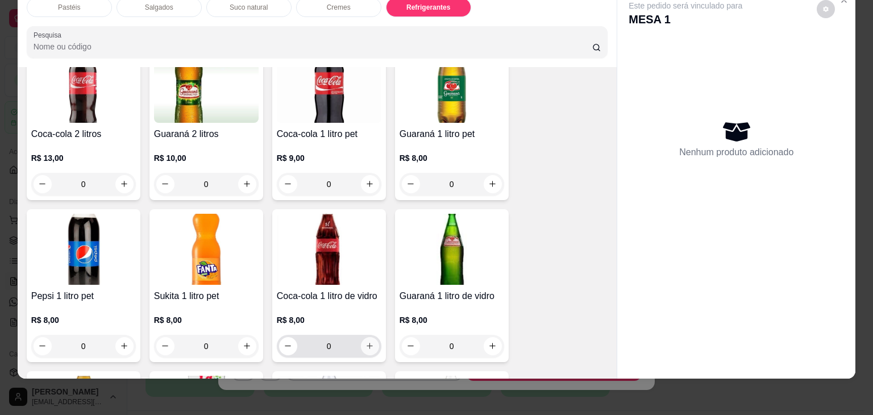
click at [365, 337] on button "increase-product-quantity" at bounding box center [370, 346] width 18 height 18
type input "1"
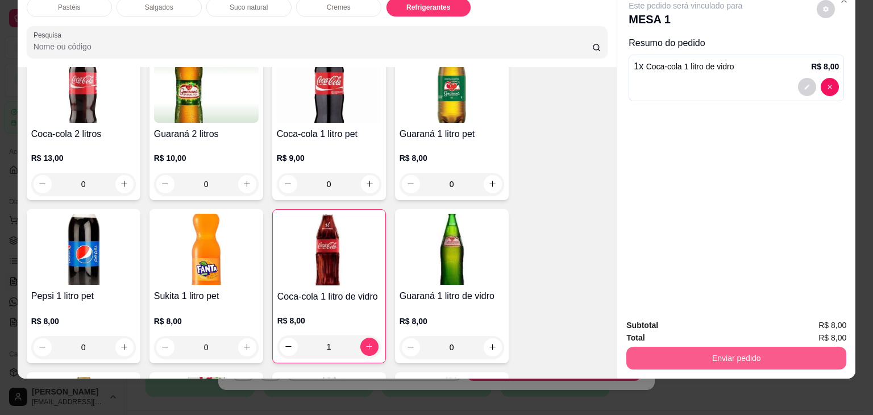
click at [741, 354] on button "Enviar pedido" at bounding box center [737, 358] width 220 height 23
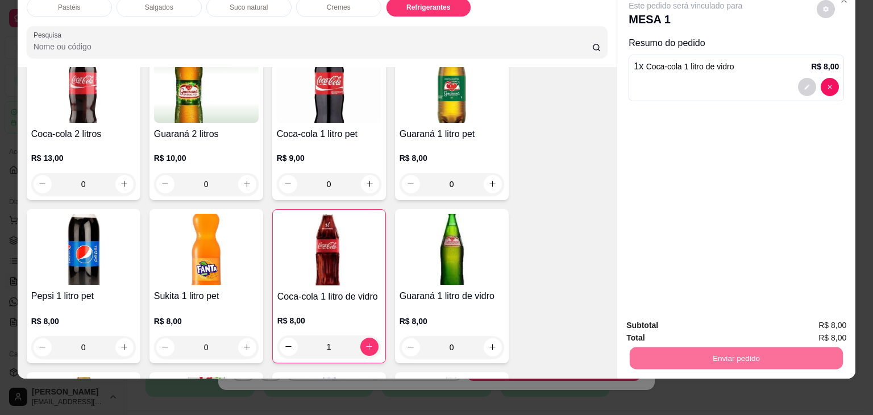
click at [699, 316] on button "Não registrar e enviar pedido" at bounding box center [698, 320] width 115 height 21
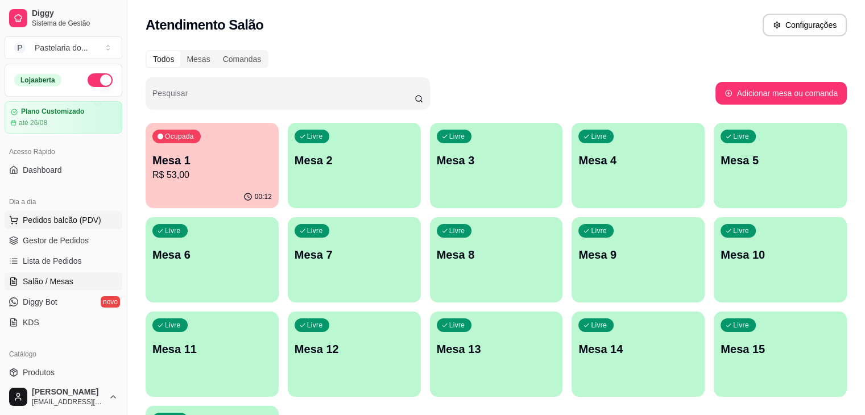
drag, startPoint x: 619, startPoint y: 358, endPoint x: 55, endPoint y: 216, distance: 581.7
click at [55, 216] on span "Pedidos balcão (PDV)" at bounding box center [62, 219] width 78 height 11
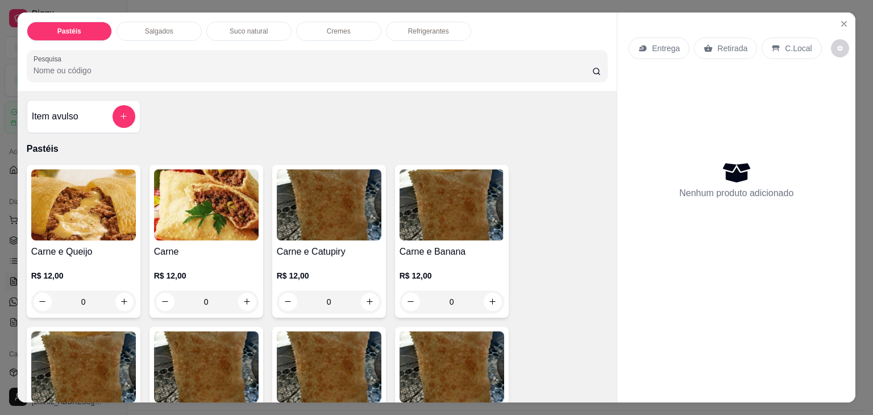
click at [154, 35] on div "Salgados" at bounding box center [159, 31] width 85 height 19
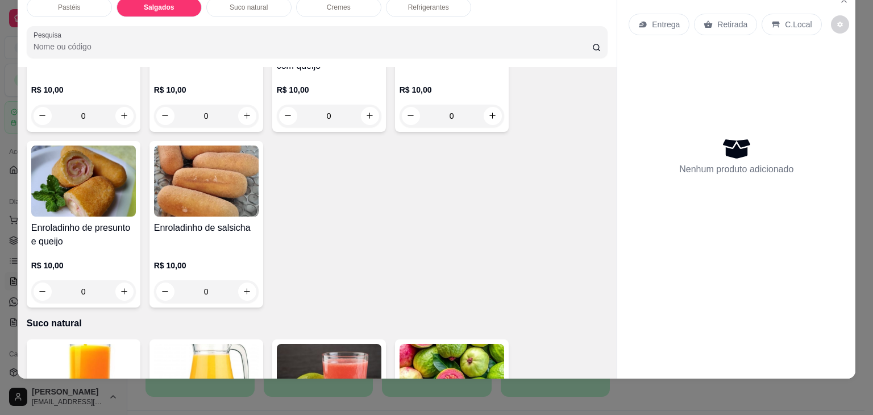
scroll to position [1378, 0]
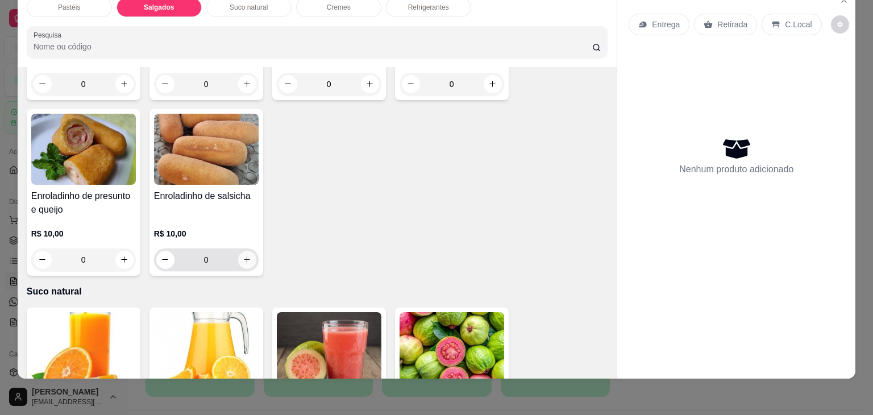
click at [240, 251] on button "increase-product-quantity" at bounding box center [247, 260] width 18 height 18
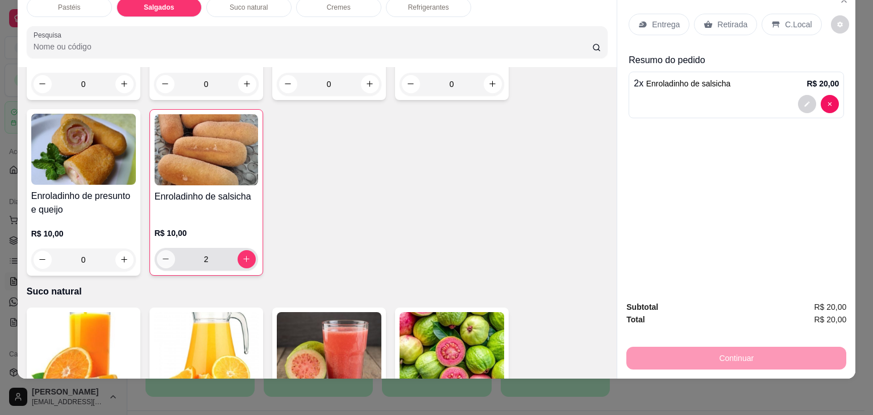
click at [161, 255] on icon "decrease-product-quantity" at bounding box center [165, 259] width 9 height 9
type input "1"
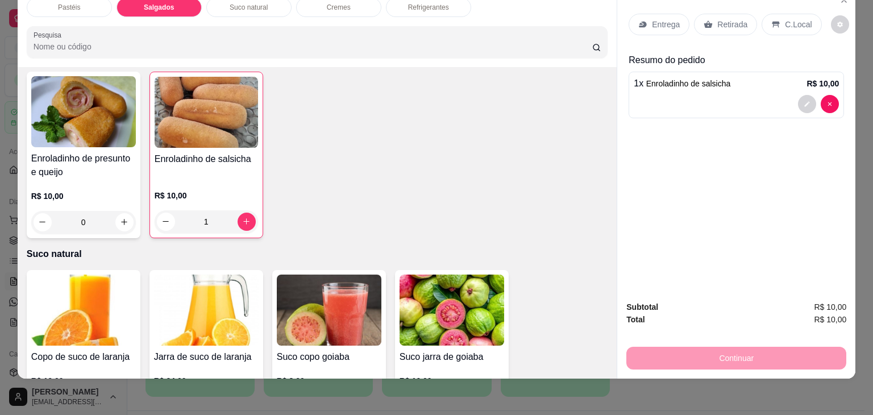
scroll to position [1321, 0]
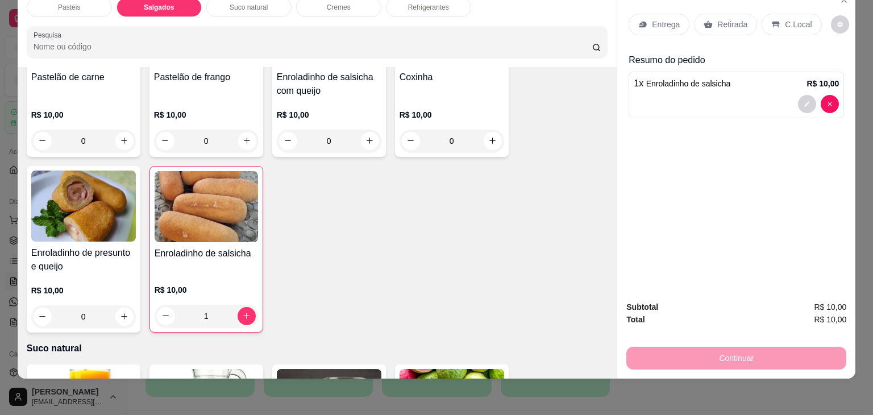
click at [400, 6] on div "Refrigerantes" at bounding box center [428, 7] width 85 height 19
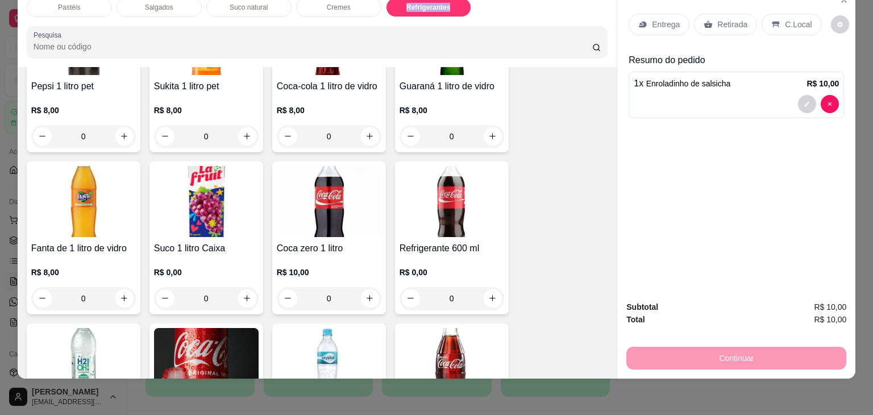
scroll to position [3025, 0]
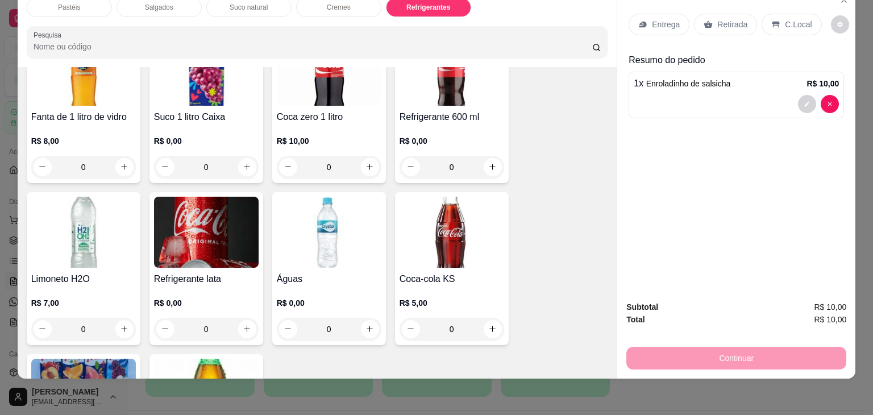
click at [247, 318] on div "0" at bounding box center [206, 329] width 105 height 23
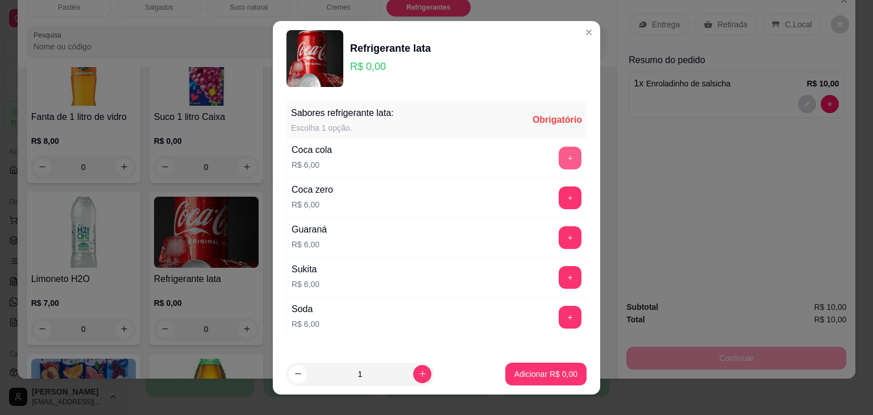
click at [559, 162] on button "+" at bounding box center [570, 158] width 23 height 23
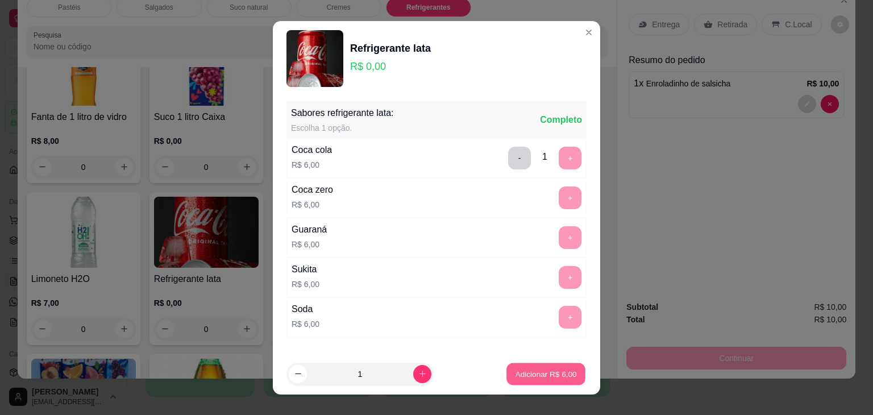
click at [535, 384] on button "Adicionar R$ 6,00" at bounding box center [546, 374] width 79 height 22
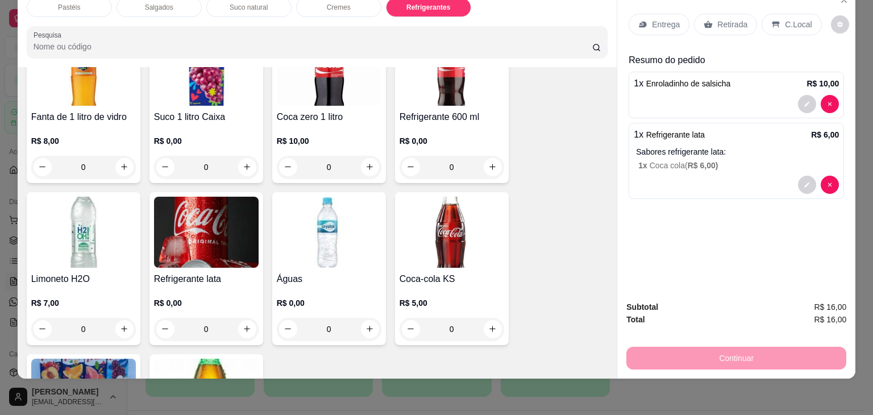
click at [732, 19] on p "Retirada" at bounding box center [733, 24] width 30 height 11
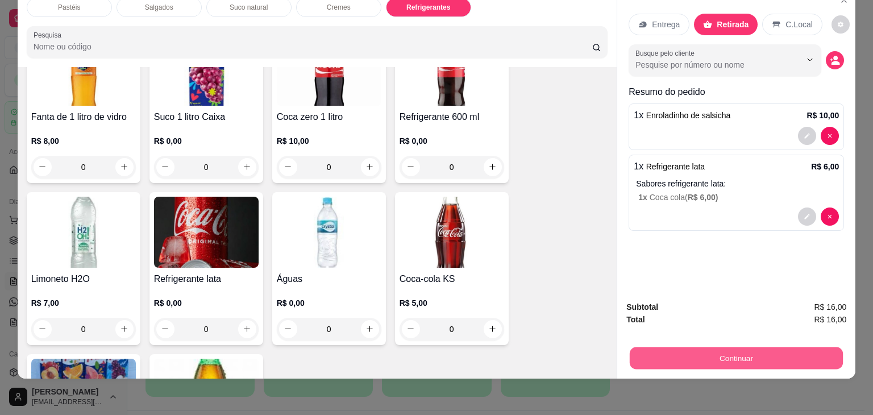
click at [767, 347] on button "Continuar" at bounding box center [736, 358] width 213 height 22
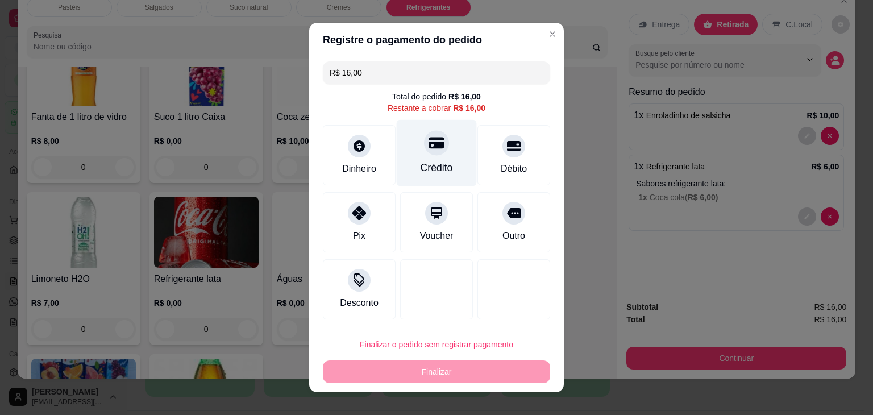
click at [424, 144] on div at bounding box center [436, 142] width 25 height 25
type input "R$ 0,00"
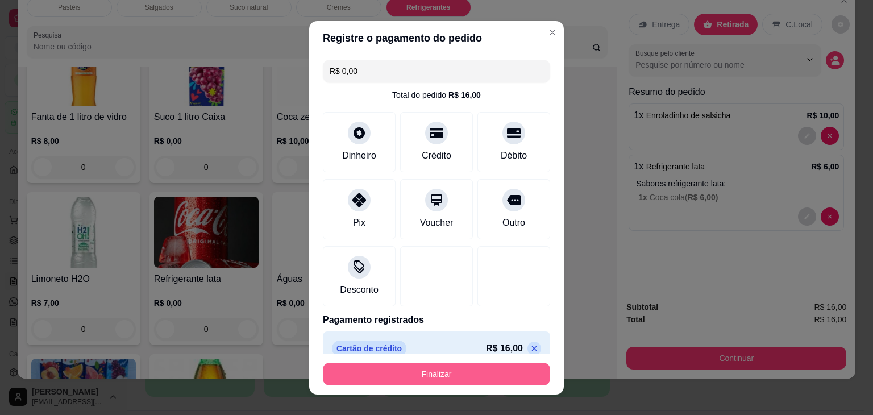
click at [471, 378] on button "Finalizar" at bounding box center [436, 374] width 227 height 23
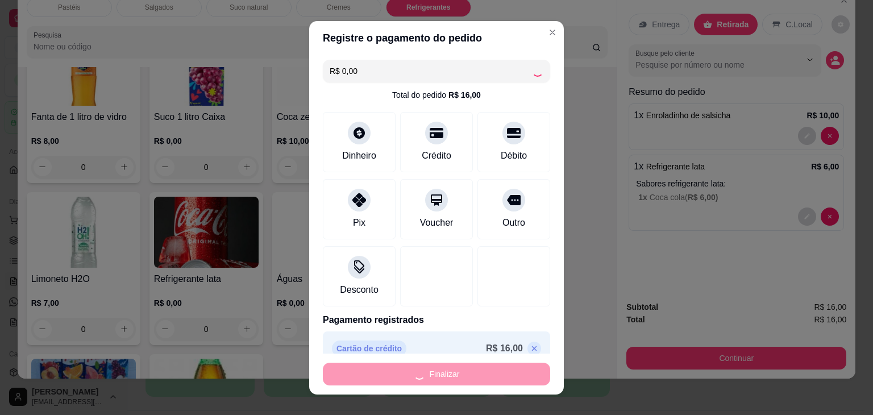
type input "0"
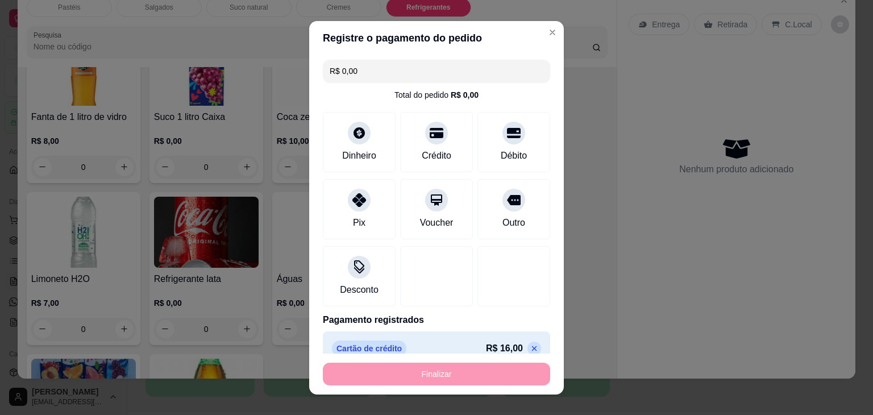
type input "-R$ 16,00"
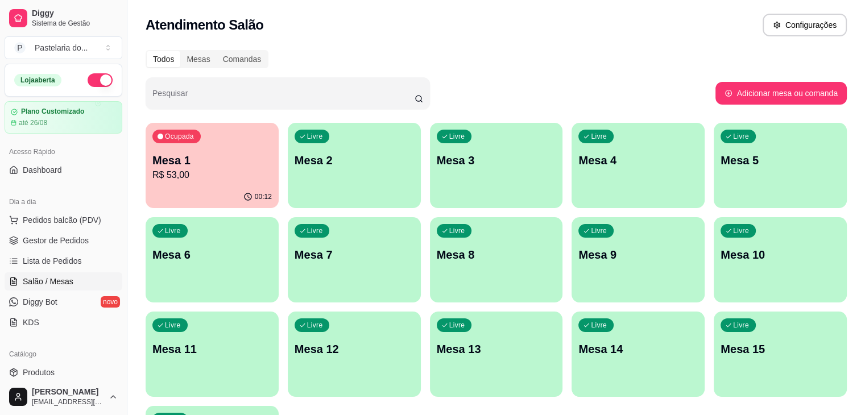
click at [676, 373] on div "Ocupada Mesa 1 R$ 53,00 00:12 Livre Mesa 2 Livre Mesa 3 Livre Mesa 4 Livre Mesa…" at bounding box center [496, 307] width 701 height 368
click at [57, 225] on span "Pedidos balcão (PDV)" at bounding box center [62, 219] width 78 height 11
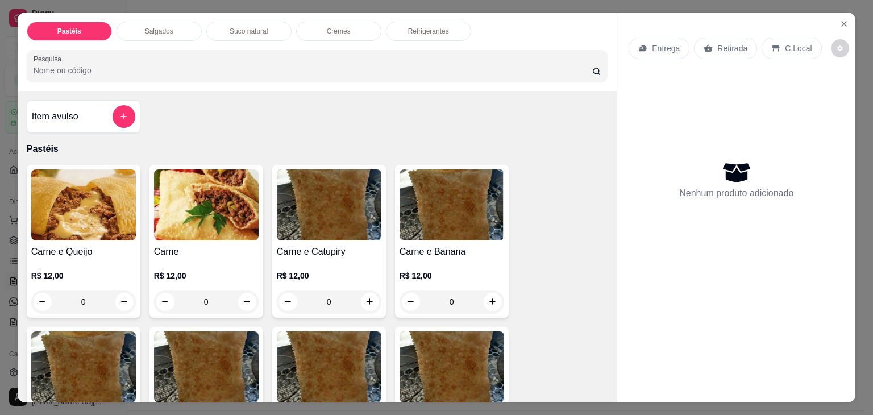
click at [165, 27] on p "Salgados" at bounding box center [159, 31] width 28 height 9
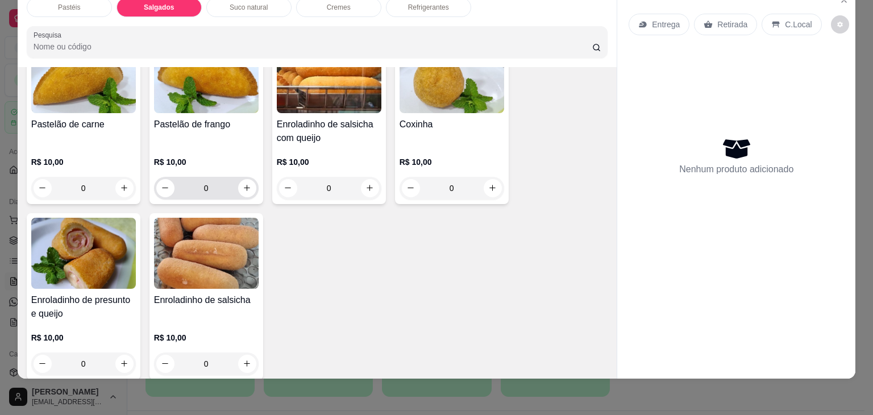
scroll to position [1321, 0]
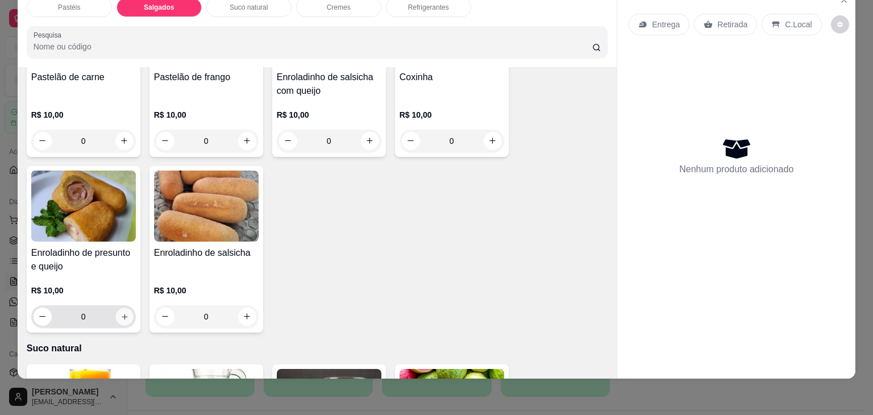
click at [121, 313] on icon "increase-product-quantity" at bounding box center [124, 317] width 9 height 9
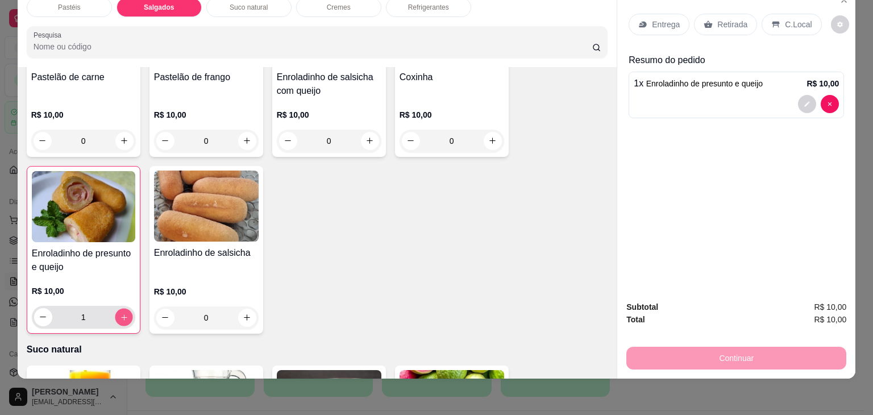
click at [121, 313] on icon "increase-product-quantity" at bounding box center [123, 317] width 9 height 9
click at [39, 313] on icon "decrease-product-quantity" at bounding box center [43, 317] width 9 height 9
type input "2"
click at [415, 4] on div "Refrigerantes" at bounding box center [428, 7] width 85 height 19
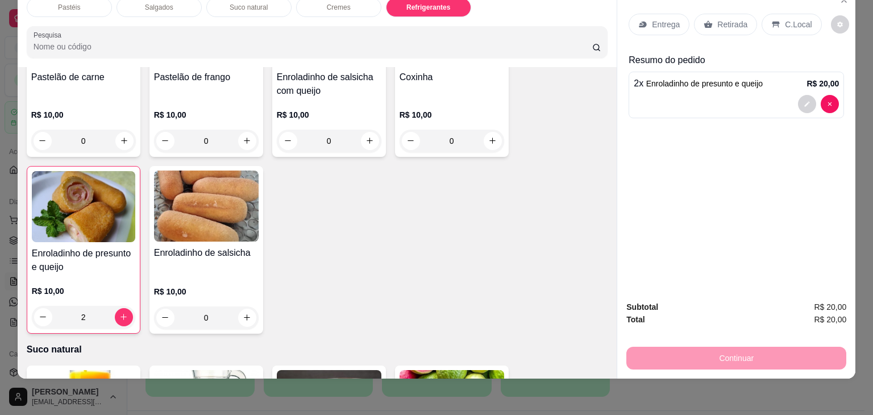
scroll to position [2628, 0]
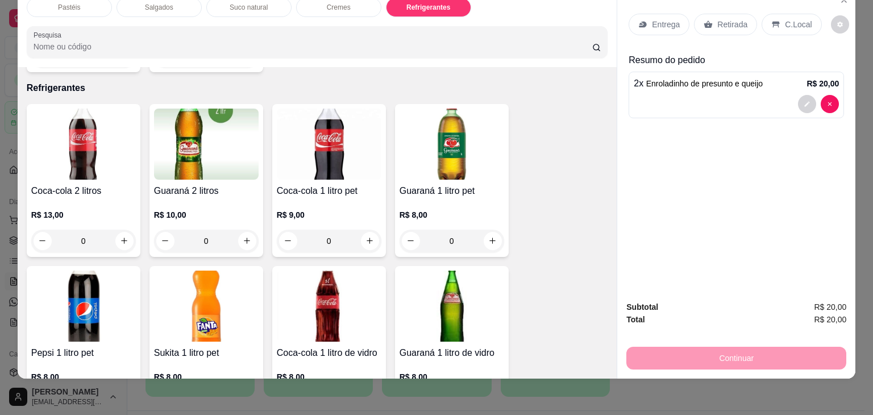
click at [239, 3] on div "Suco natural" at bounding box center [248, 7] width 85 height 19
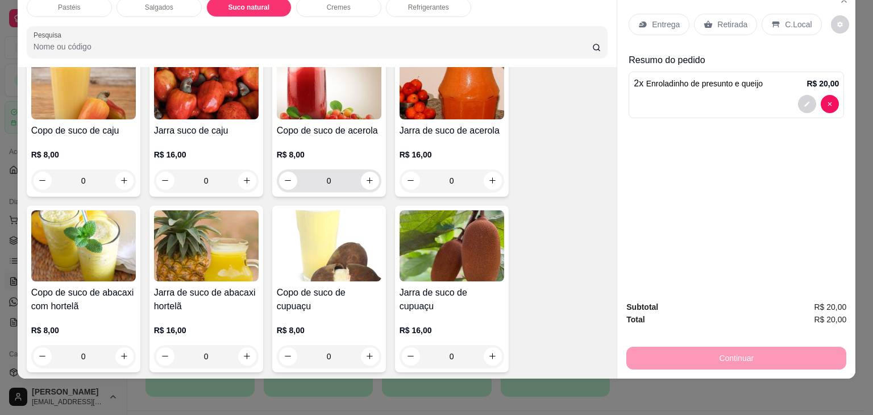
scroll to position [2209, 0]
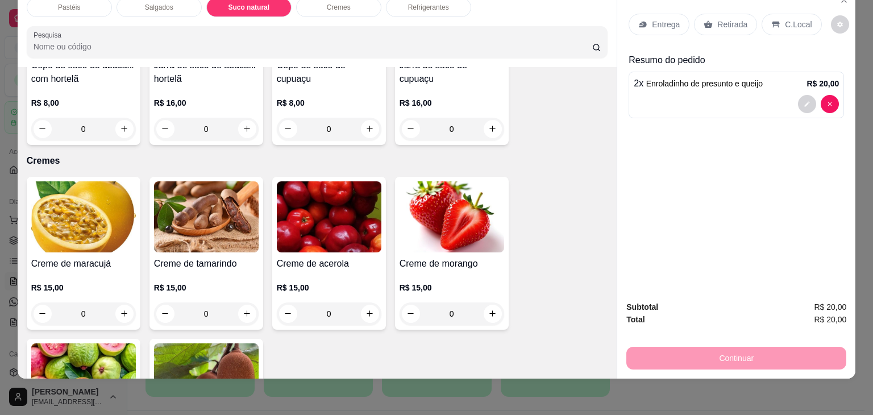
click at [428, 6] on div "Refrigerantes" at bounding box center [428, 7] width 85 height 19
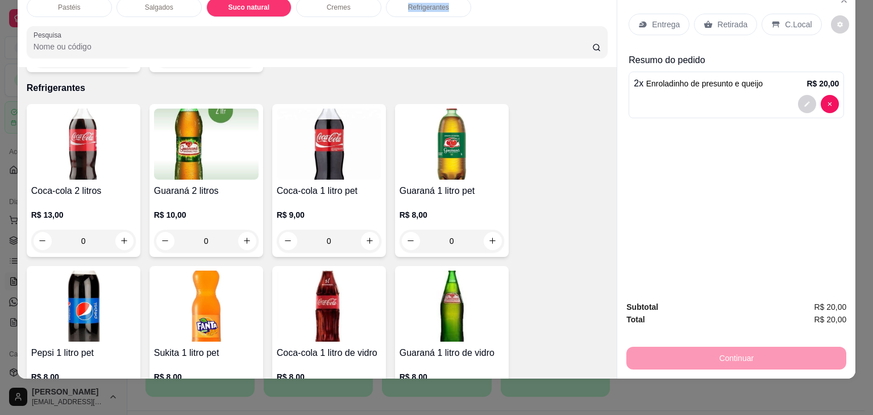
click at [428, 6] on div "Refrigerantes" at bounding box center [428, 7] width 85 height 19
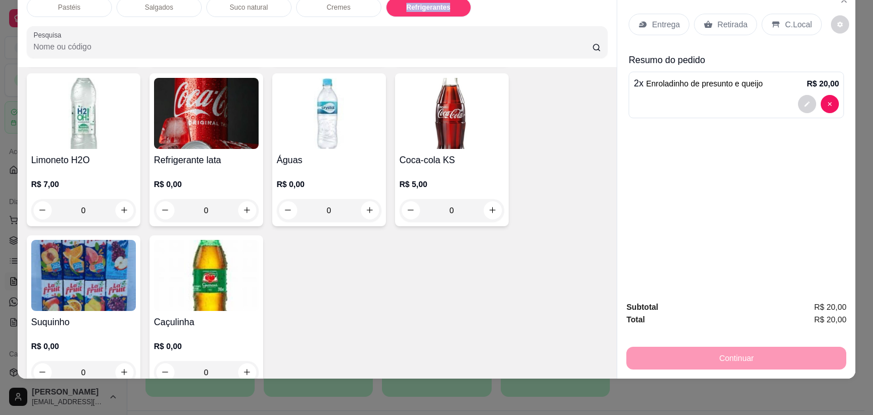
scroll to position [3150, 0]
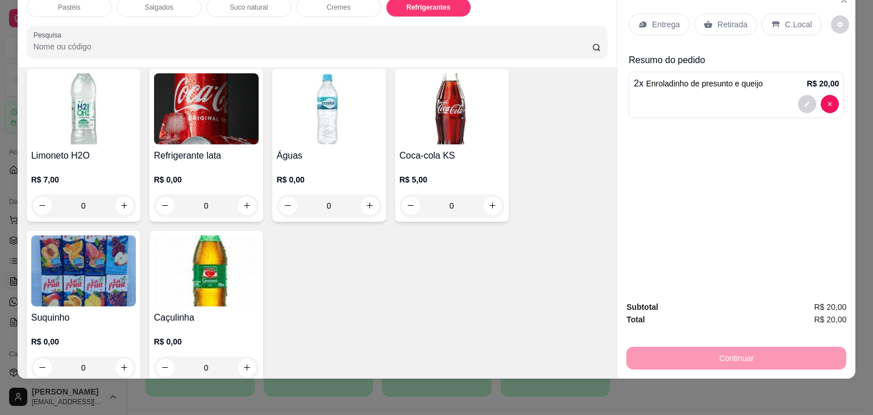
click at [113, 357] on div "0" at bounding box center [83, 368] width 105 height 23
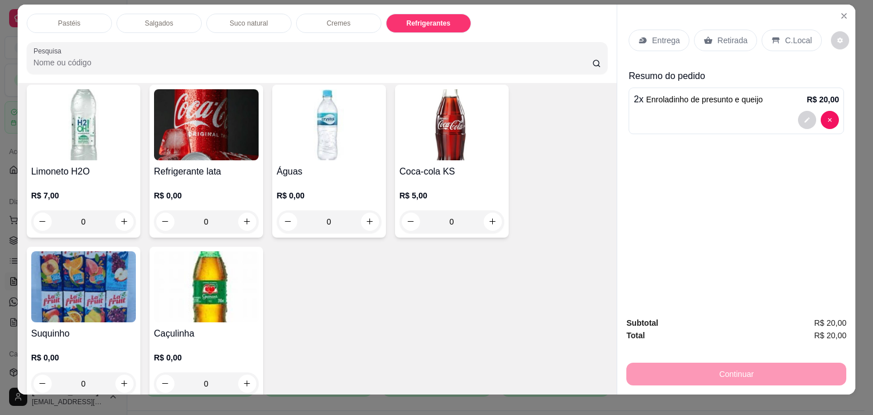
click at [114, 372] on div "0" at bounding box center [83, 383] width 105 height 23
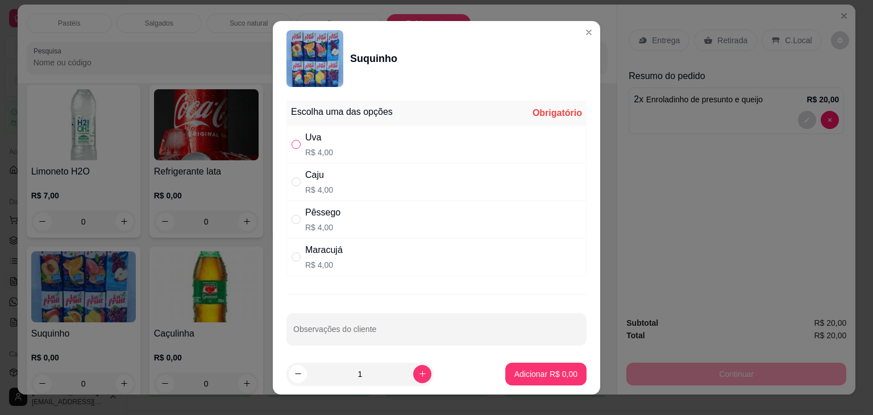
click at [293, 146] on input "" at bounding box center [296, 144] width 9 height 9
radio input "true"
click at [413, 378] on button "increase-product-quantity" at bounding box center [422, 374] width 18 height 18
type input "2"
click at [521, 378] on p "Adicionar R$ 8,00" at bounding box center [545, 373] width 61 height 11
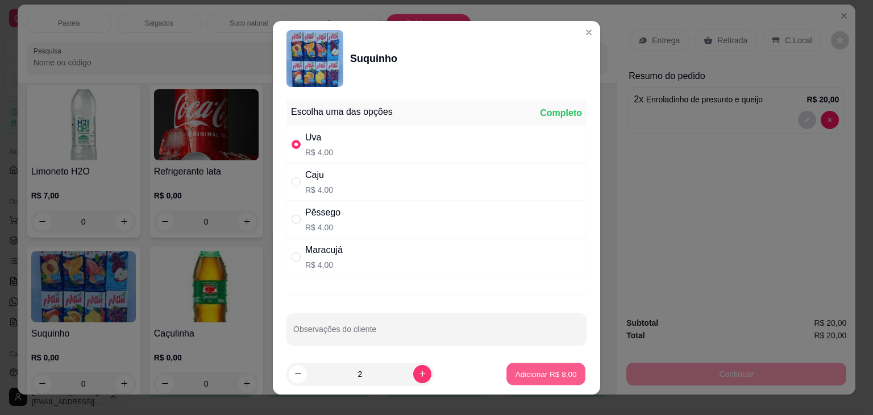
type input "2"
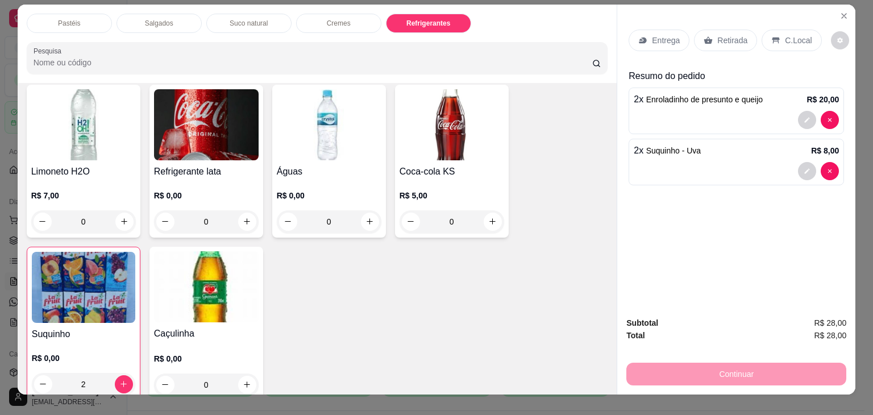
click at [737, 44] on div "Retirada" at bounding box center [725, 41] width 63 height 22
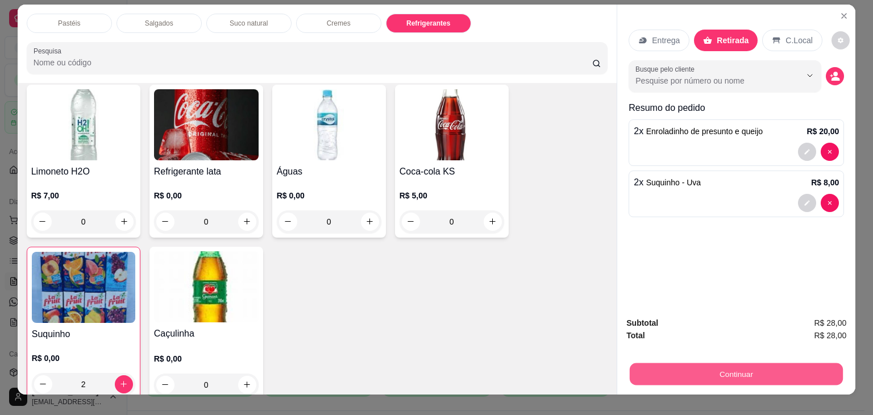
click at [711, 368] on button "Continuar" at bounding box center [736, 374] width 213 height 22
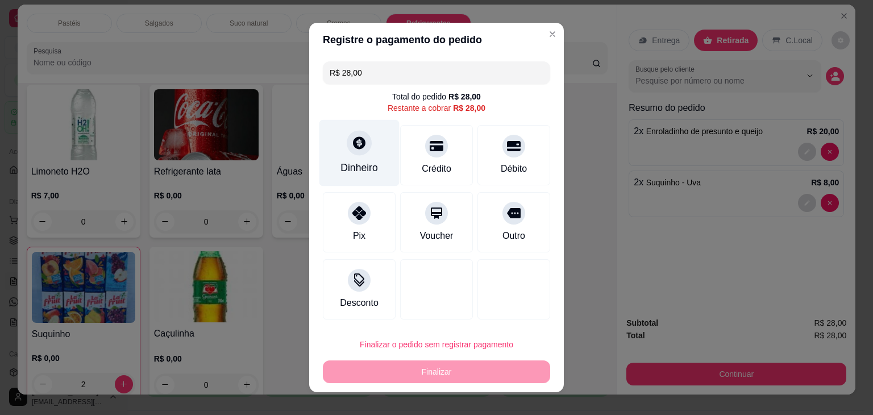
click at [355, 155] on div at bounding box center [359, 142] width 25 height 25
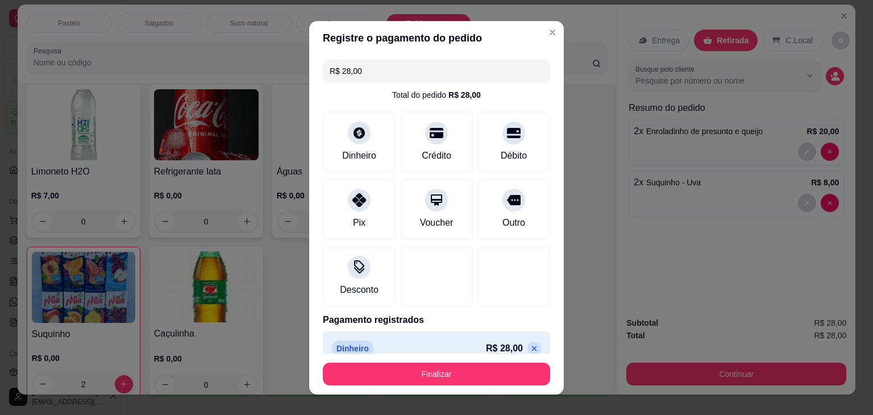
type input "R$ 0,00"
click at [527, 259] on div at bounding box center [514, 276] width 73 height 60
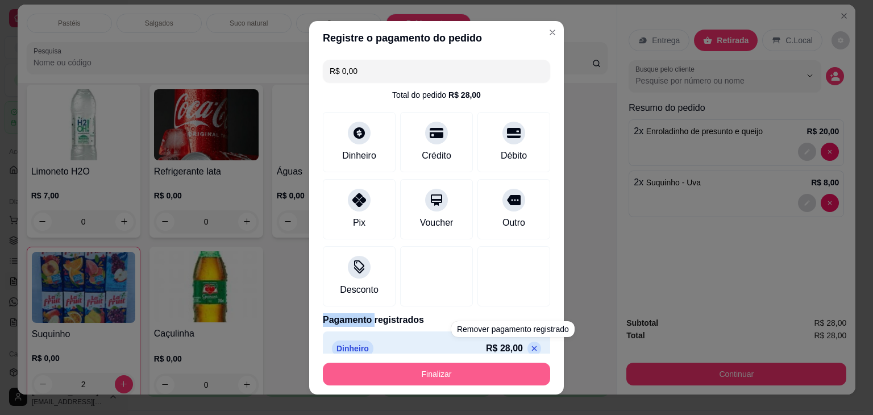
click at [431, 364] on button "Finalizar" at bounding box center [436, 374] width 227 height 23
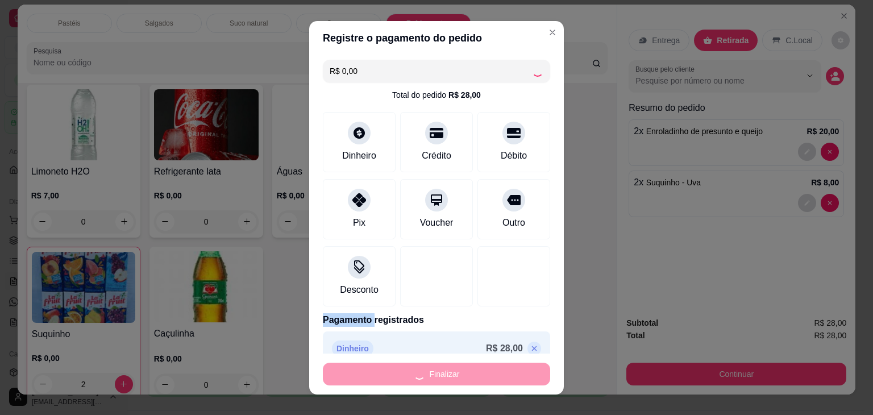
type input "0"
type input "-R$ 28,00"
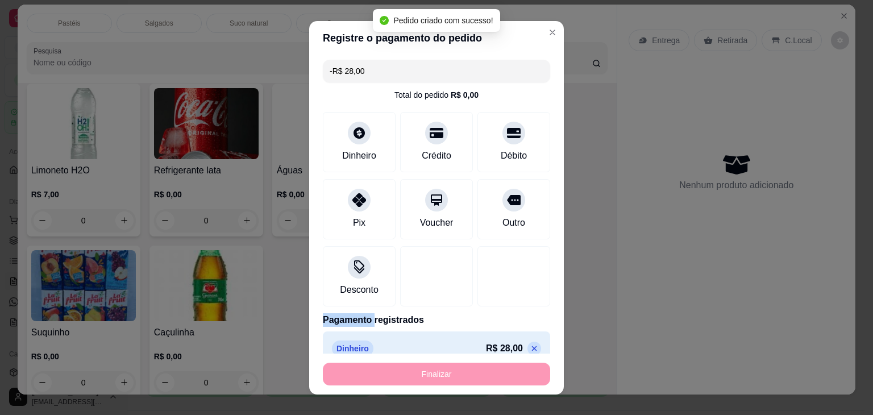
scroll to position [3148, 0]
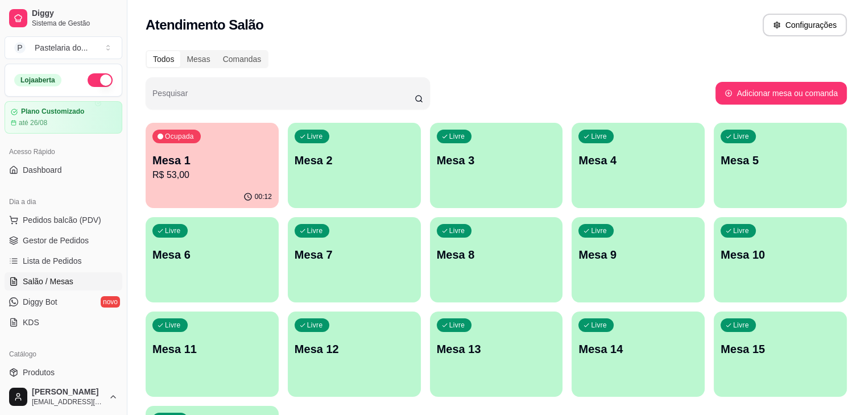
click at [208, 169] on p "R$ 53,00" at bounding box center [211, 175] width 119 height 14
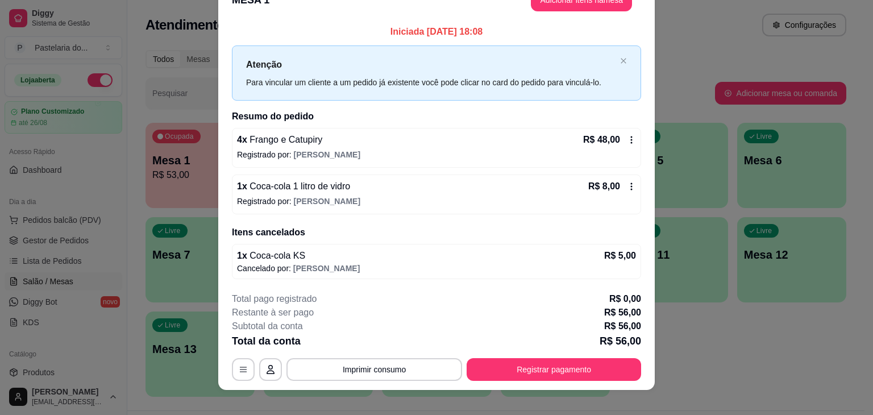
scroll to position [34, 0]
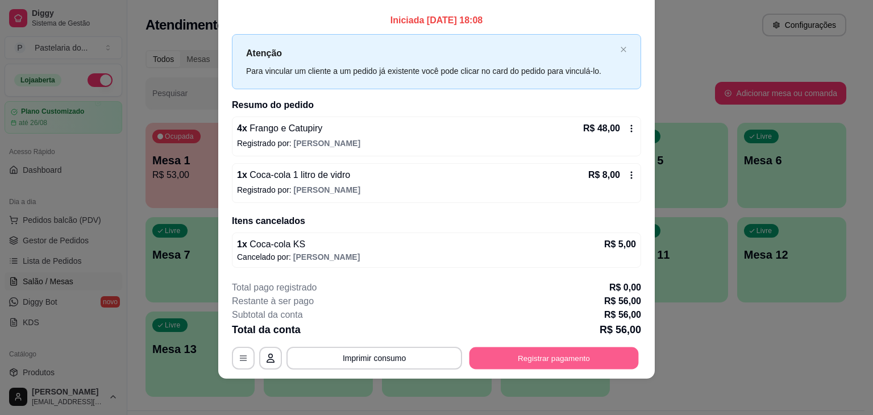
click at [549, 359] on button "Registrar pagamento" at bounding box center [554, 358] width 169 height 22
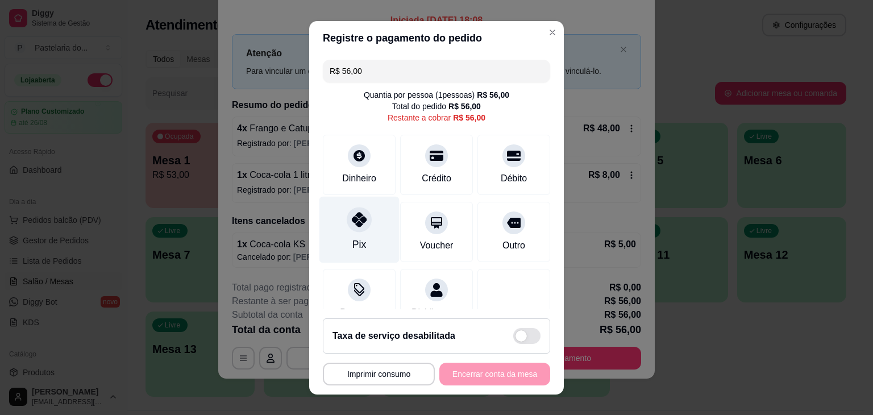
click at [345, 238] on div "Pix" at bounding box center [360, 229] width 80 height 67
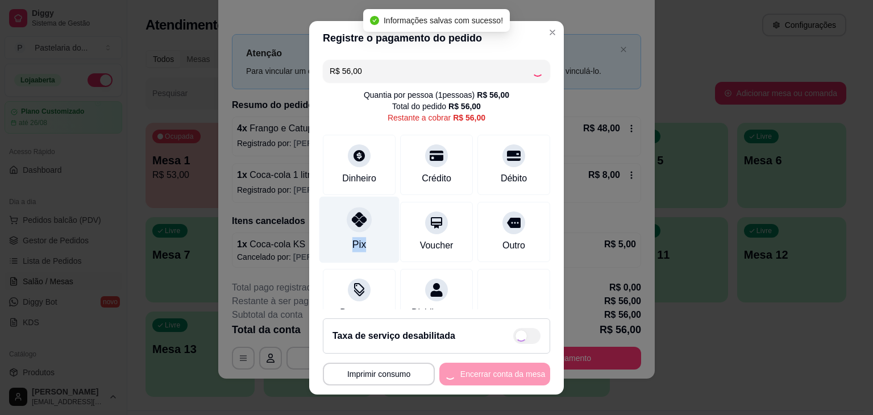
type input "R$ 0,00"
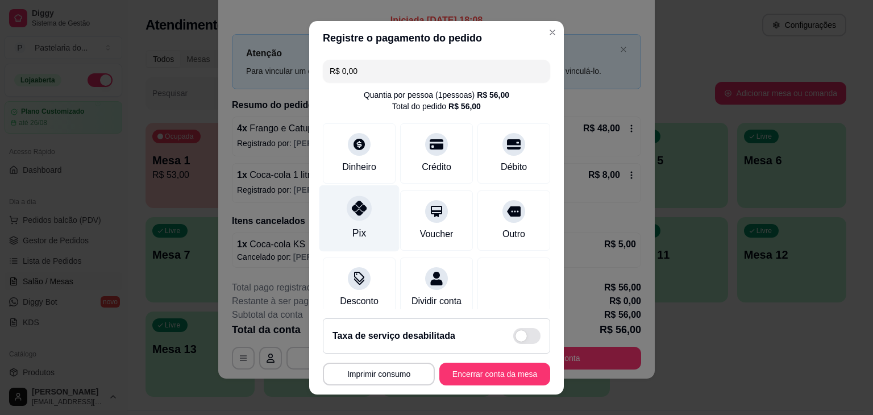
click at [354, 206] on icon at bounding box center [359, 208] width 15 height 15
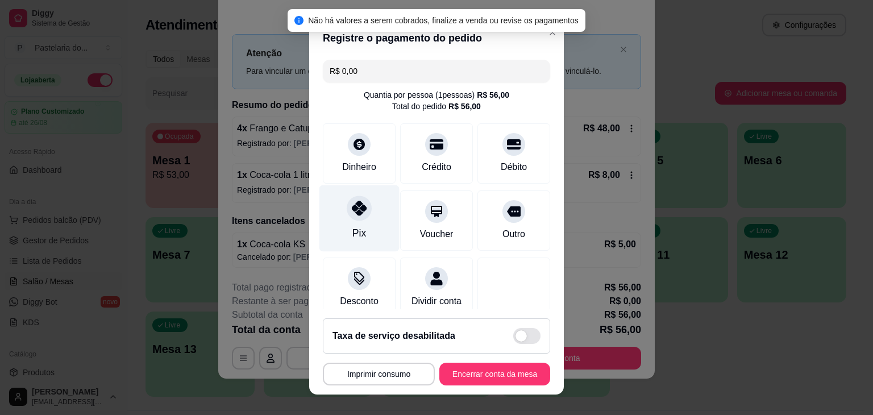
click at [350, 219] on div at bounding box center [359, 208] width 25 height 25
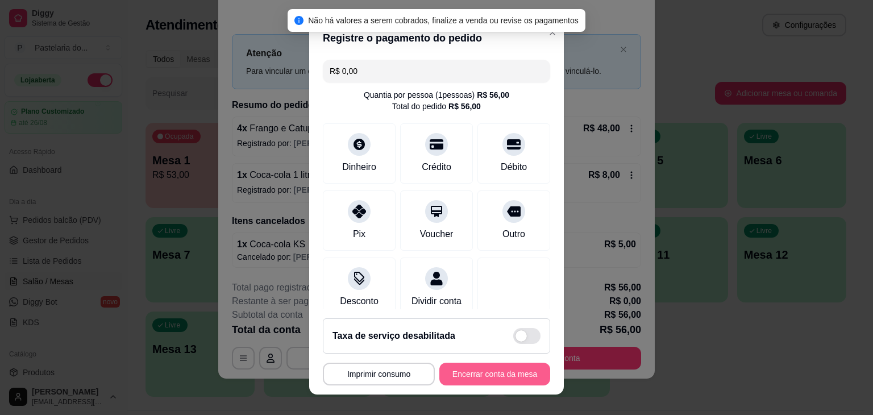
click at [467, 374] on button "Encerrar conta da mesa" at bounding box center [495, 374] width 111 height 23
click at [467, 374] on div "**********" at bounding box center [436, 374] width 227 height 23
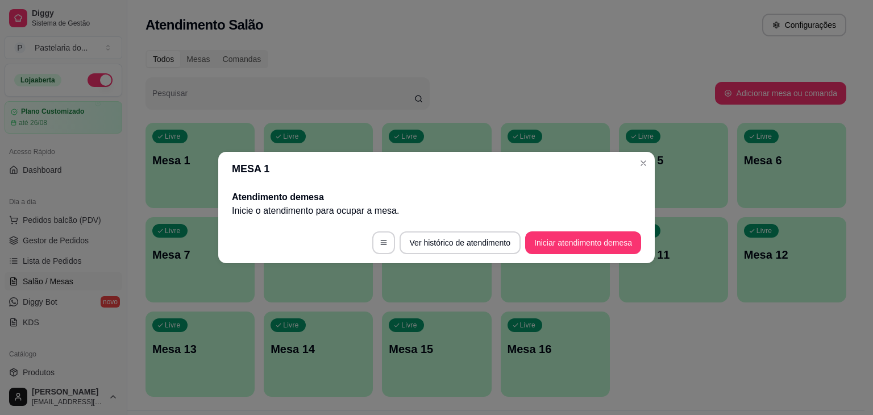
click at [687, 339] on div "Livre Mesa 1 Livre Mesa 2 Livre Mesa 3 Livre Mesa 4 Livre Mesa 5 Livre Mesa 6 L…" at bounding box center [496, 260] width 701 height 274
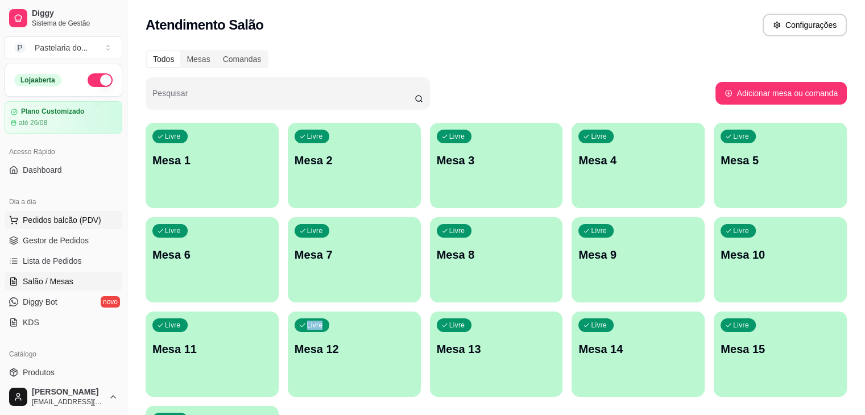
click at [62, 221] on span "Pedidos balcão (PDV)" at bounding box center [62, 219] width 78 height 11
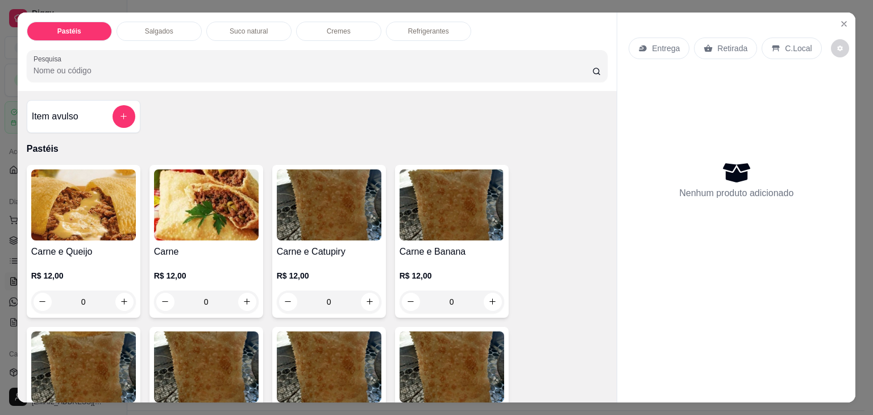
click at [149, 27] on p "Salgados" at bounding box center [159, 31] width 28 height 9
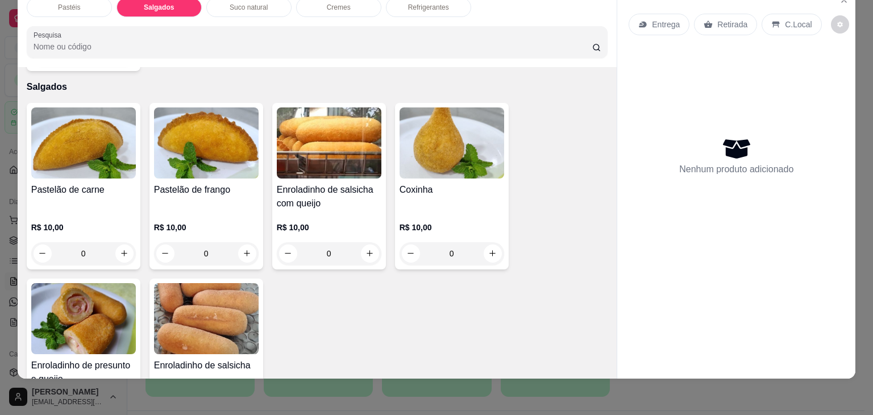
scroll to position [1208, 0]
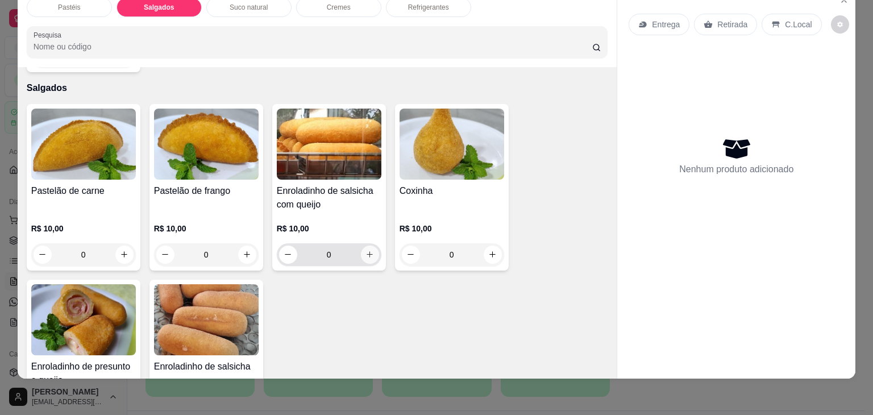
click at [368, 250] on icon "increase-product-quantity" at bounding box center [370, 254] width 9 height 9
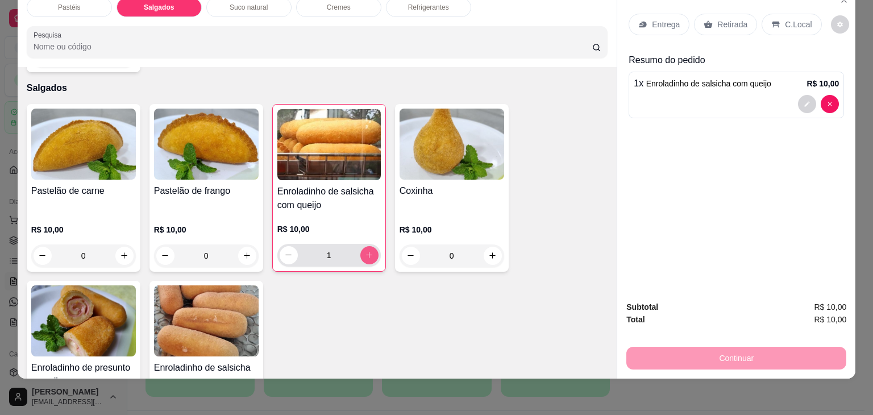
click at [368, 251] on icon "increase-product-quantity" at bounding box center [369, 255] width 9 height 9
type input "2"
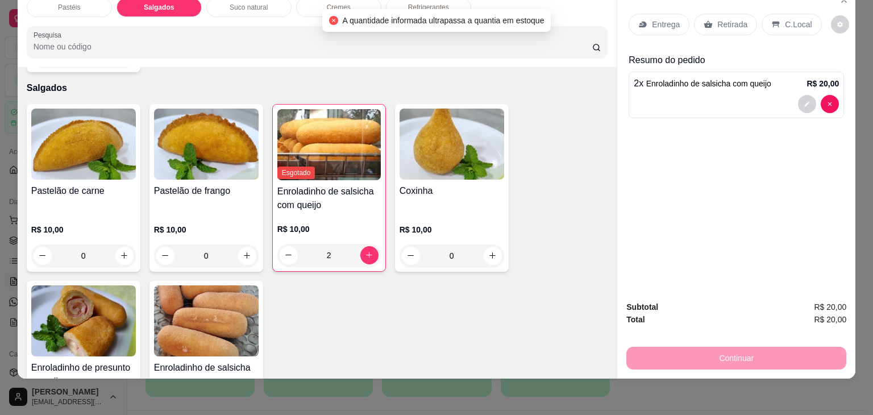
click at [724, 19] on p "Retirada" at bounding box center [733, 24] width 30 height 11
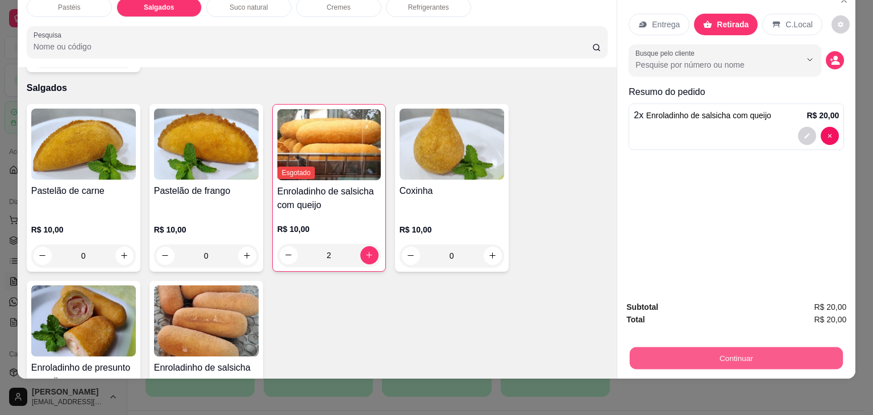
click at [693, 355] on button "Continuar" at bounding box center [736, 358] width 213 height 22
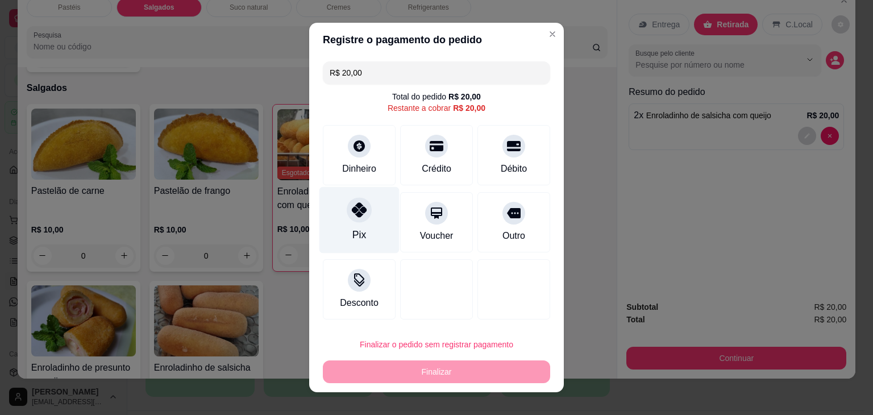
click at [352, 210] on icon at bounding box center [359, 209] width 15 height 15
type input "R$ 0,00"
click at [350, 210] on div "Pix" at bounding box center [360, 220] width 80 height 67
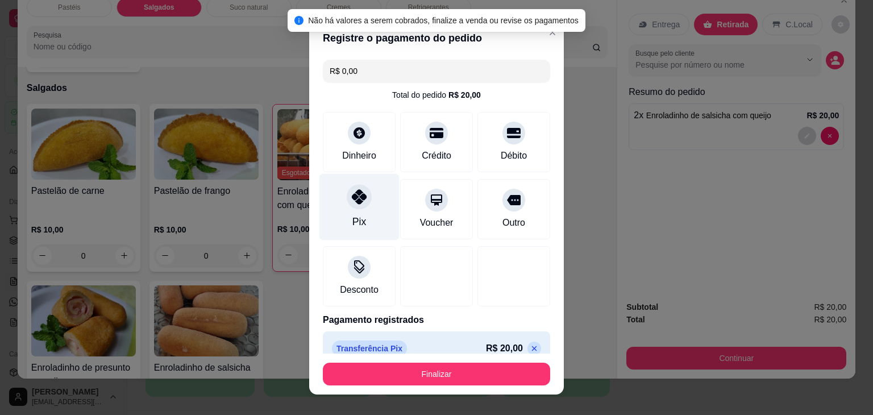
click at [357, 207] on div at bounding box center [359, 196] width 25 height 25
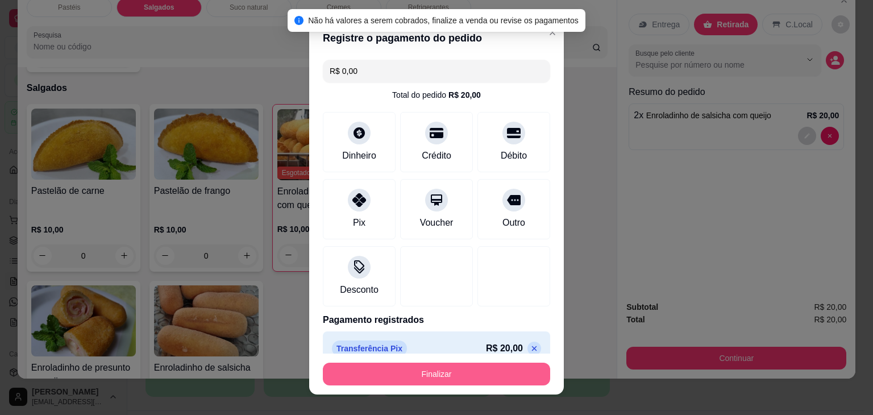
click at [395, 374] on button "Finalizar" at bounding box center [436, 374] width 227 height 23
click at [395, 374] on div "Finalizar" at bounding box center [436, 374] width 227 height 23
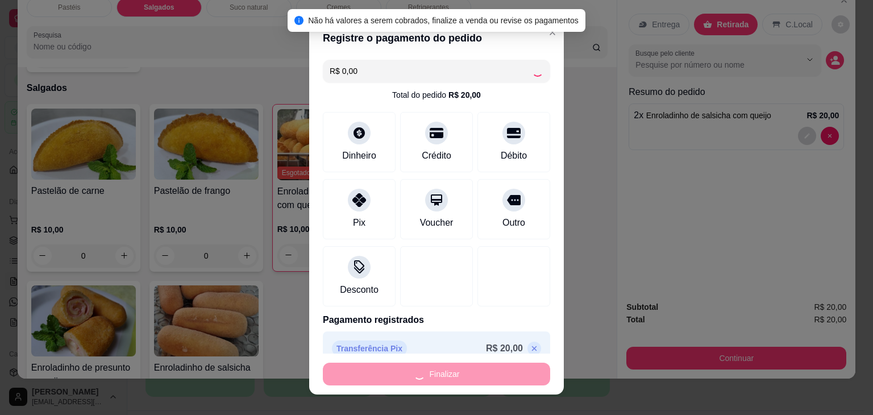
type input "0"
type input "-R$ 20,00"
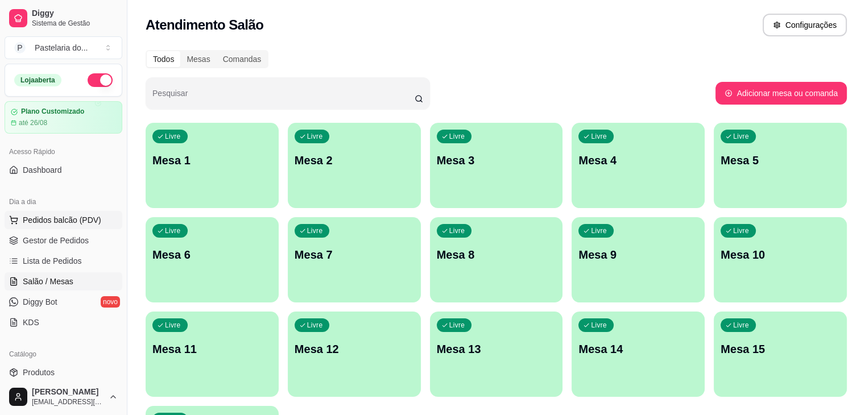
click at [46, 221] on span "Pedidos balcão (PDV)" at bounding box center [62, 219] width 78 height 11
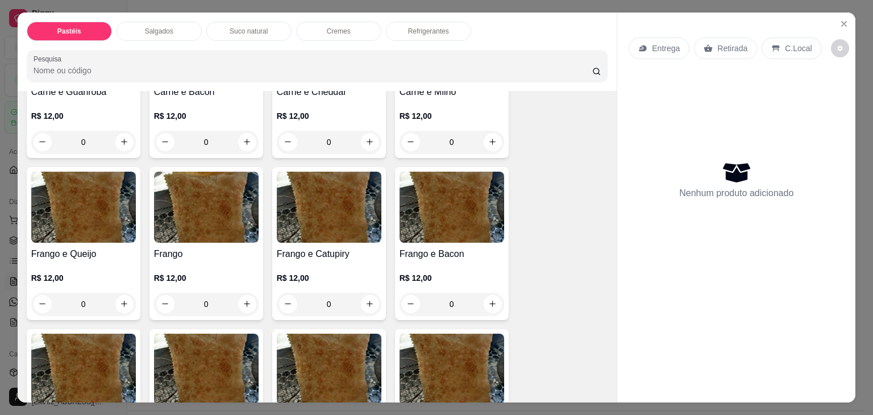
scroll to position [341, 0]
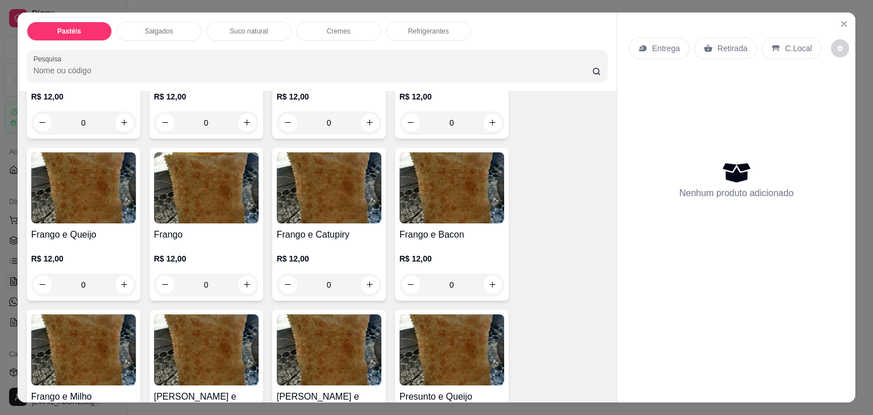
click at [155, 37] on div "Pastéis Salgados Suco natural Cremes Refrigerantes Pesquisa" at bounding box center [318, 52] width 600 height 78
click at [158, 28] on p "Salgados" at bounding box center [159, 31] width 28 height 9
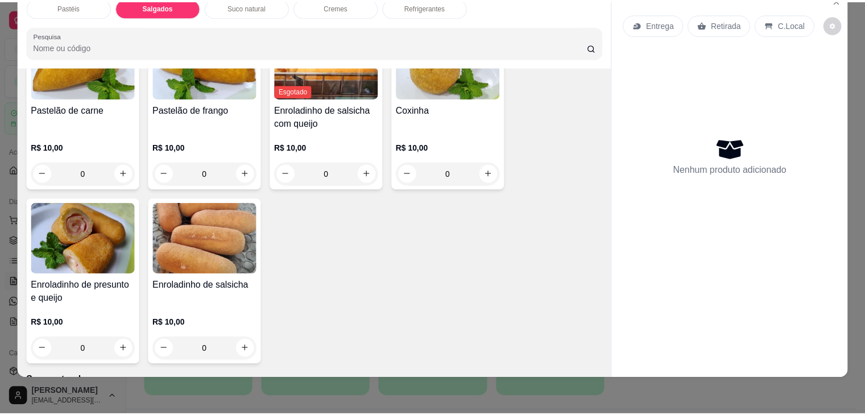
scroll to position [1321, 0]
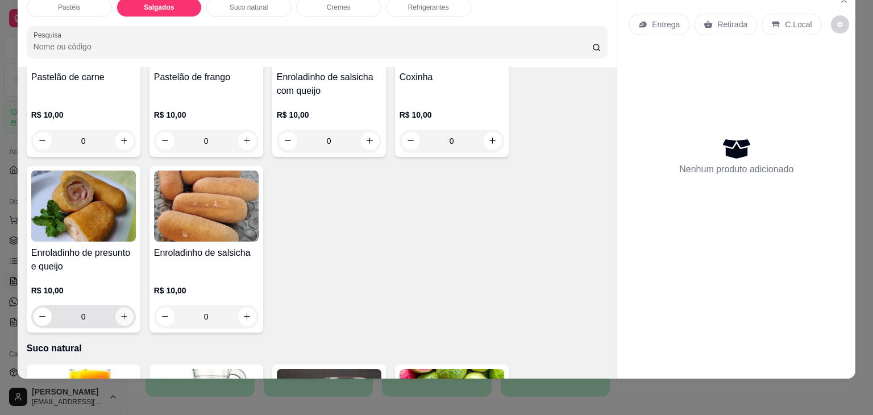
click at [121, 308] on button "increase-product-quantity" at bounding box center [124, 317] width 18 height 18
type input "2"
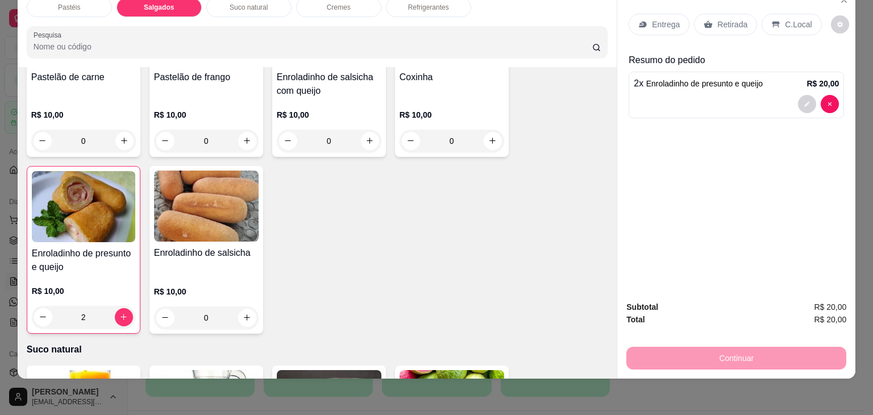
click at [723, 19] on p "Retirada" at bounding box center [733, 24] width 30 height 11
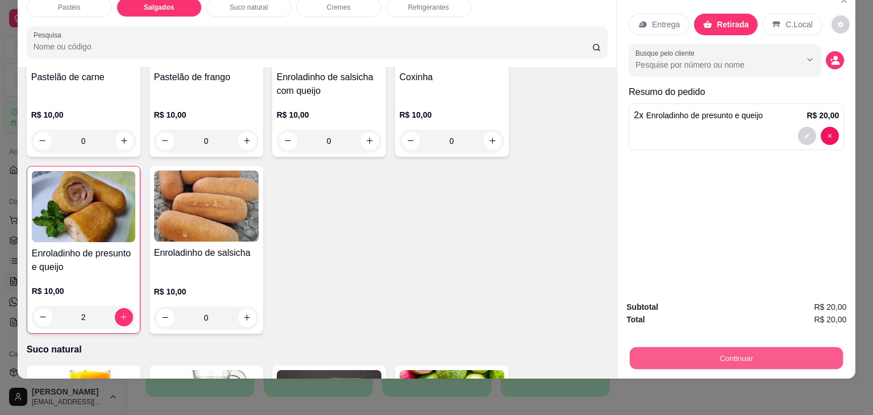
click at [737, 347] on button "Continuar" at bounding box center [736, 358] width 213 height 22
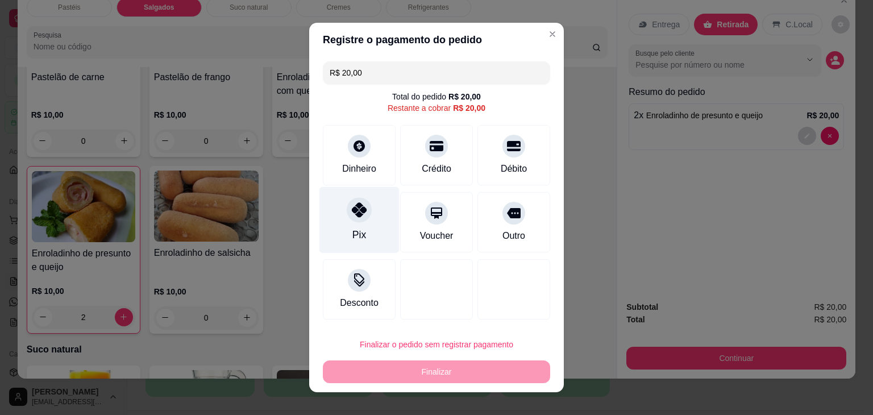
click at [353, 230] on div "Pix" at bounding box center [360, 234] width 14 height 15
type input "R$ 0,00"
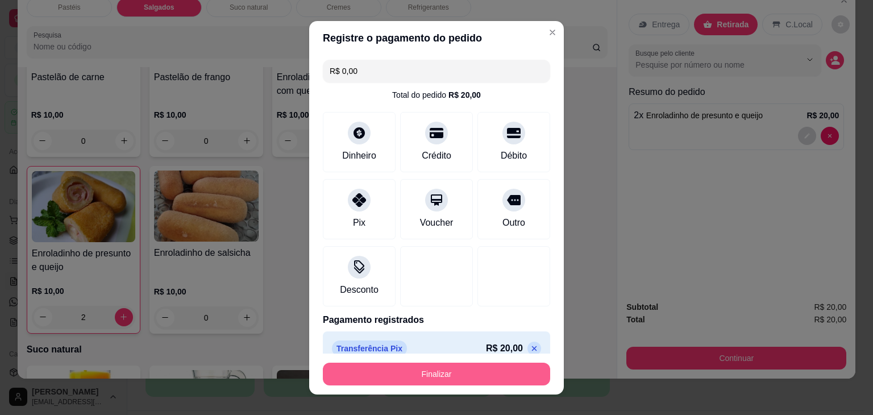
click at [409, 380] on button "Finalizar" at bounding box center [436, 374] width 227 height 23
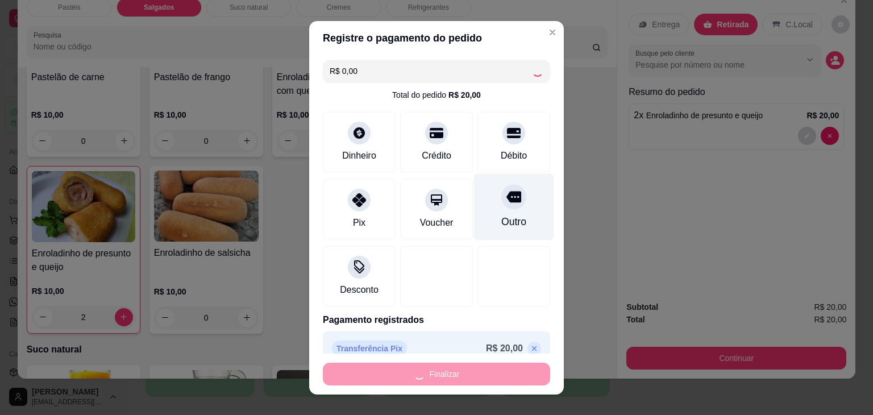
type input "0"
type input "-R$ 20,00"
